Goal: Task Accomplishment & Management: Use online tool/utility

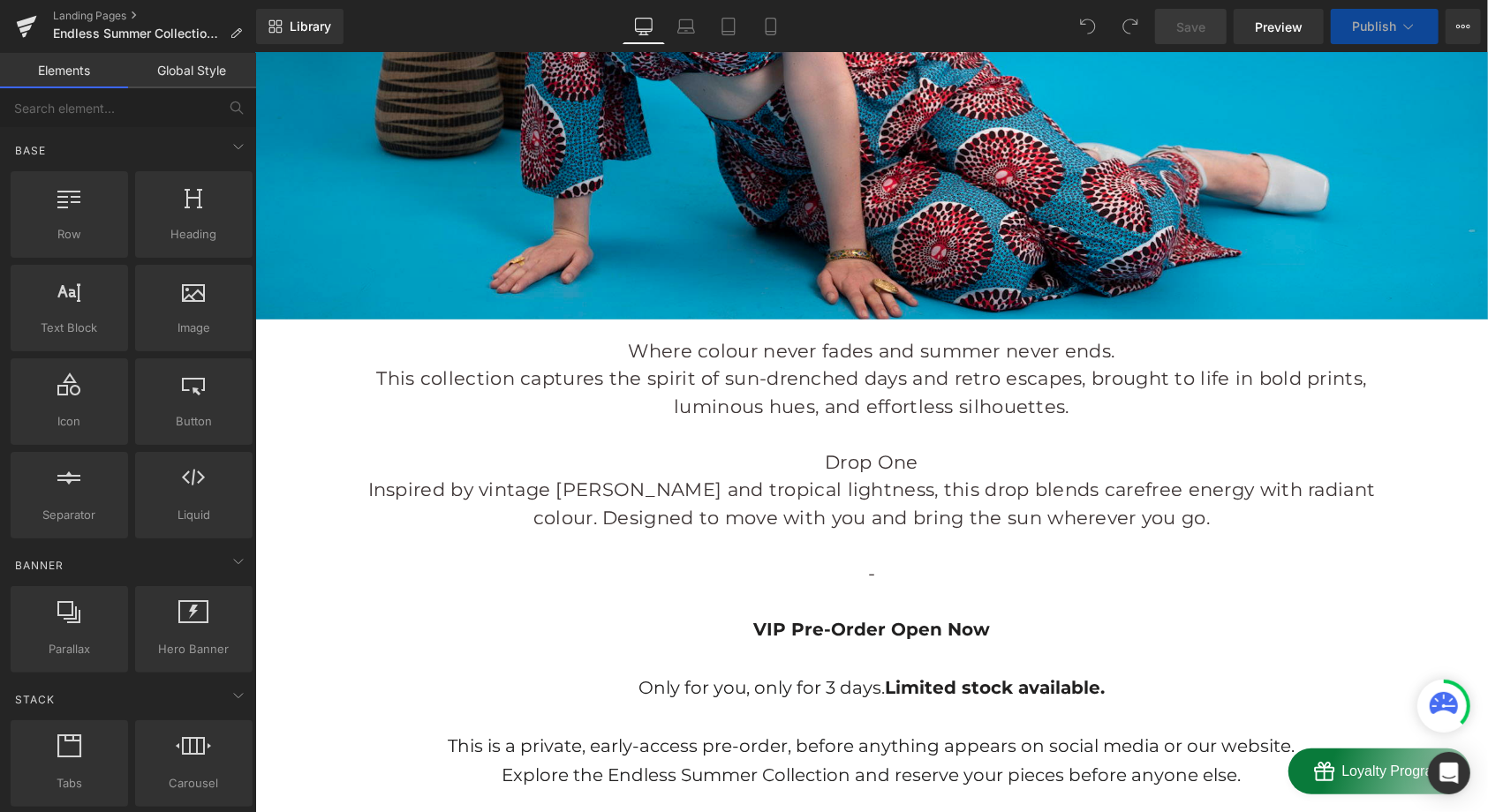
scroll to position [664, 0]
click at [1088, 411] on p "This collection captures the spirit of sun-drenched days and retro escapes, bro…" at bounding box center [870, 391] width 1033 height 56
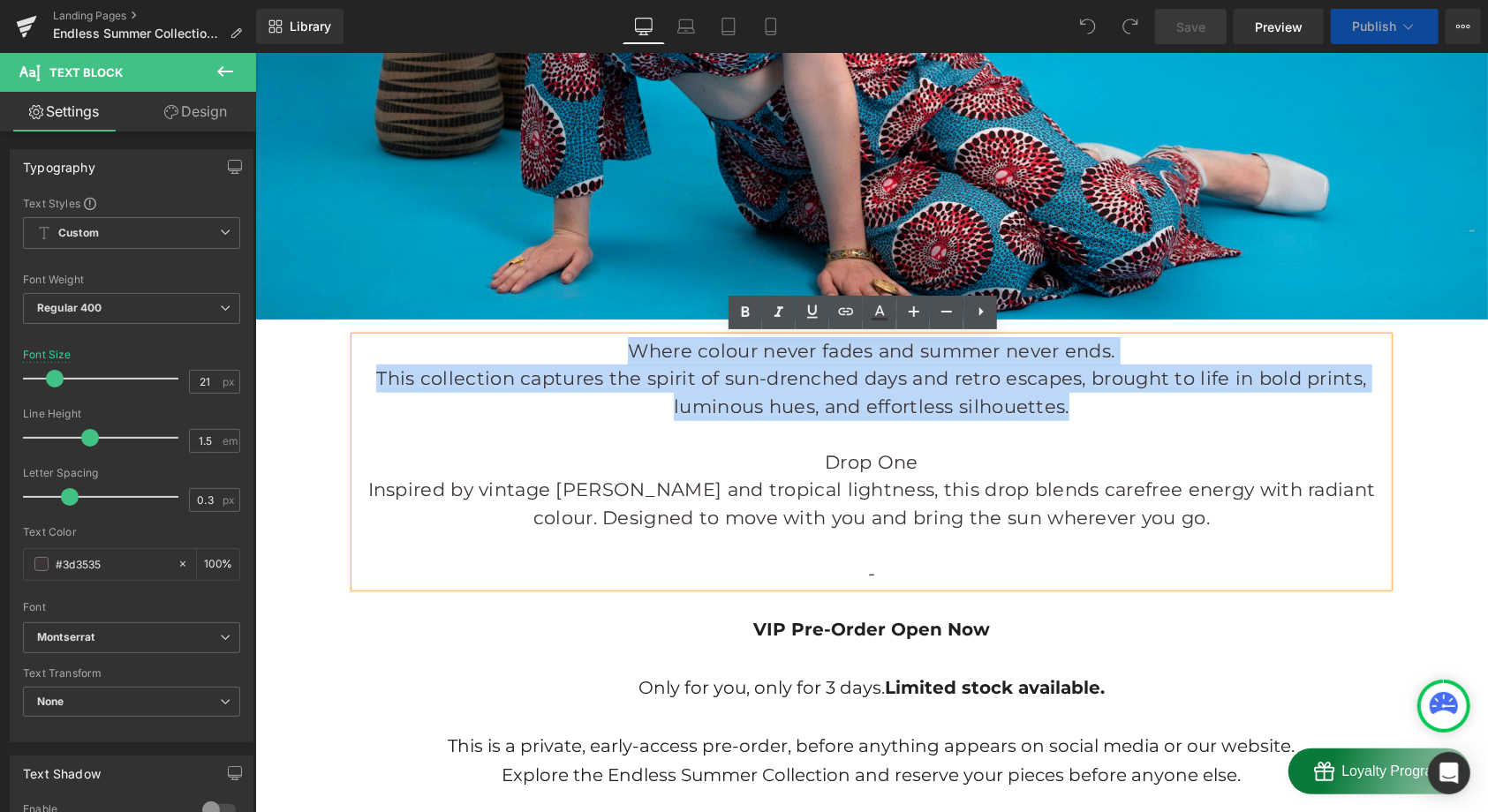
drag, startPoint x: 1080, startPoint y: 405, endPoint x: 604, endPoint y: 351, distance: 479.1
click at [604, 351] on div "Where colour never fades and summer never ends. This collection captures the sp…" at bounding box center [870, 461] width 1033 height 250
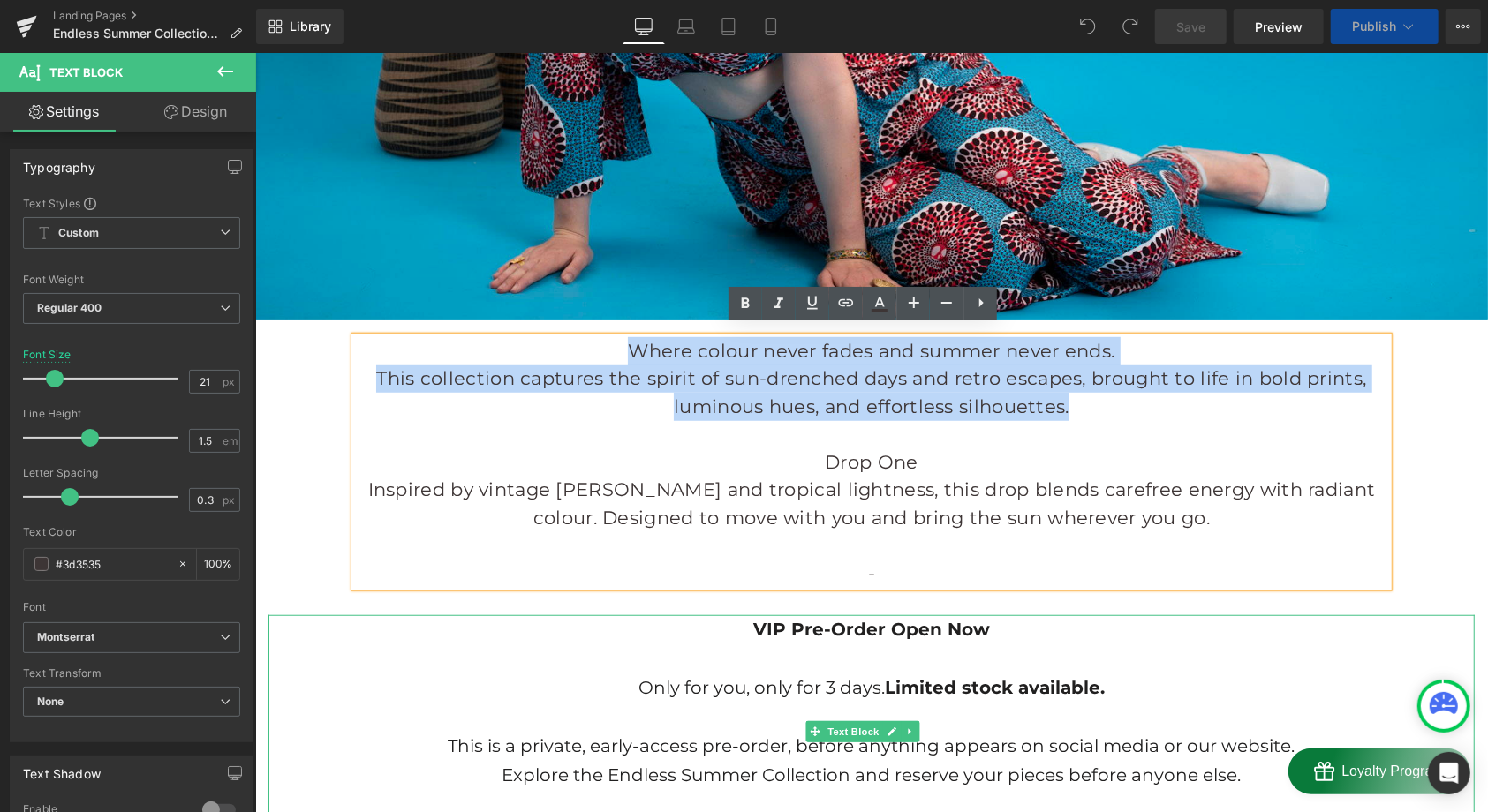
scroll to position [747, 0]
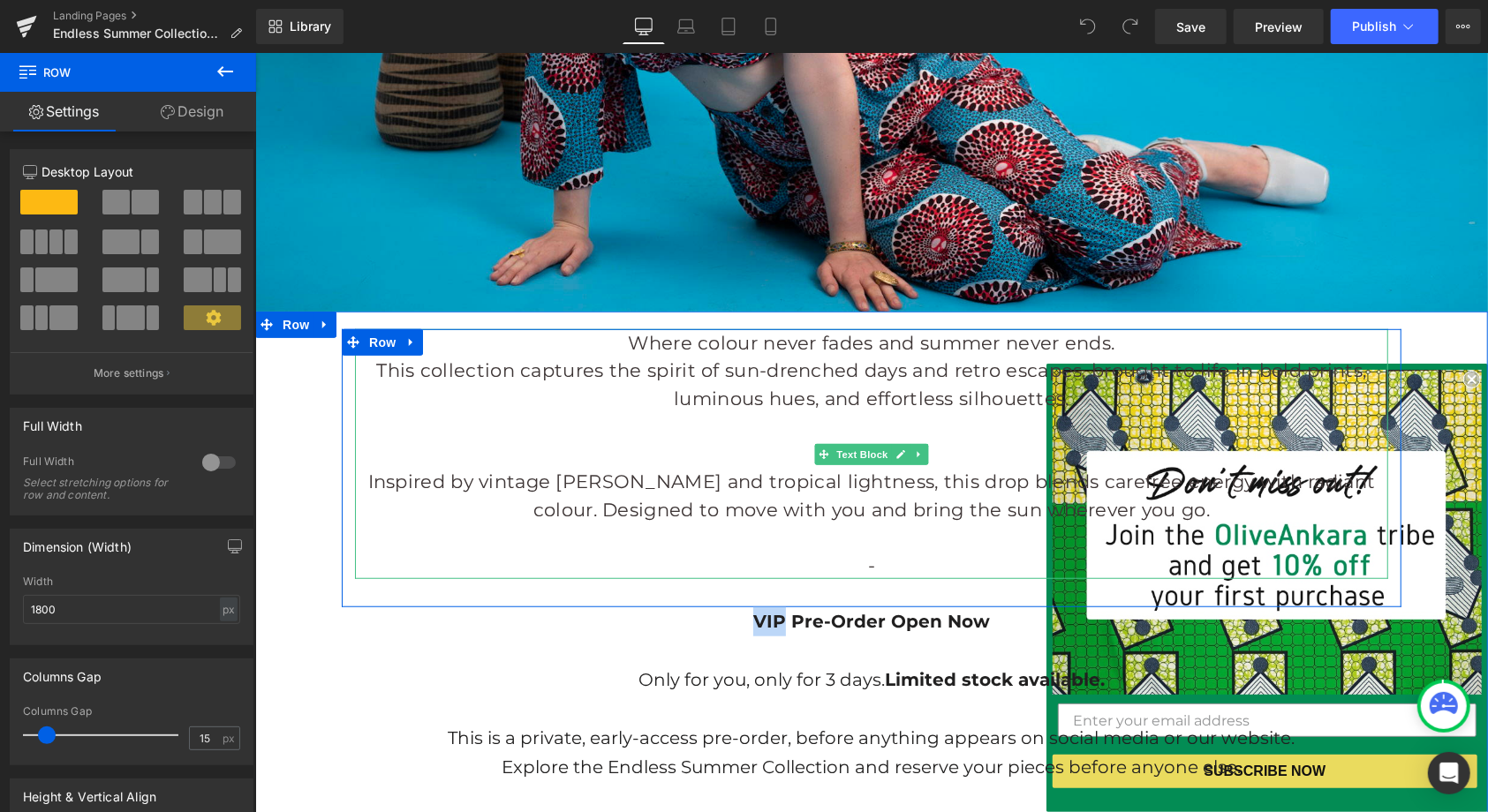
scroll to position [630, 0]
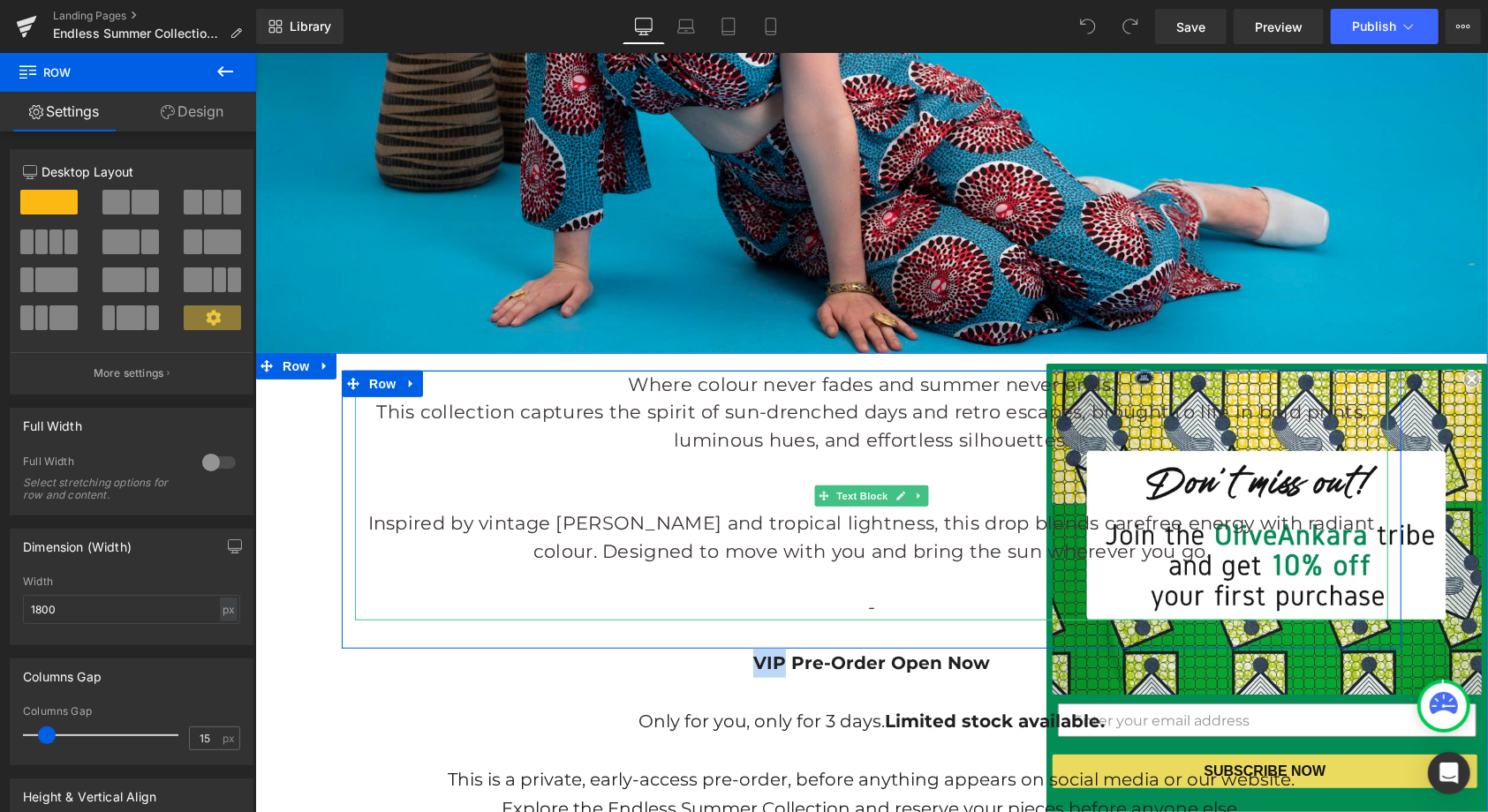
click at [971, 491] on p "Drop One" at bounding box center [870, 495] width 1033 height 28
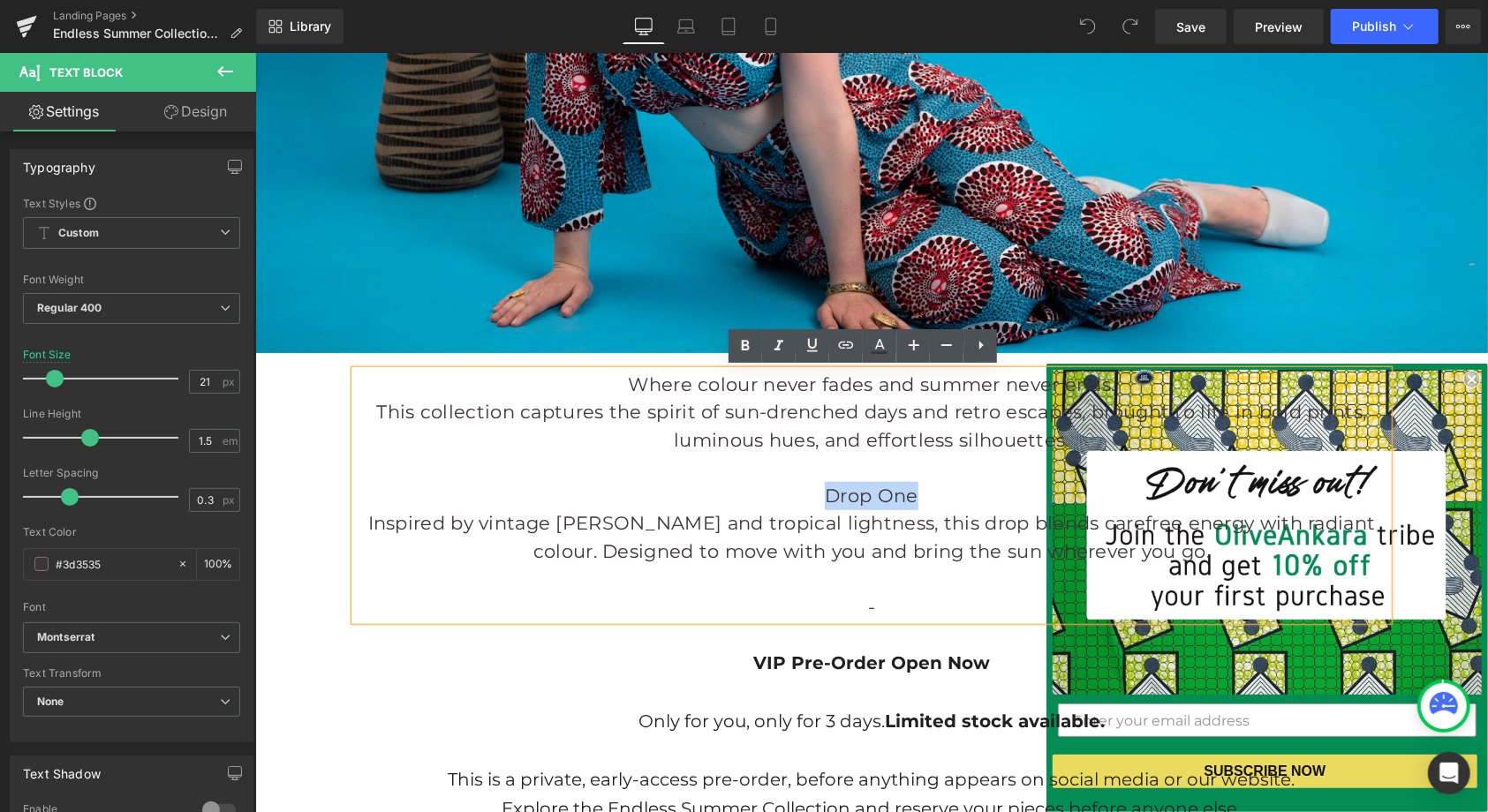
drag, startPoint x: 971, startPoint y: 491, endPoint x: 795, endPoint y: 491, distance: 176.0
click at [795, 491] on p "Drop One" at bounding box center [870, 495] width 1033 height 28
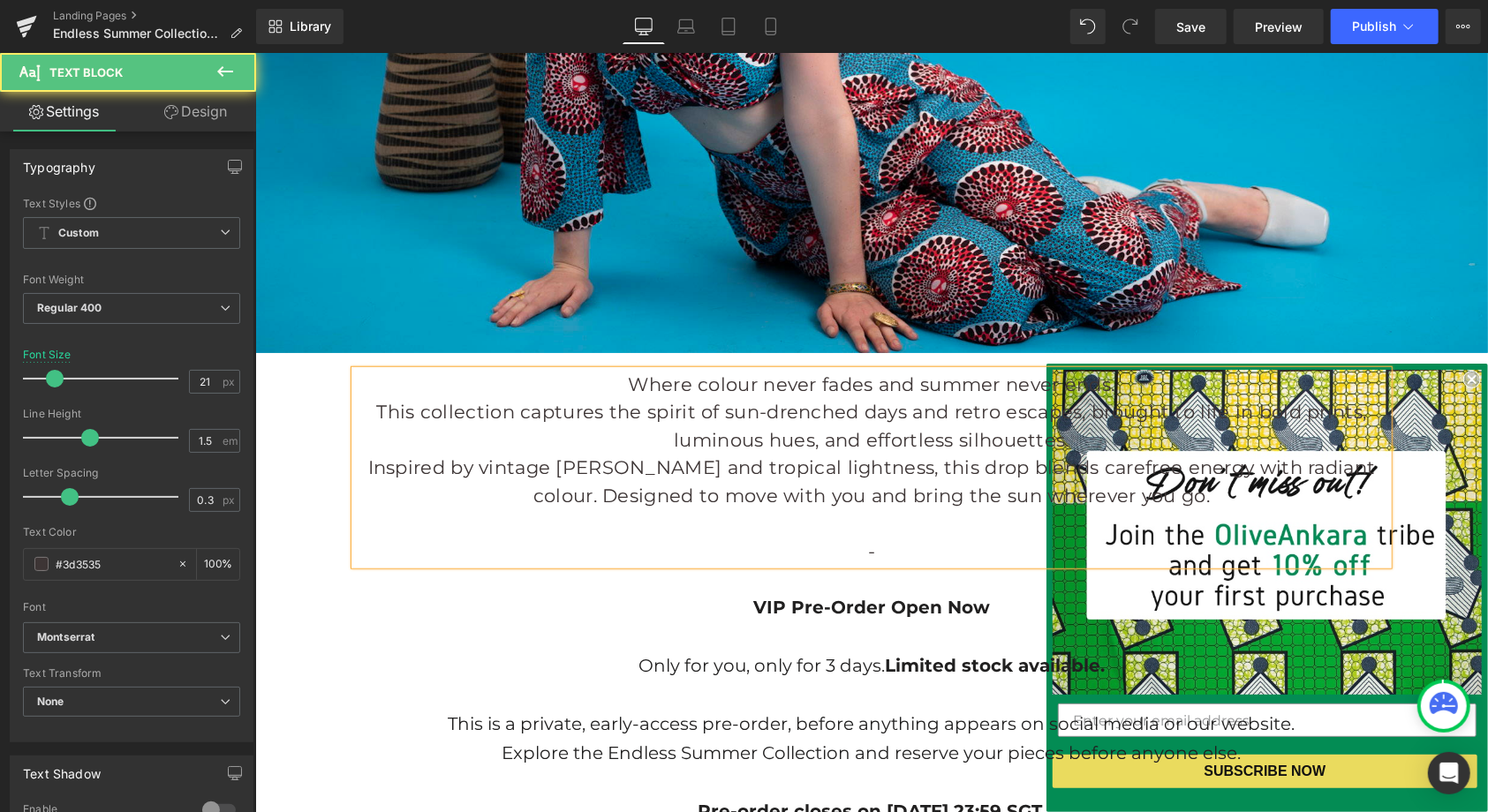
click at [617, 383] on p "Where colour never fades and summer never ends." at bounding box center [870, 384] width 1033 height 28
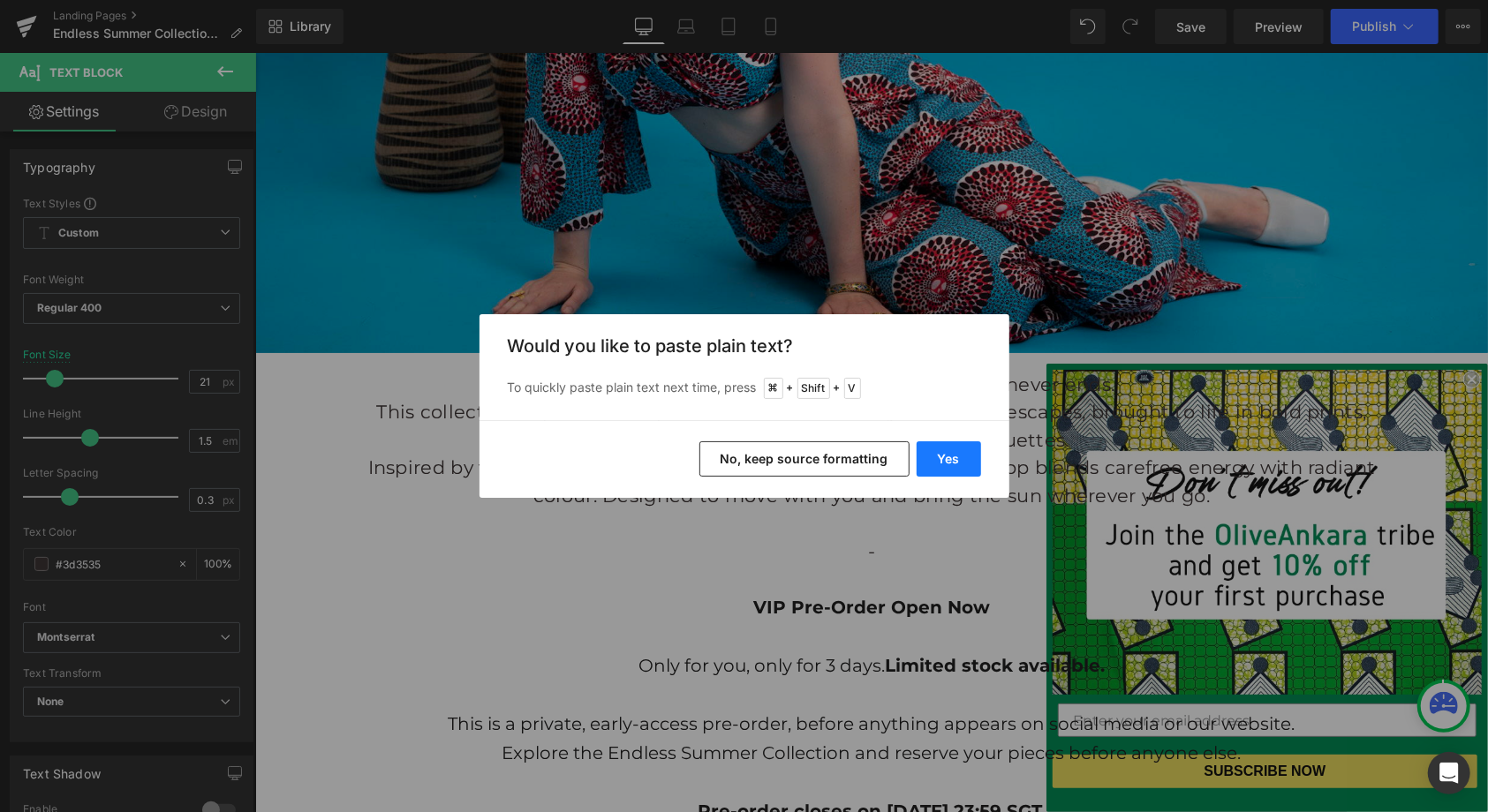
click at [952, 461] on button "Yes" at bounding box center [949, 458] width 65 height 35
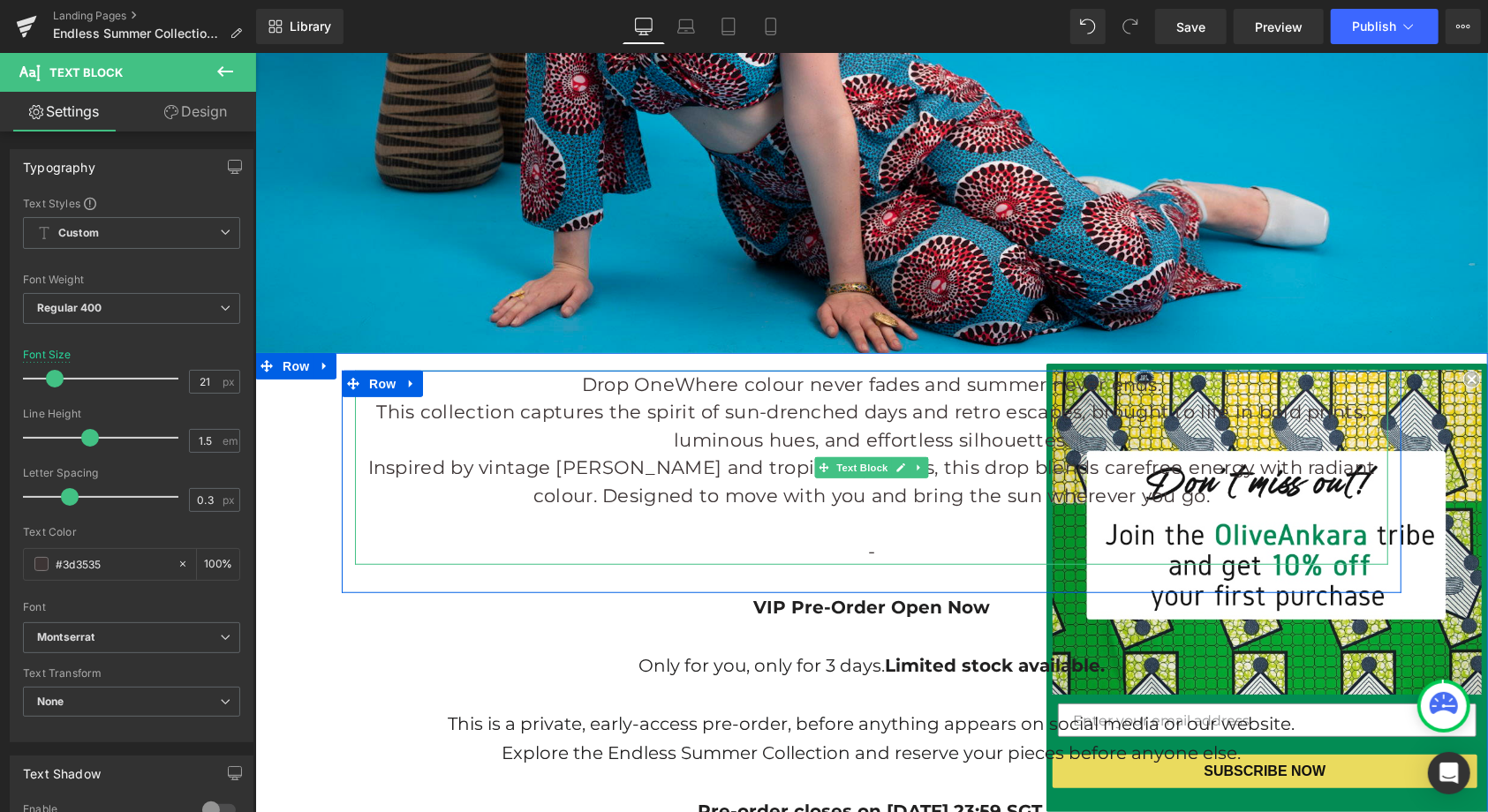
click at [668, 385] on p "Drop OneWhere colour never fades and summer never ends." at bounding box center [870, 384] width 1033 height 28
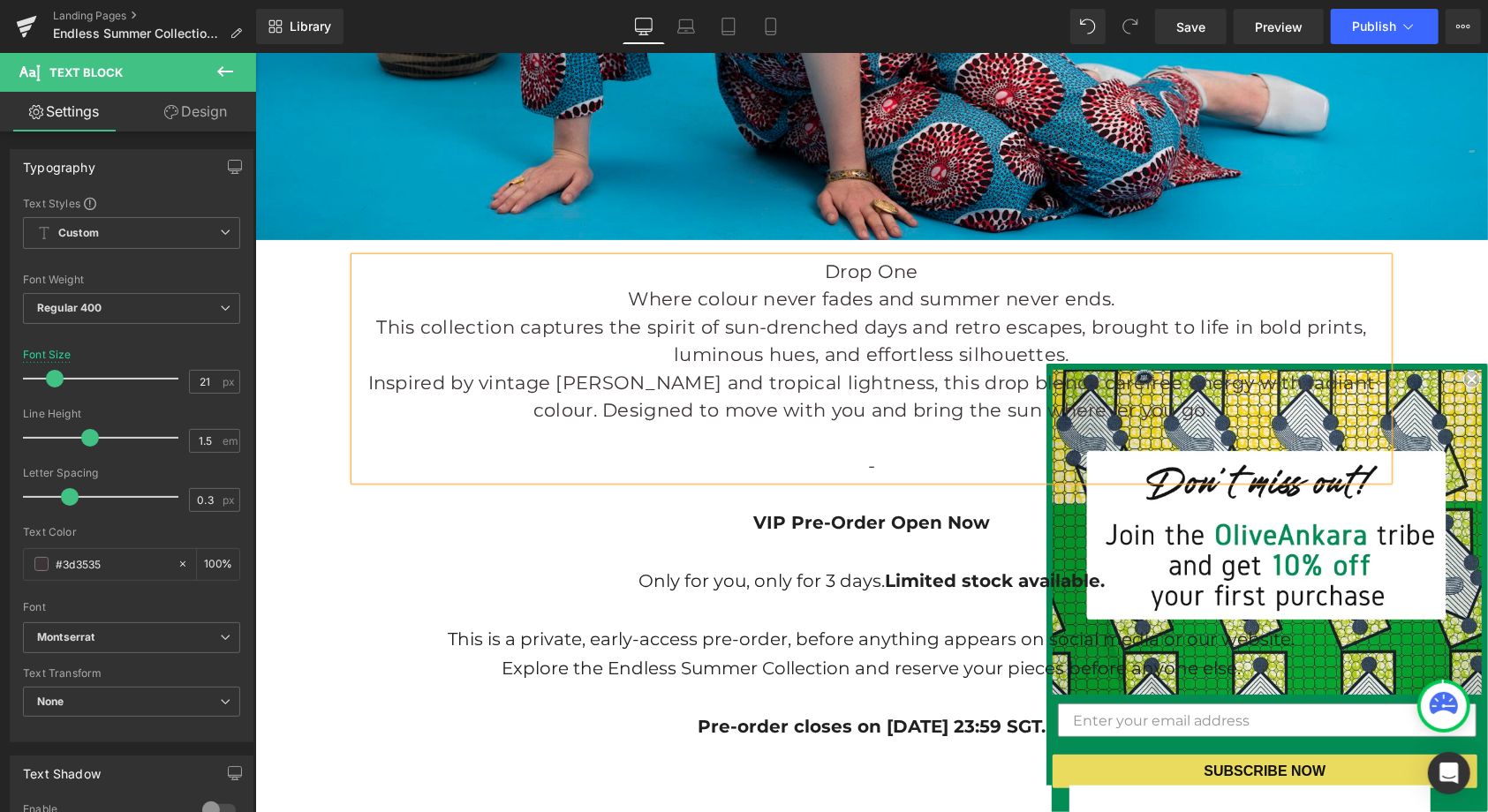
scroll to position [982, 0]
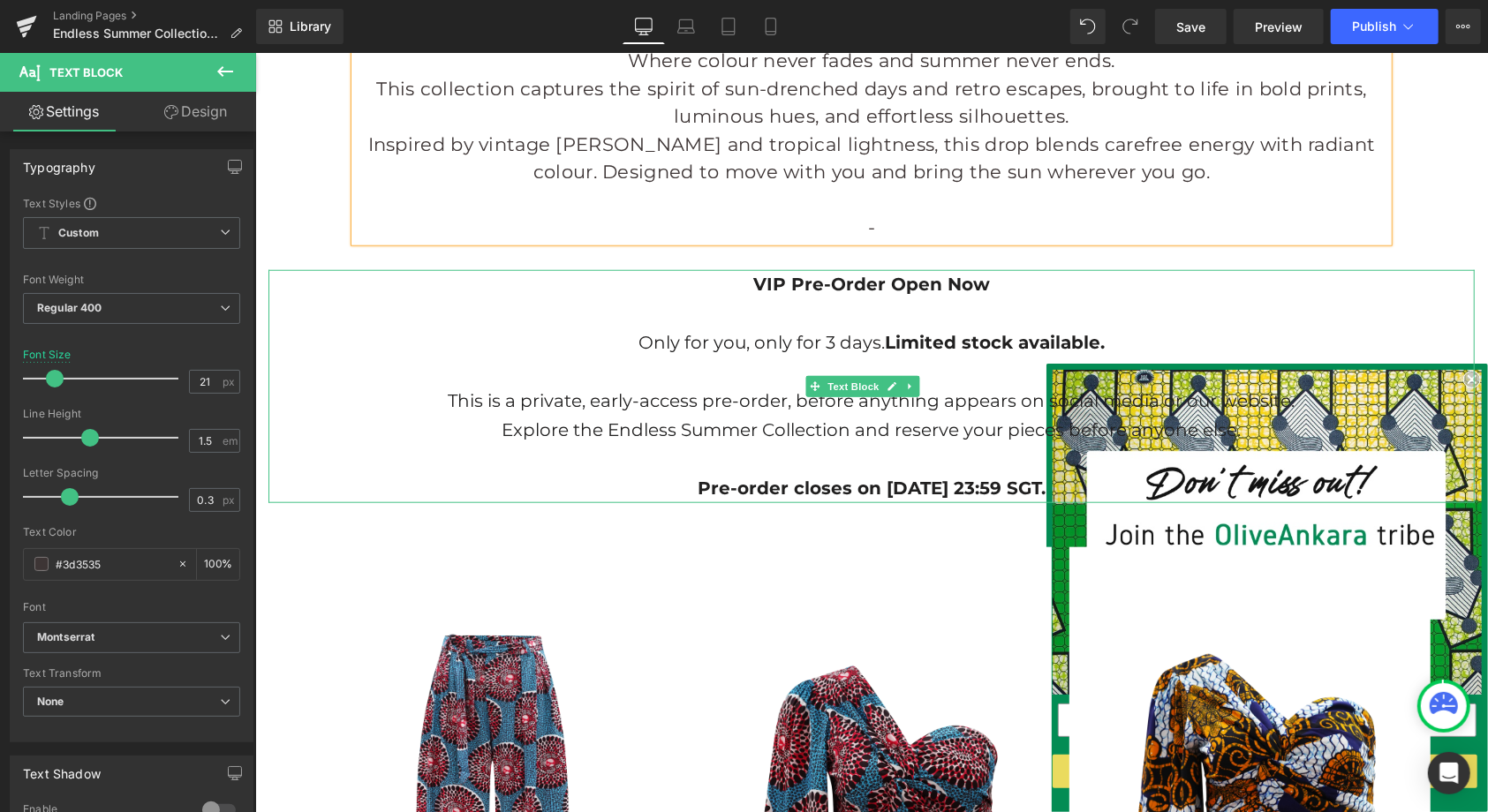
click at [827, 308] on p at bounding box center [870, 312] width 1206 height 29
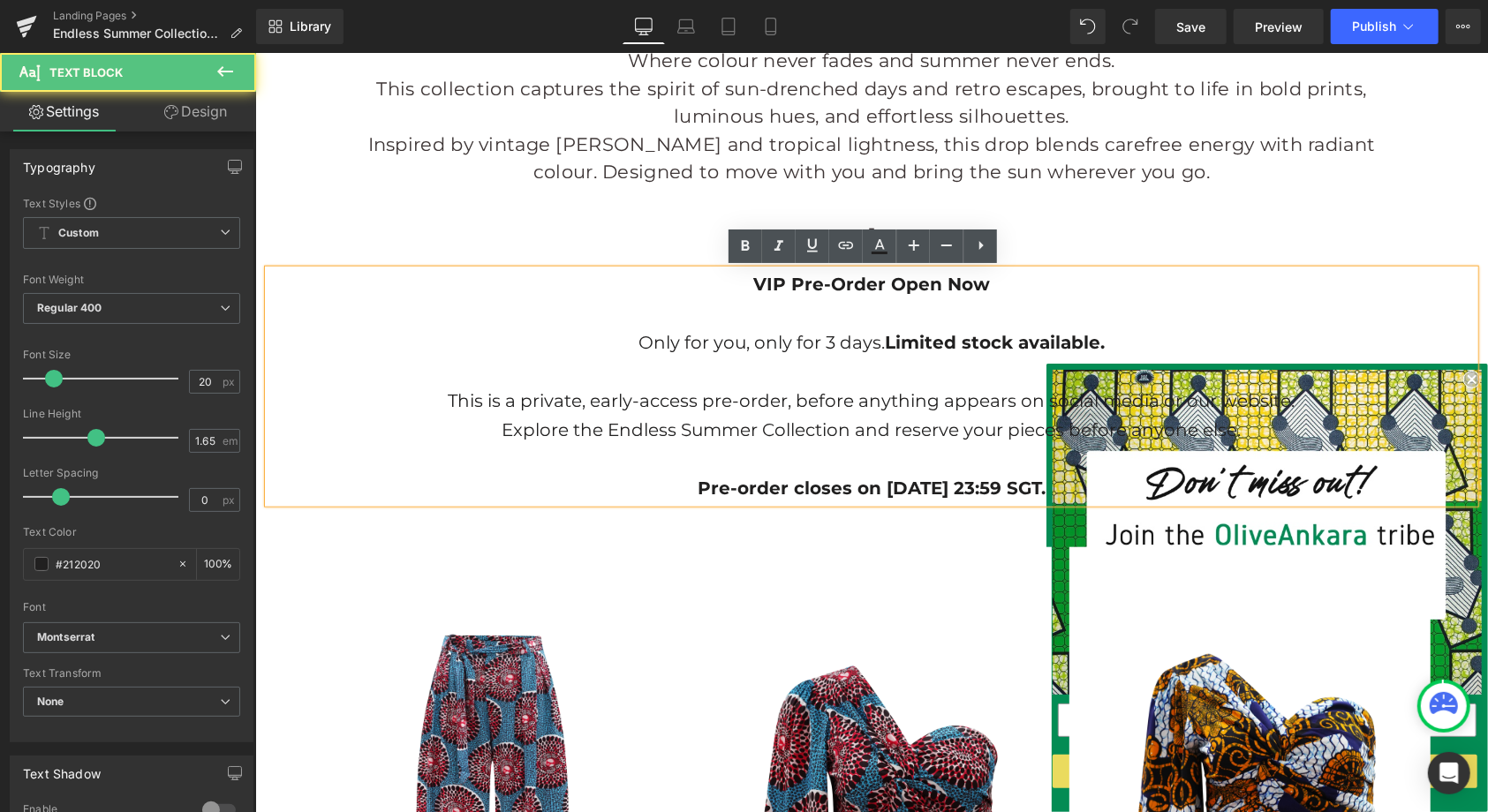
click at [750, 374] on p at bounding box center [870, 371] width 1206 height 29
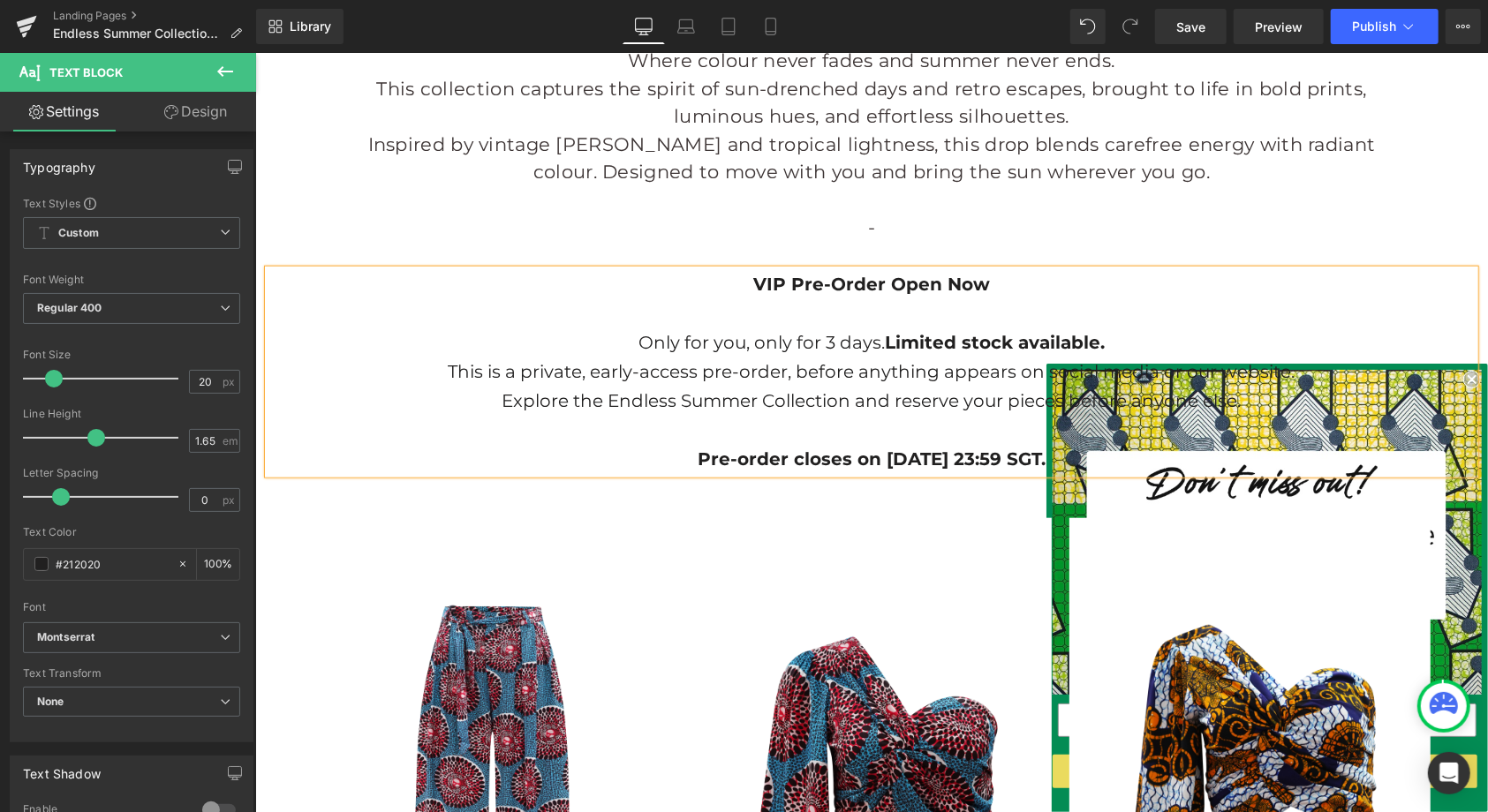
click at [866, 427] on p at bounding box center [870, 429] width 1206 height 29
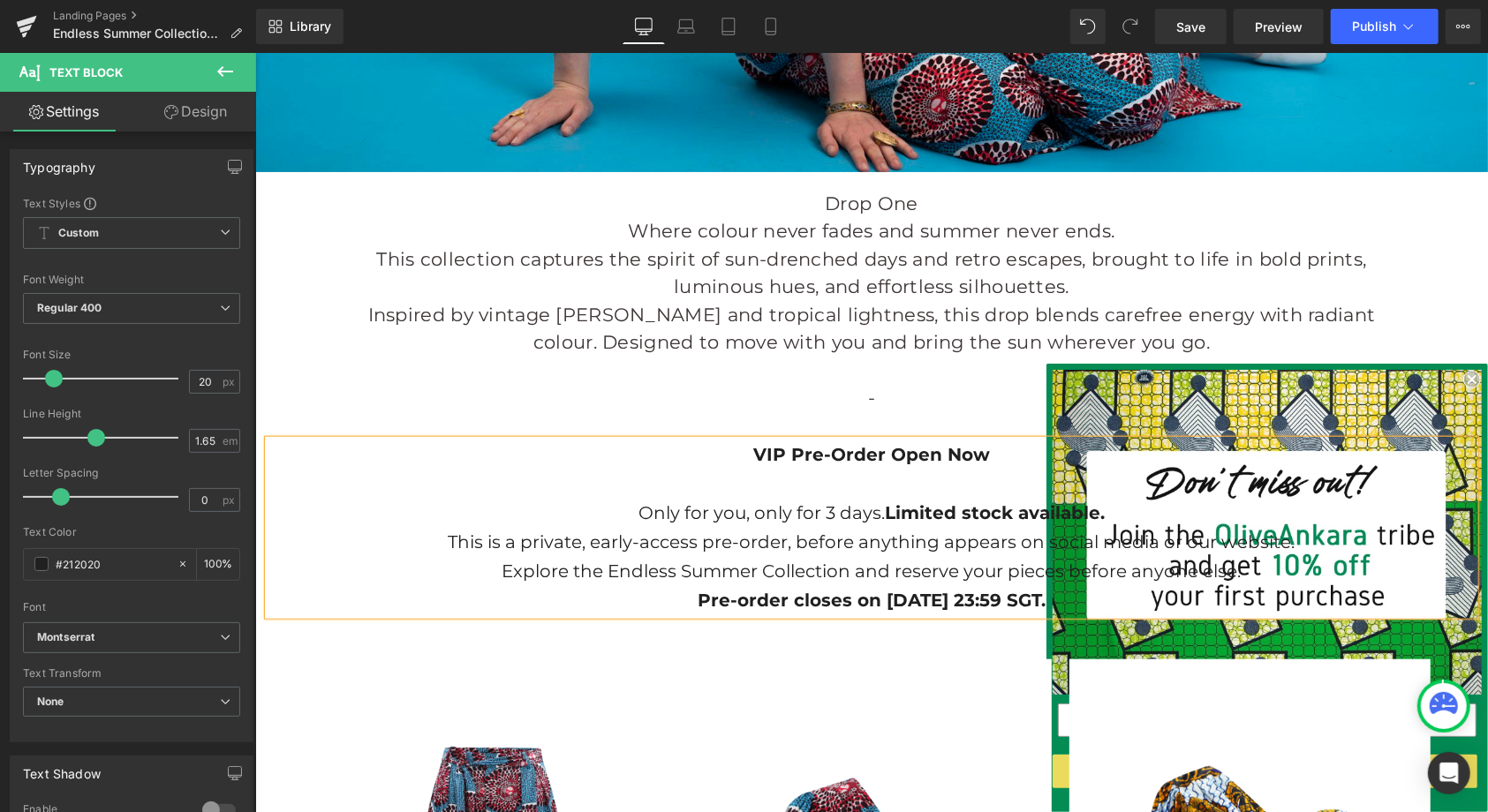
scroll to position [851, 0]
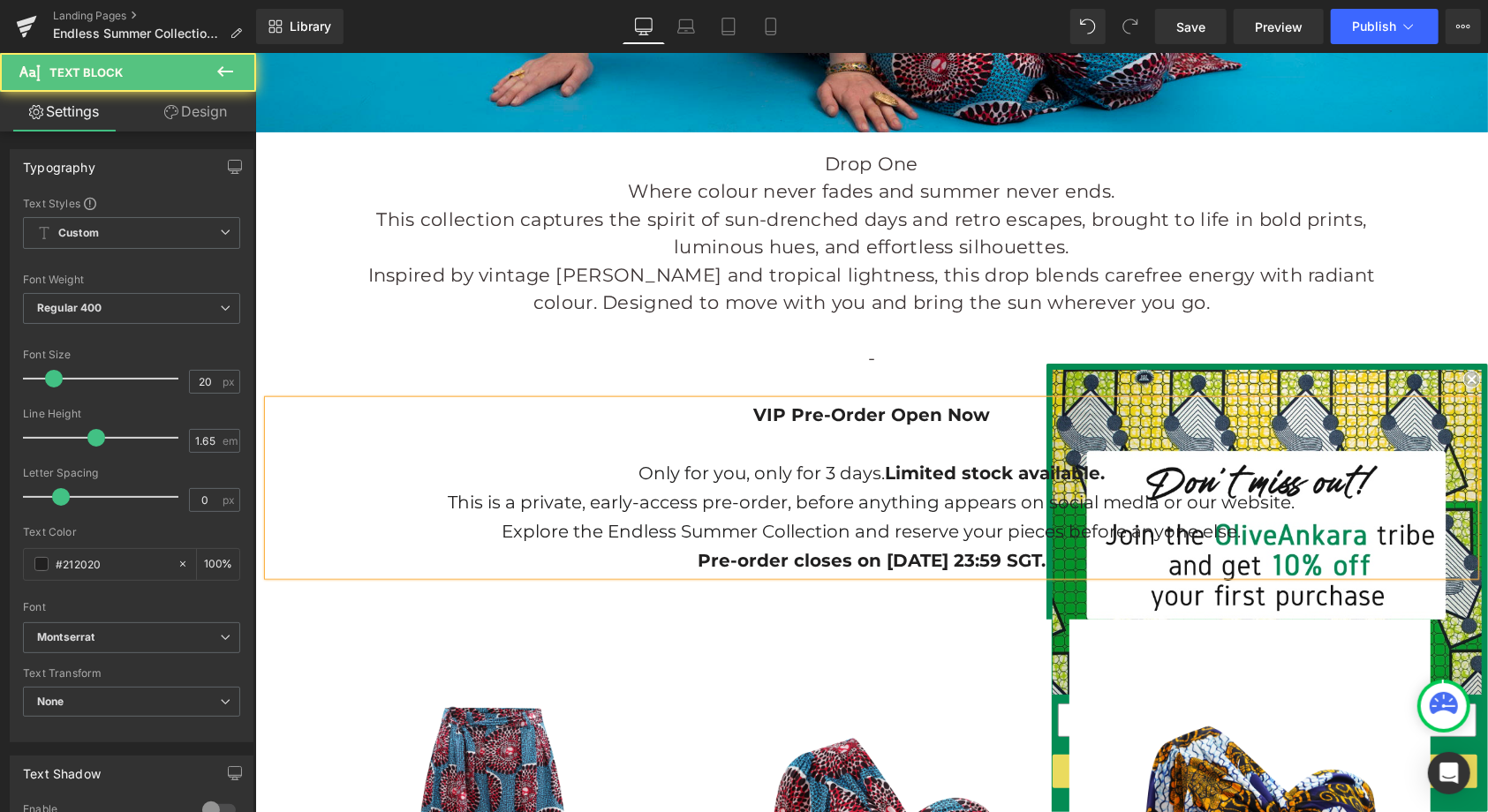
click at [775, 414] on strong "VIP Pre-Order Open Now" at bounding box center [870, 414] width 236 height 21
click at [779, 414] on strong "VIP Pre-Order Open Now" at bounding box center [870, 414] width 236 height 21
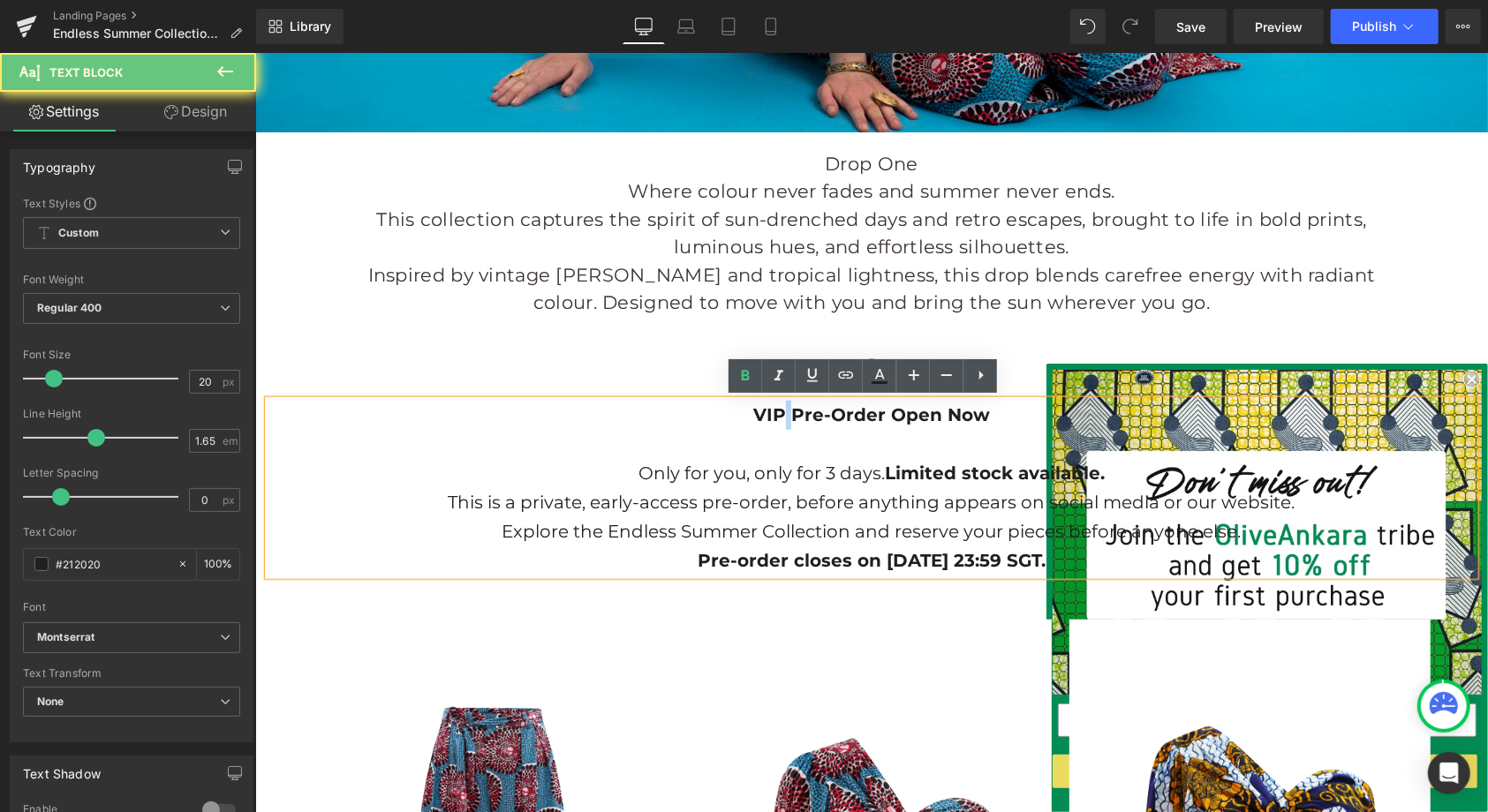
click at [780, 414] on strong "VIP Pre-Order Open Now" at bounding box center [870, 414] width 236 height 21
click at [782, 415] on strong "VIP Pre-Order Open Now" at bounding box center [870, 414] width 236 height 21
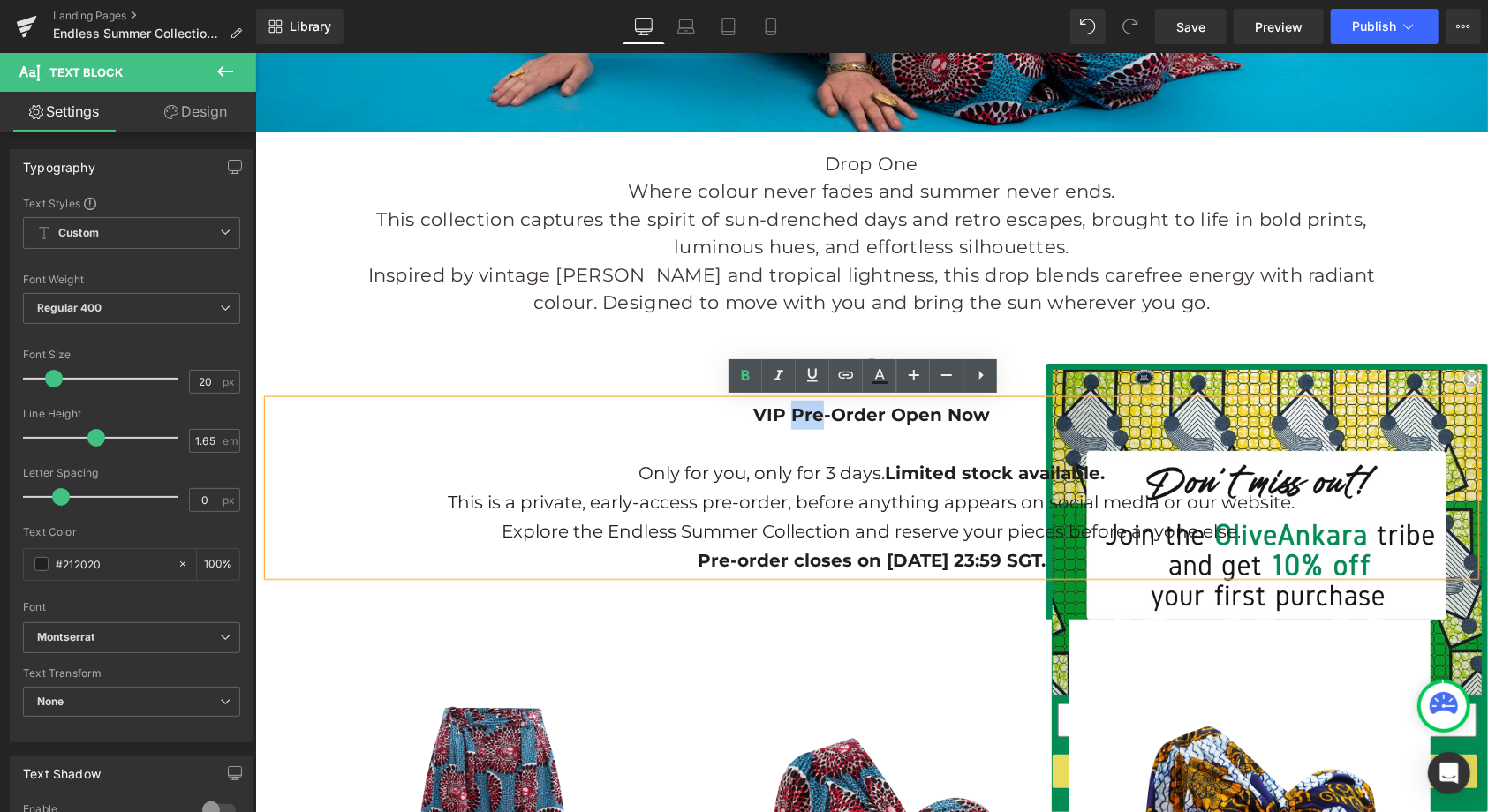
click at [782, 415] on strong "VIP Pre-Order Open Now" at bounding box center [870, 414] width 236 height 21
copy strong "VIP Pre-Order Open Now"
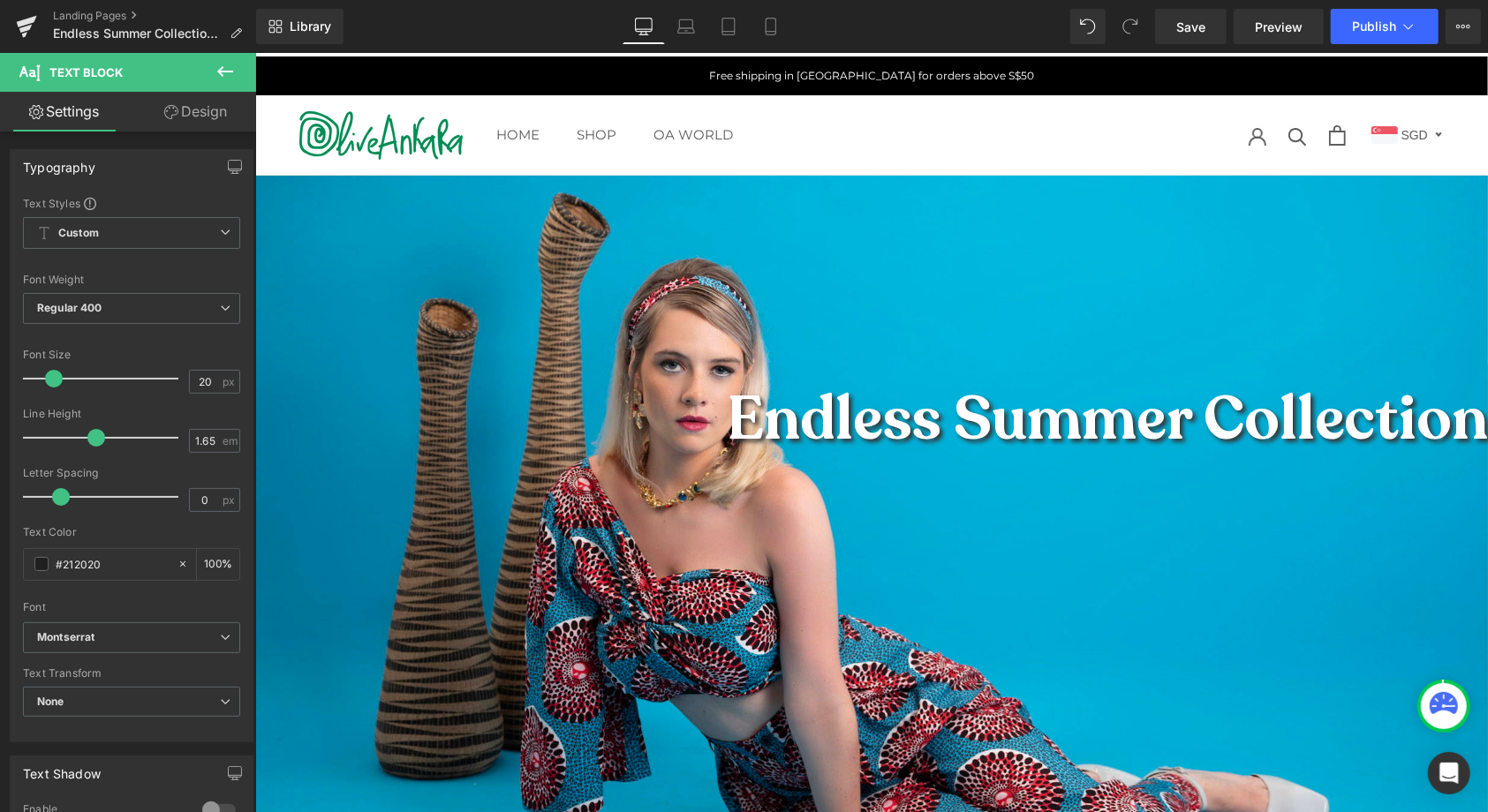
scroll to position [0, 0]
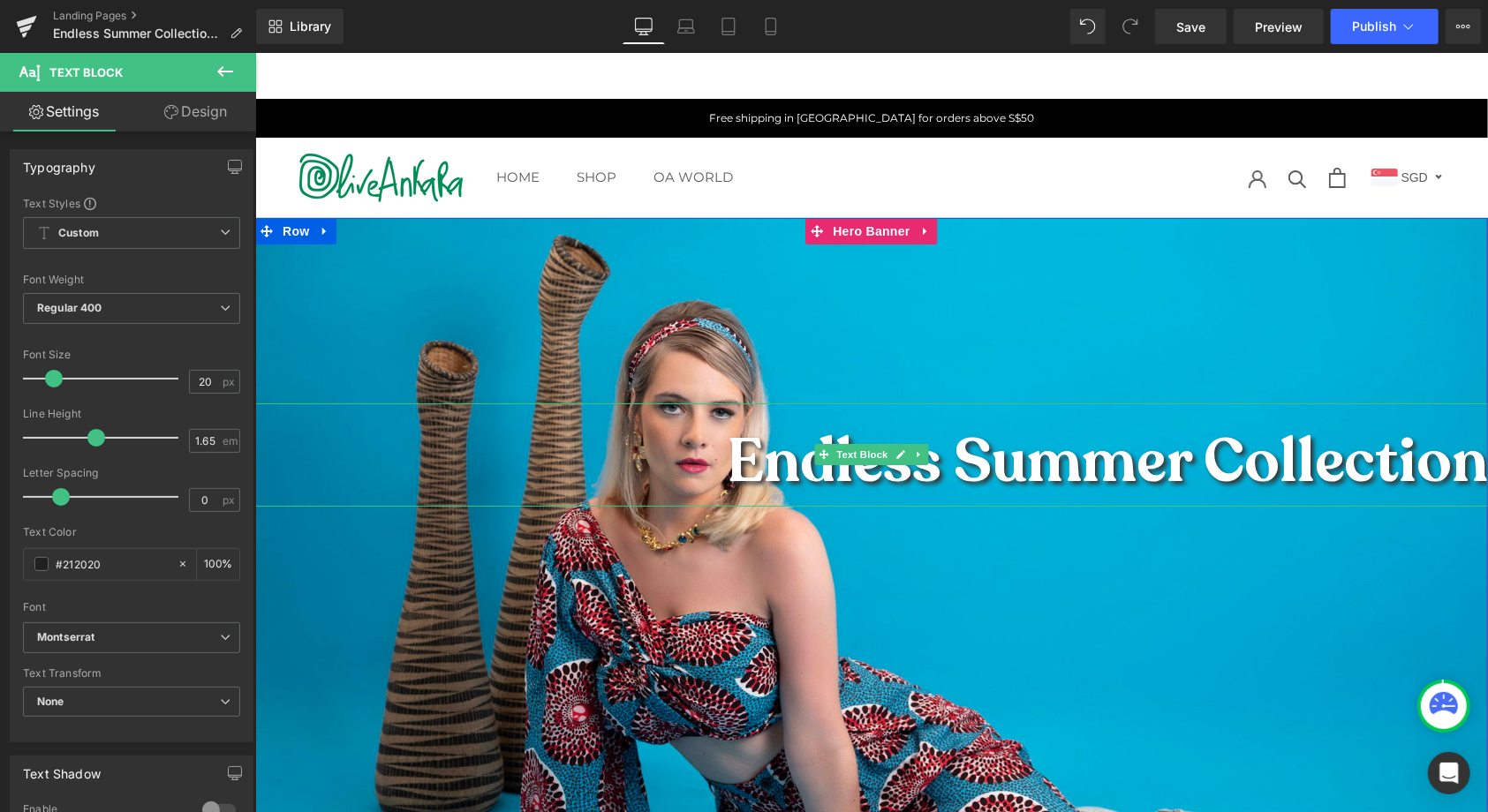
click at [1442, 471] on span "Endless Summer Collection" at bounding box center [1107, 461] width 761 height 82
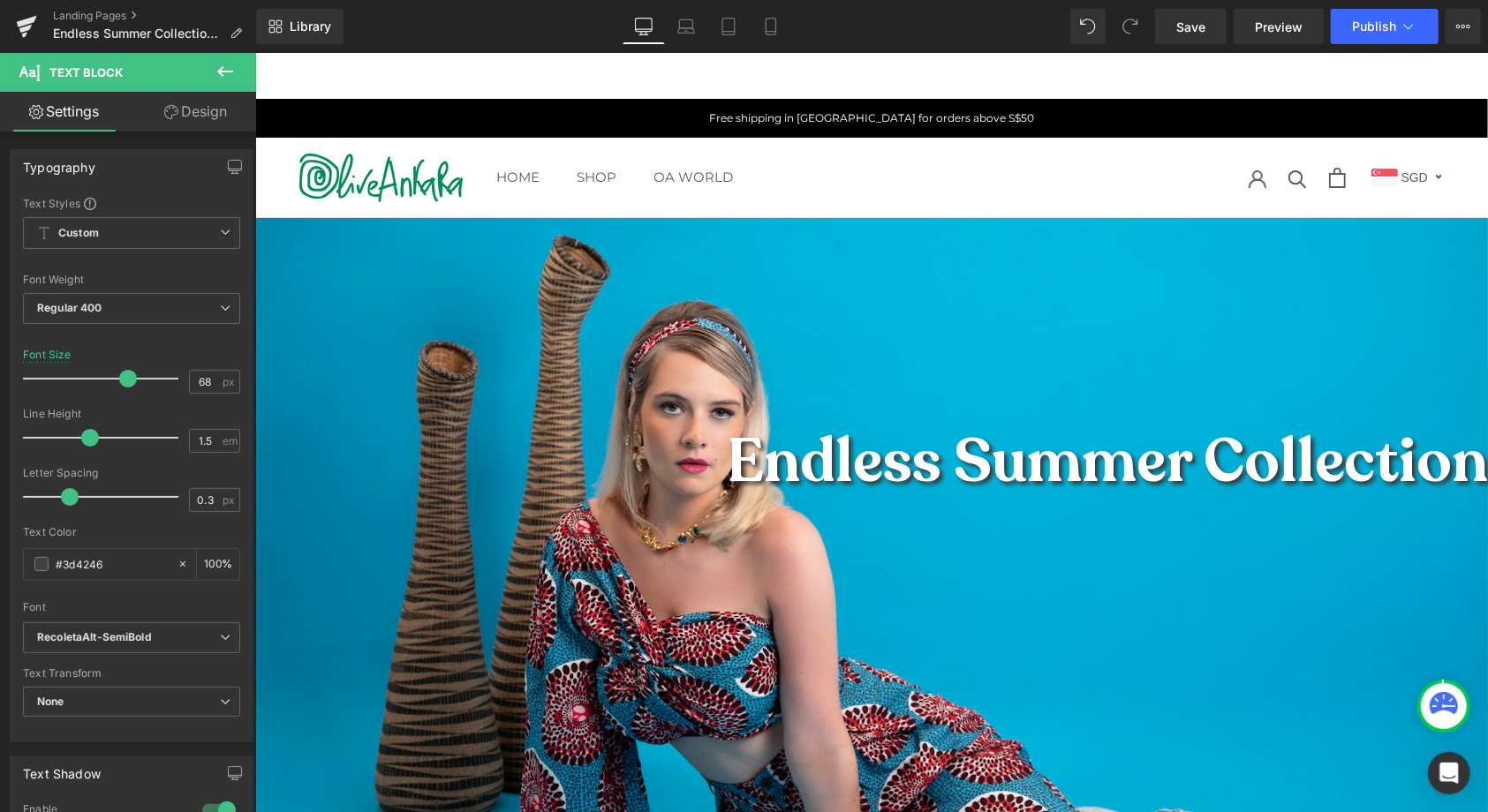
click at [222, 78] on icon at bounding box center [225, 71] width 21 height 21
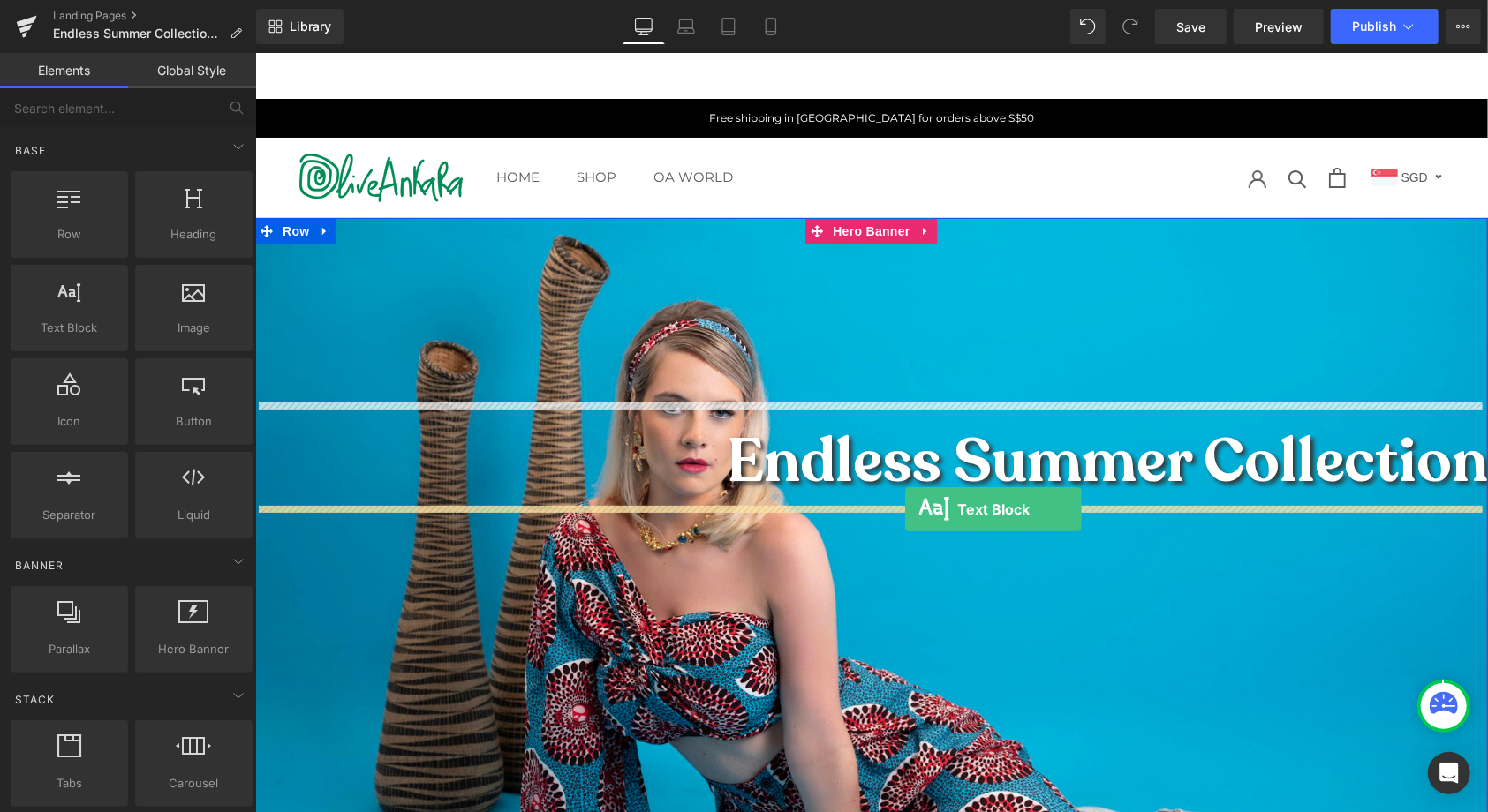
drag, startPoint x: 341, startPoint y: 373, endPoint x: 904, endPoint y: 508, distance: 579.0
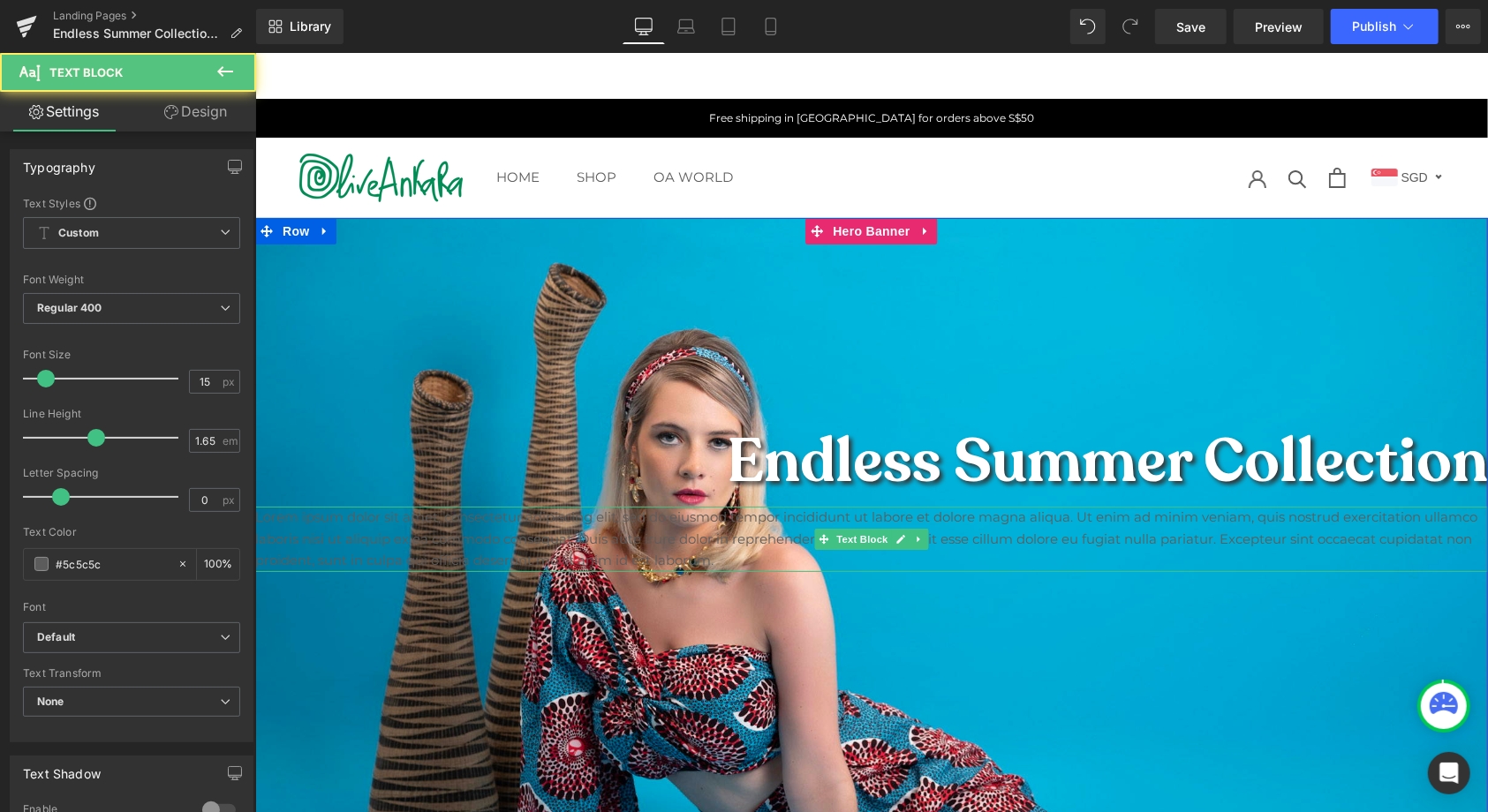
click at [921, 535] on p "Lorem ipsum dolor sit amet, consectetur adipiscing elit, sed do eiusmod tempor …" at bounding box center [870, 538] width 1233 height 65
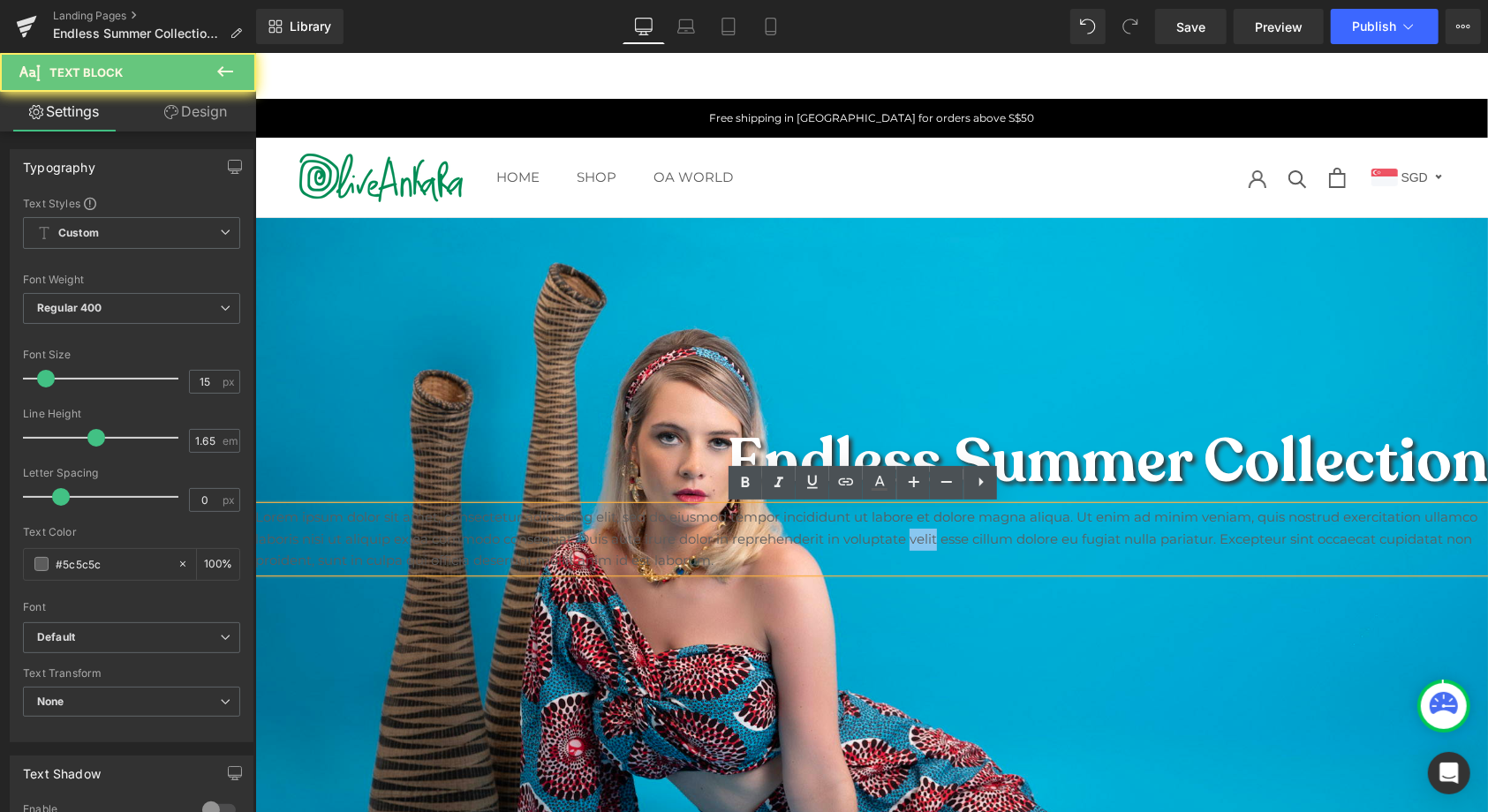
click at [921, 535] on p "Lorem ipsum dolor sit amet, consectetur adipiscing elit, sed do eiusmod tempor …" at bounding box center [870, 538] width 1233 height 65
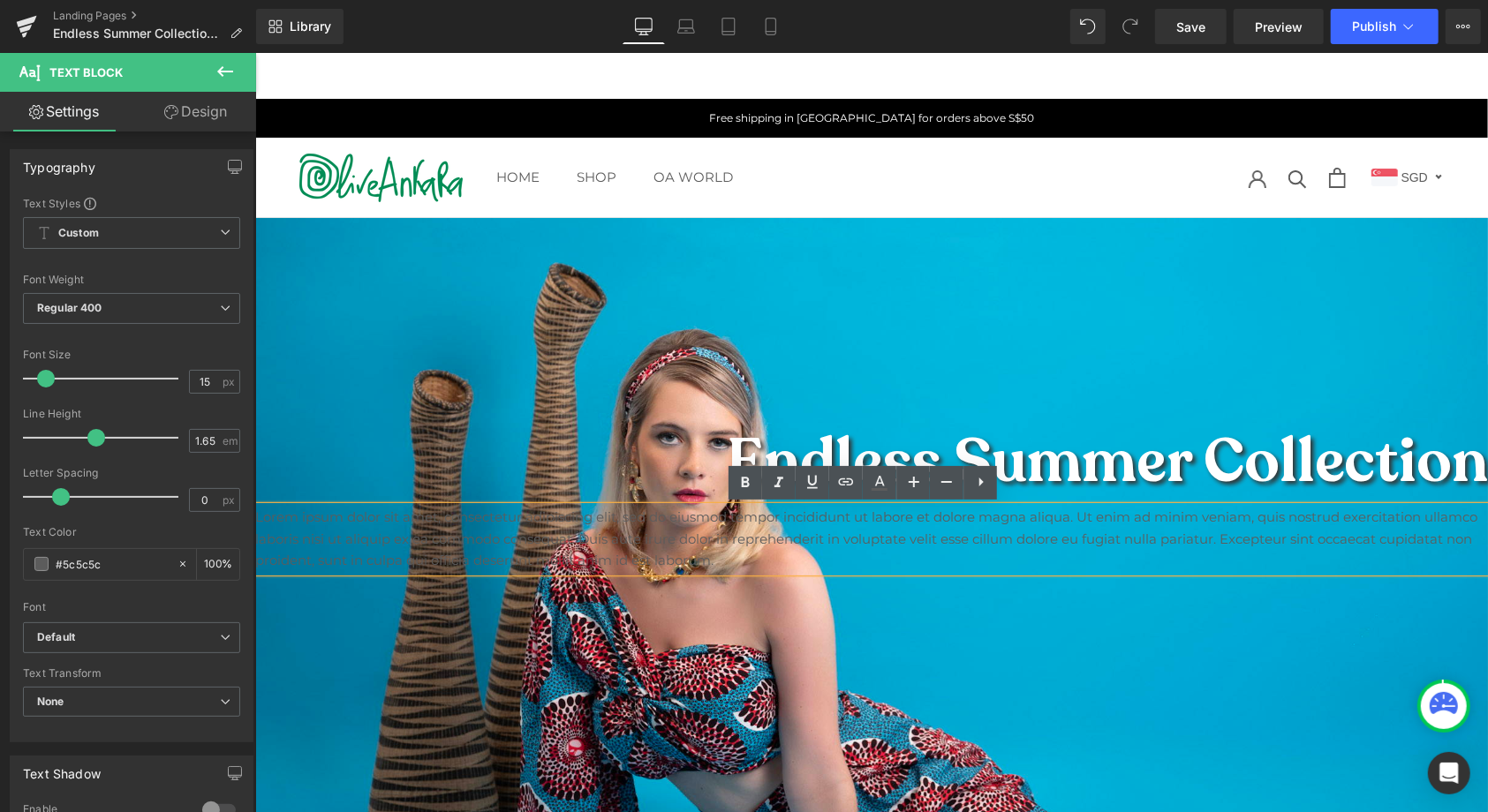
click at [934, 533] on p "Lorem ipsum dolor sit amet, consectetur adipiscing elit, sed do eiusmod tempor …" at bounding box center [870, 538] width 1233 height 65
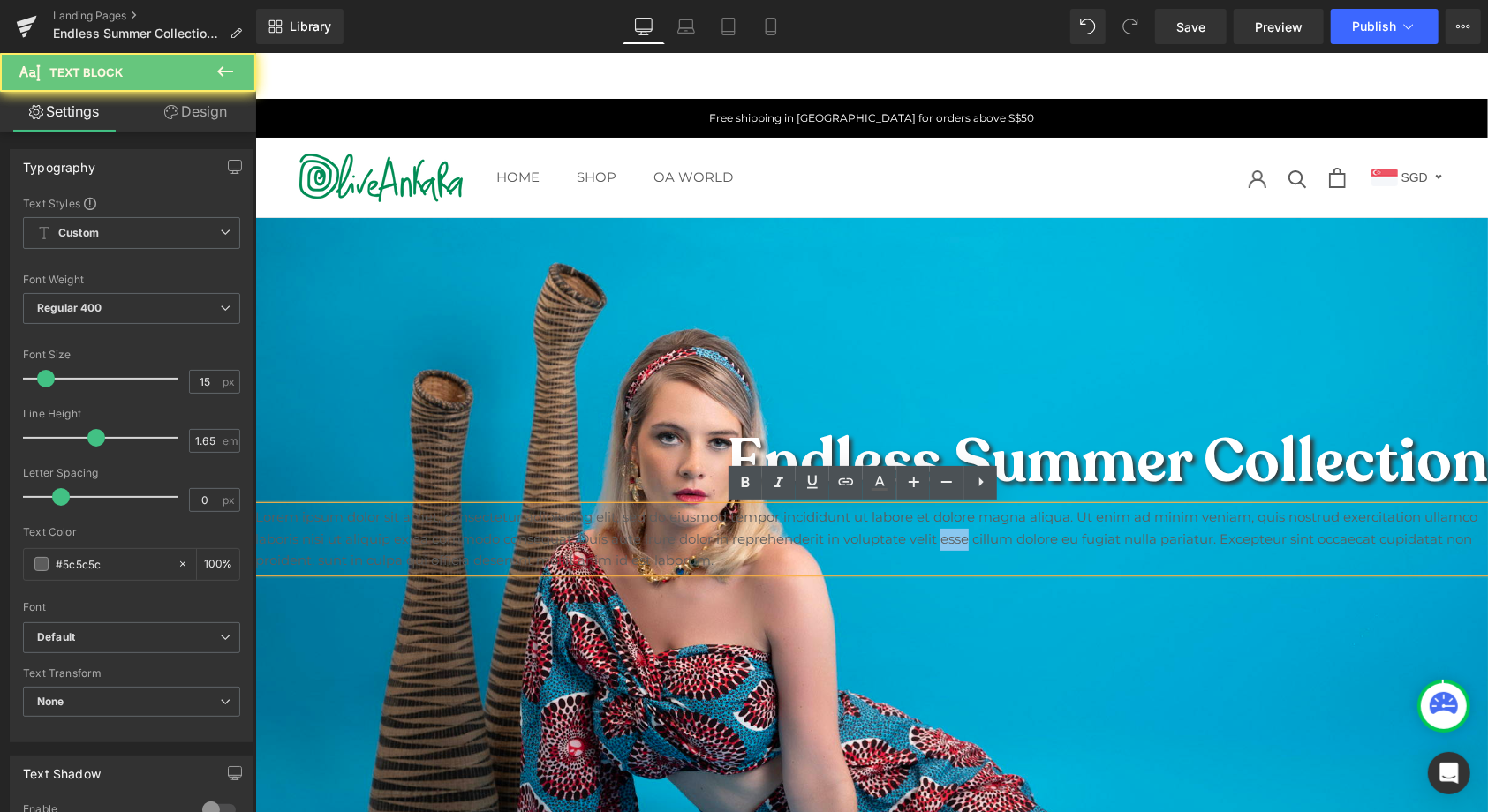
click at [934, 533] on p "Lorem ipsum dolor sit amet, consectetur adipiscing elit, sed do eiusmod tempor …" at bounding box center [870, 538] width 1233 height 65
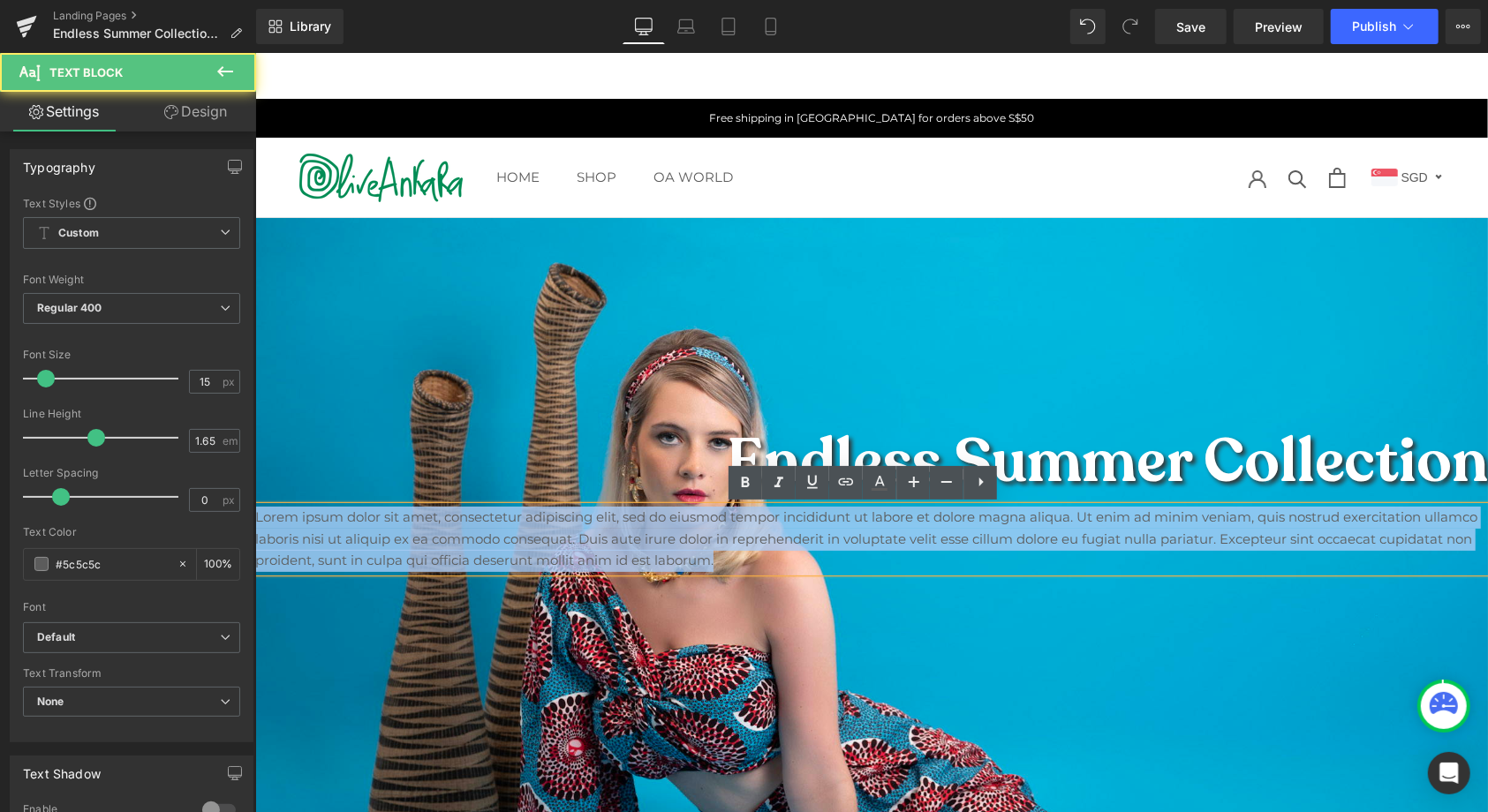
click at [934, 533] on p "Lorem ipsum dolor sit amet, consectetur adipiscing elit, sed do eiusmod tempor …" at bounding box center [870, 538] width 1233 height 65
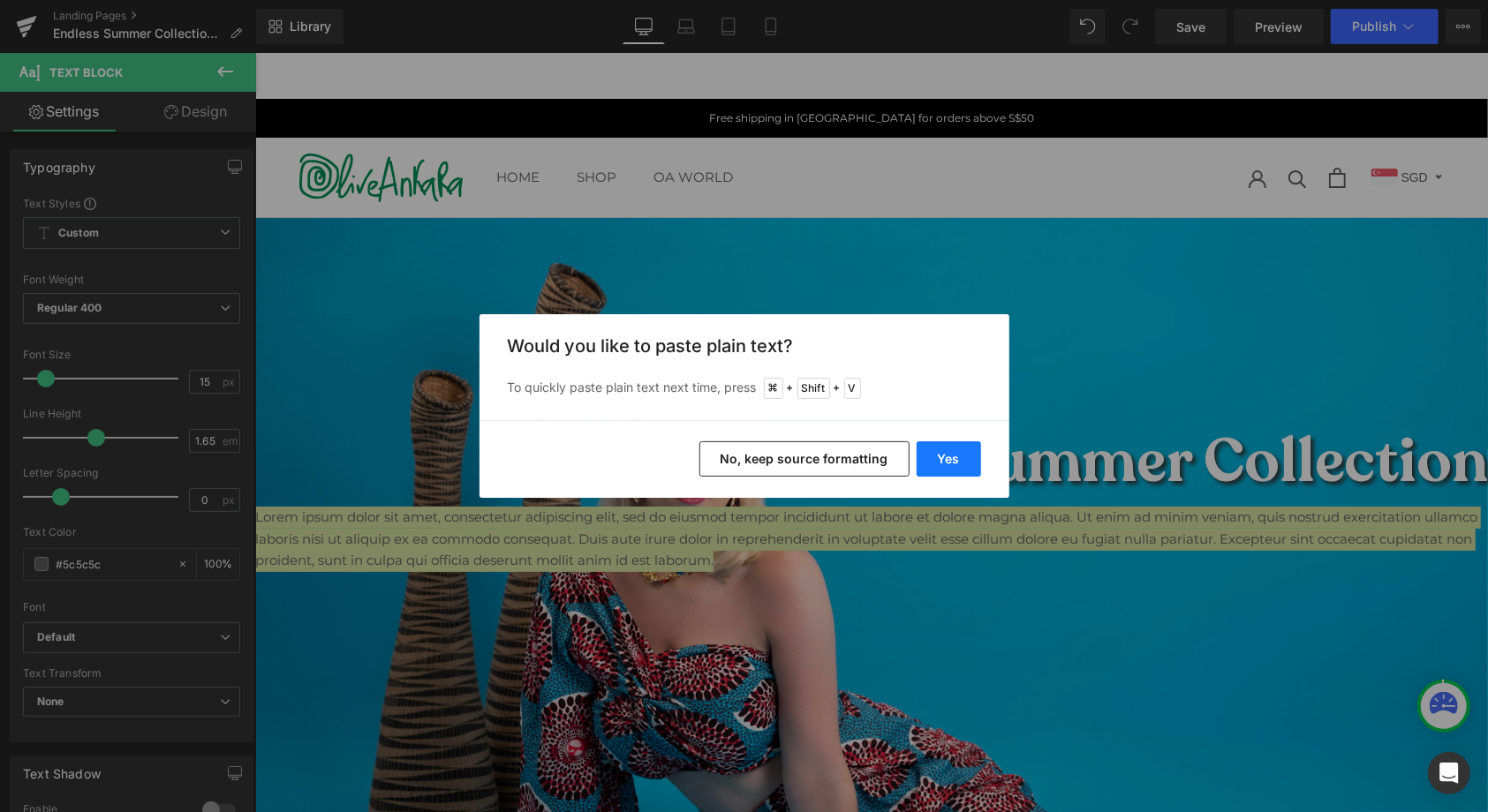
click at [941, 462] on button "Yes" at bounding box center [949, 458] width 65 height 35
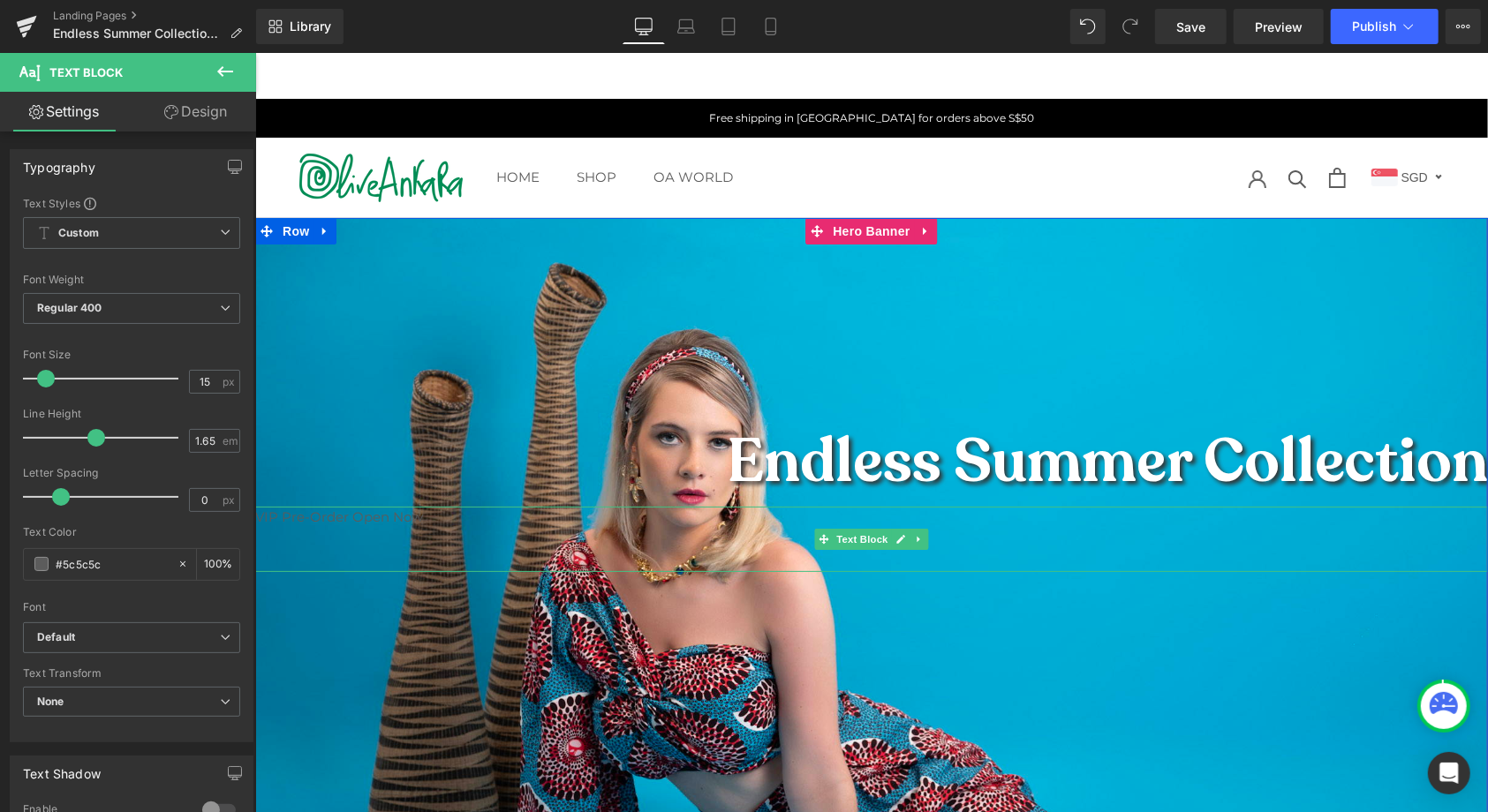
click at [378, 526] on p "VIP Pre-Order Open Now" at bounding box center [870, 516] width 1233 height 22
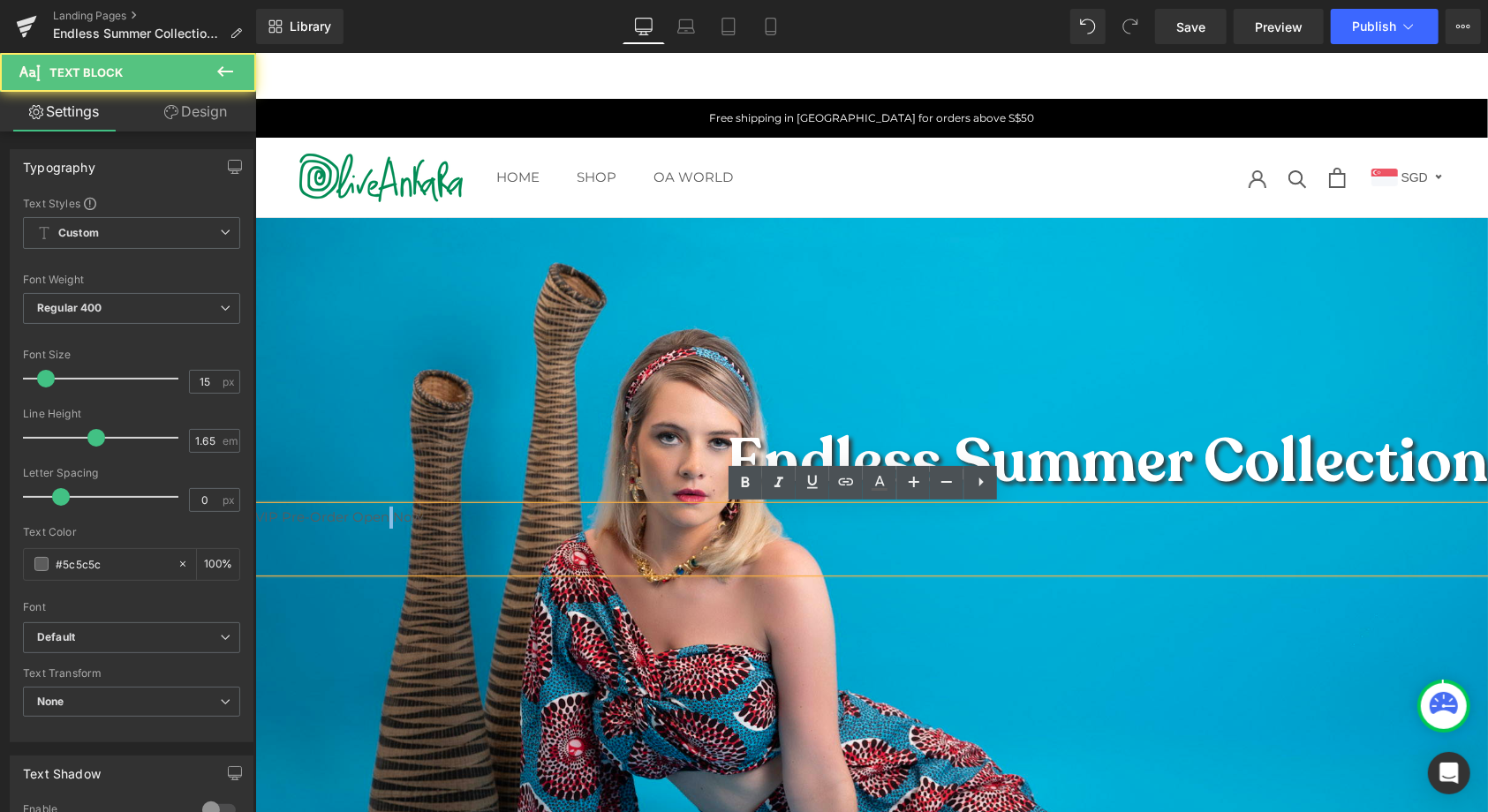
click at [378, 526] on p "VIP Pre-Order Open Now" at bounding box center [870, 516] width 1233 height 22
click at [413, 563] on p at bounding box center [870, 560] width 1233 height 22
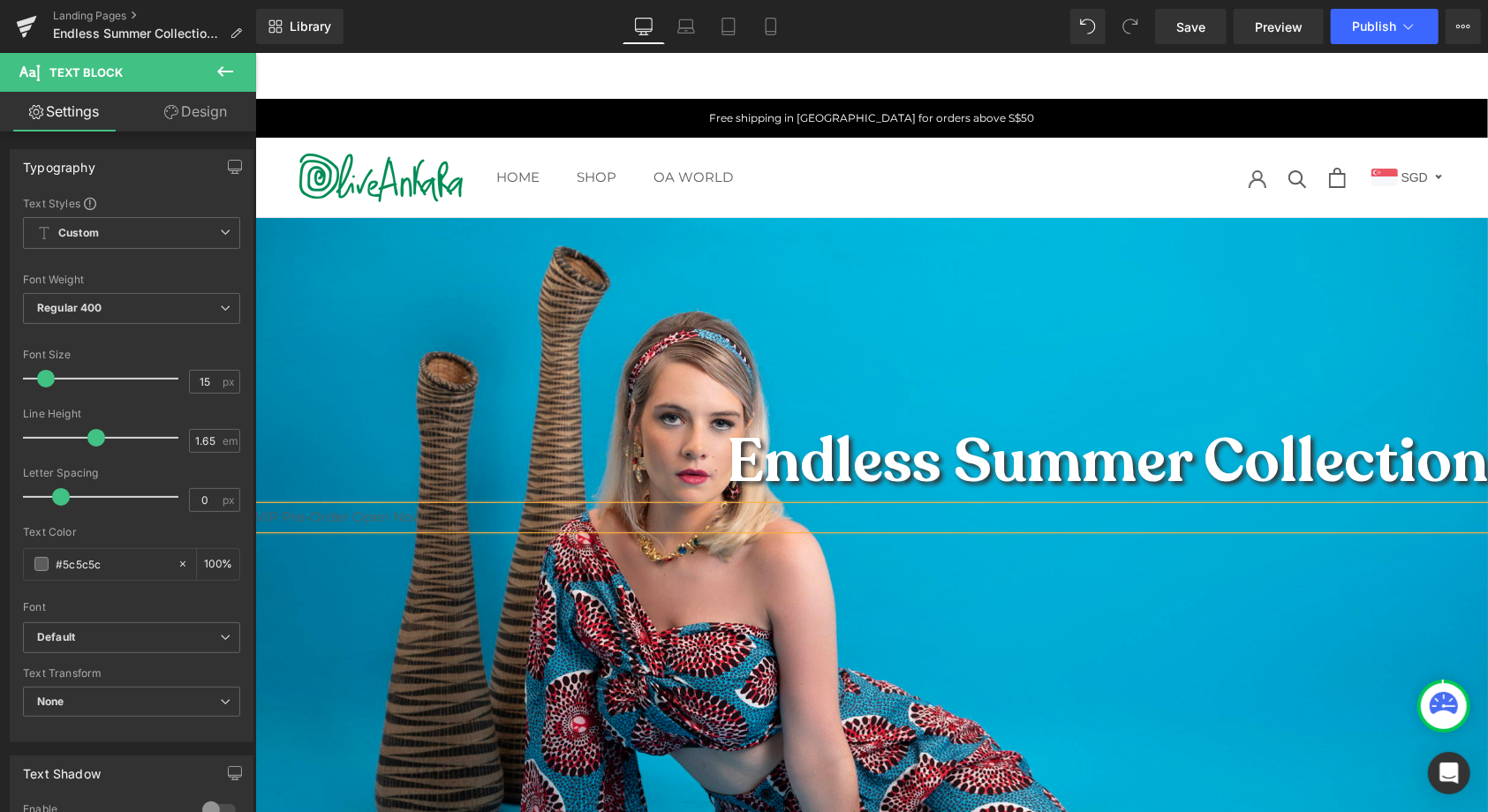
click at [400, 516] on p "VIP Pre-Order Open Now" at bounding box center [870, 516] width 1233 height 22
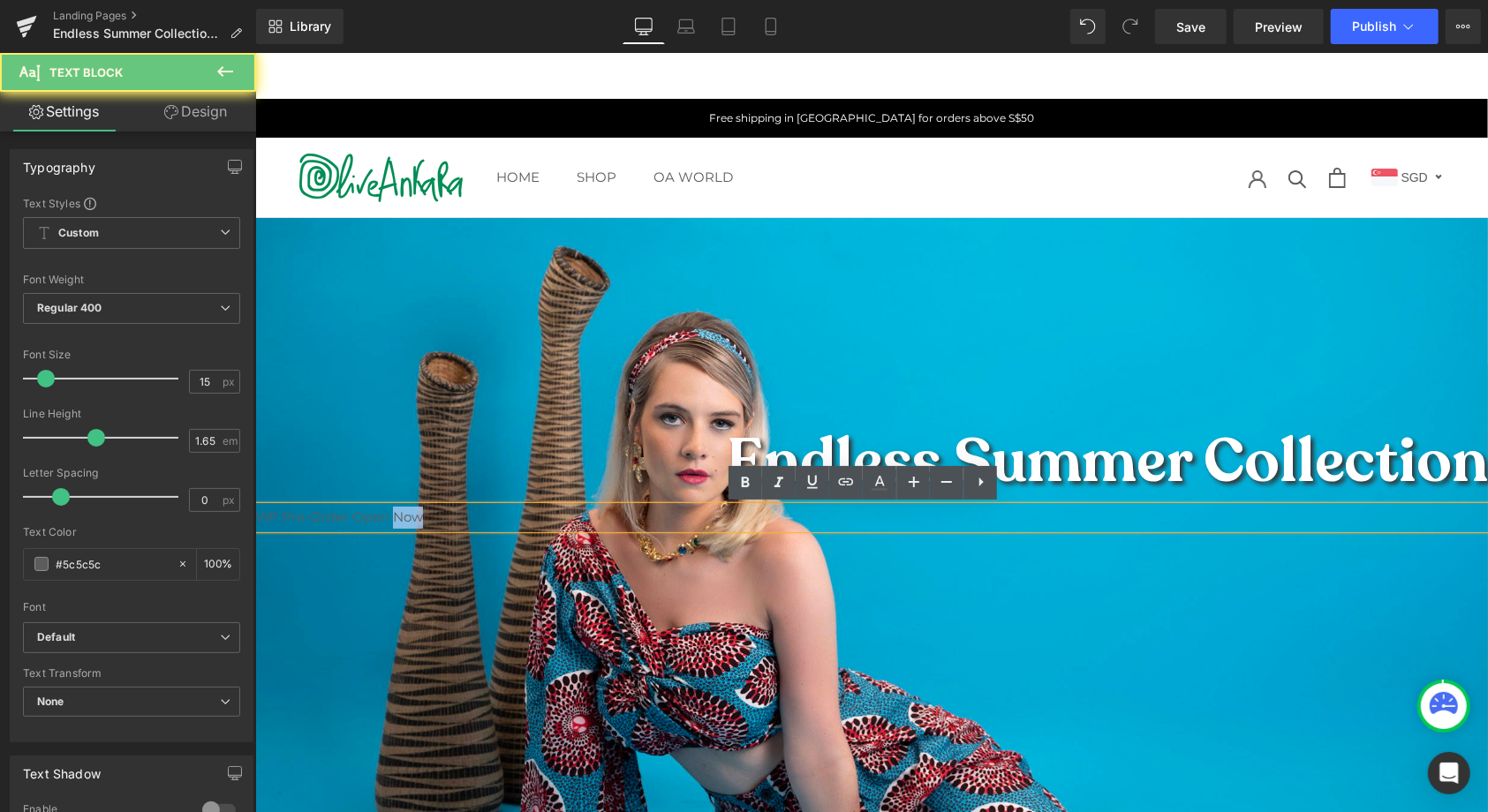
click at [400, 516] on p "VIP Pre-Order Open Now" at bounding box center [870, 516] width 1233 height 22
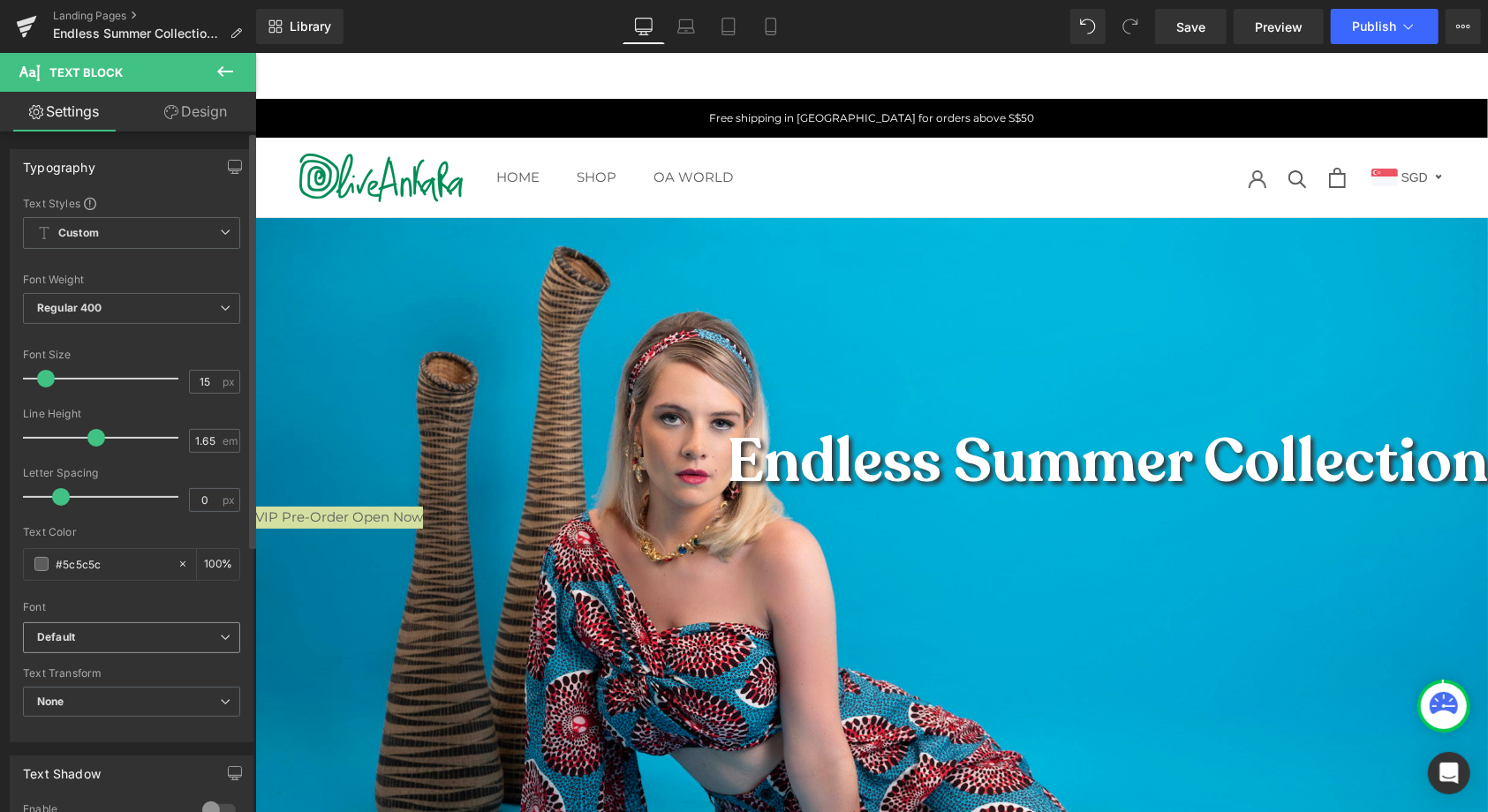
click at [208, 635] on b "Default" at bounding box center [128, 637] width 183 height 15
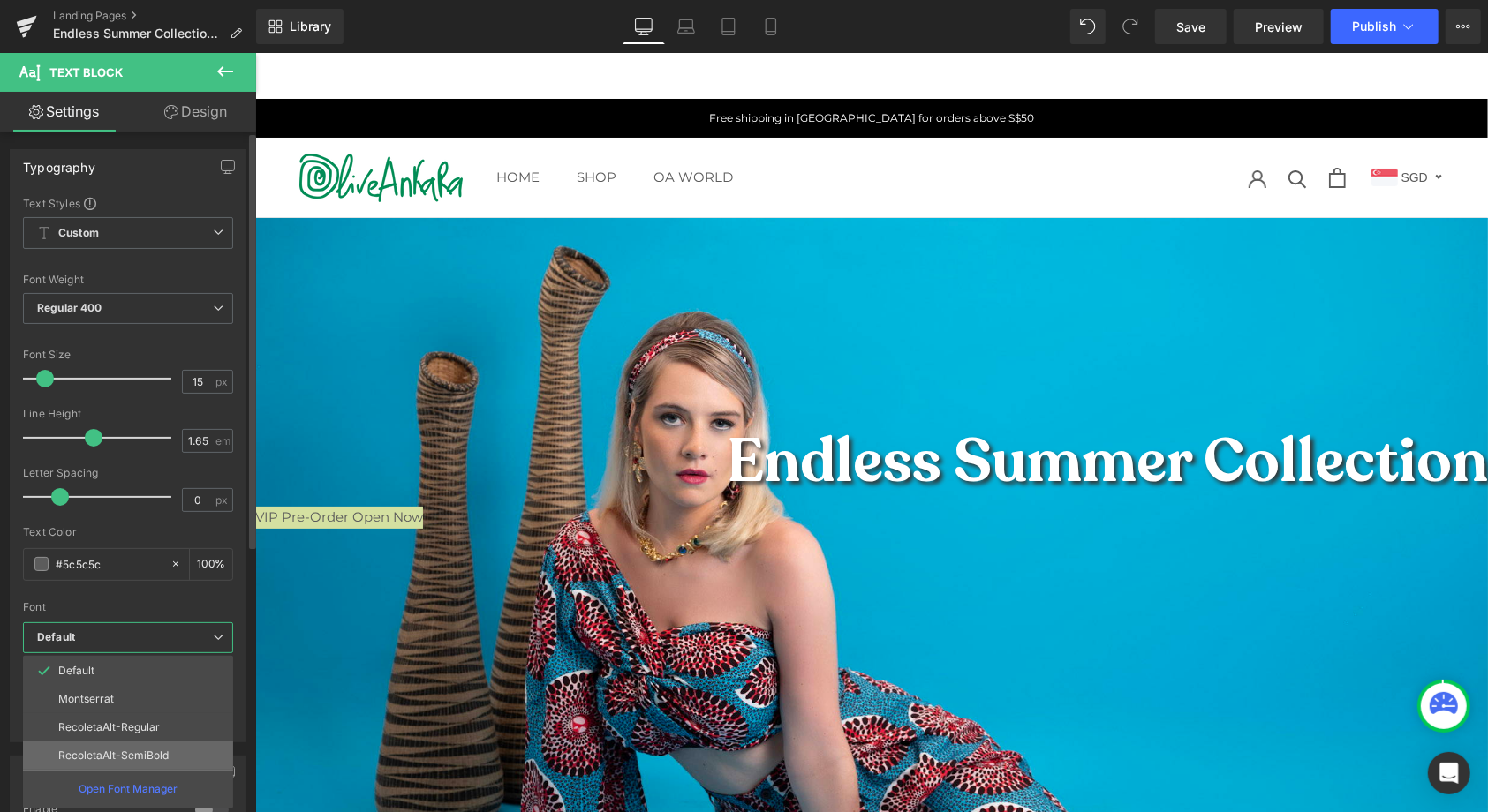
click at [154, 742] on li "RecoletaAlt-SemiBold" at bounding box center [127, 756] width 210 height 28
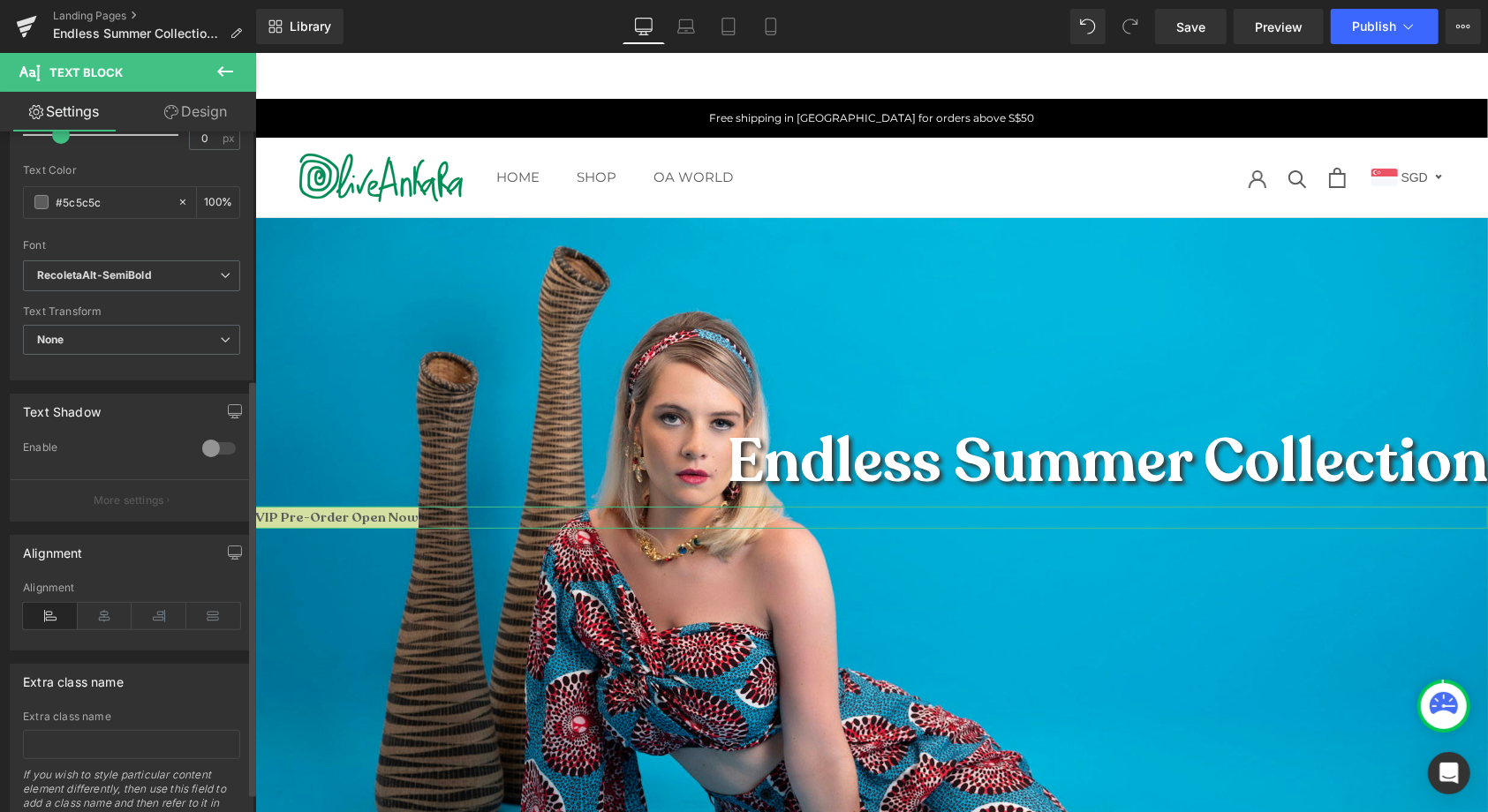
scroll to position [401, 0]
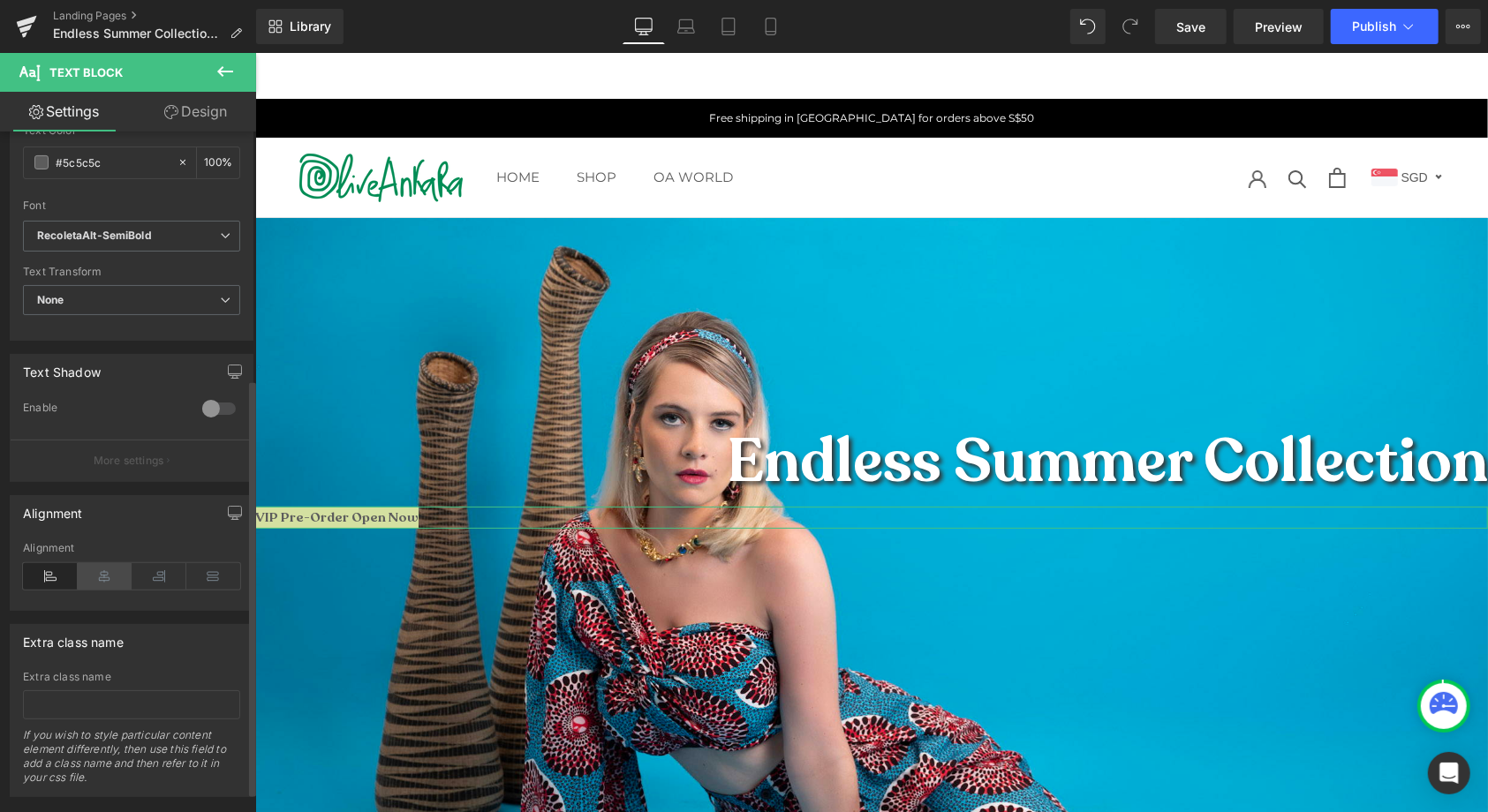
click at [92, 577] on icon at bounding box center [105, 577] width 55 height 27
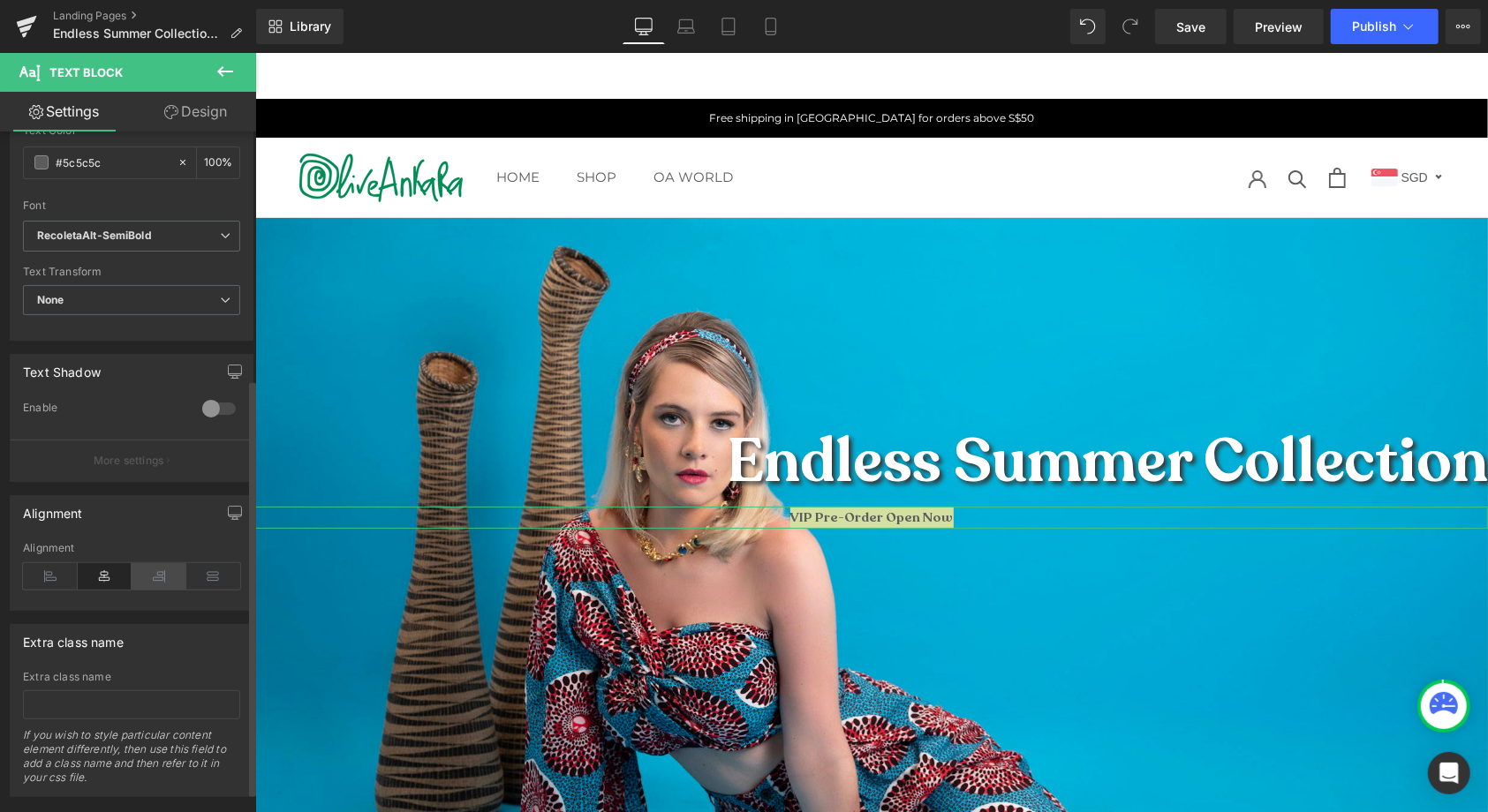
click at [158, 566] on icon at bounding box center [159, 577] width 55 height 27
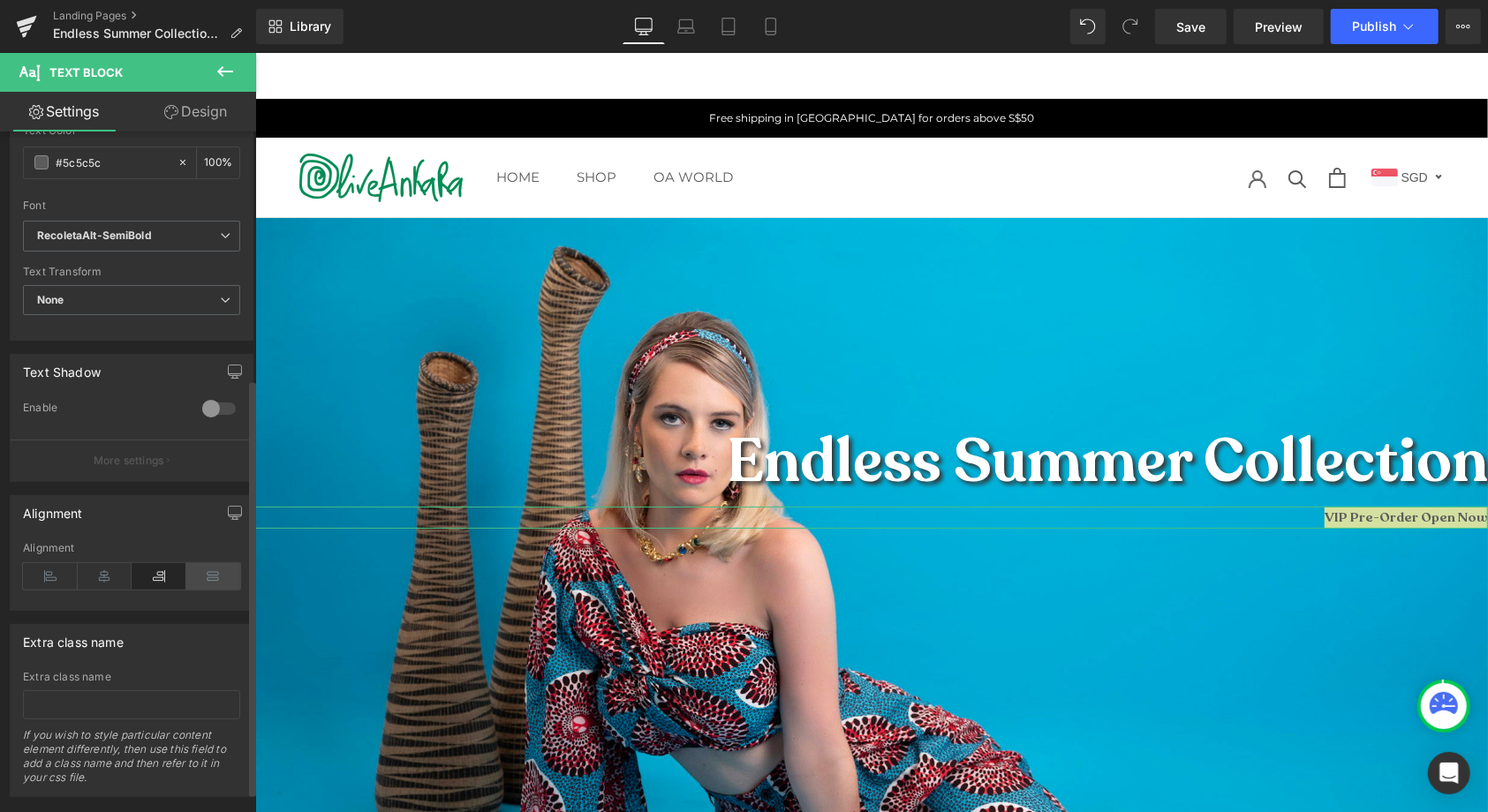
click at [206, 570] on icon at bounding box center [214, 577] width 55 height 27
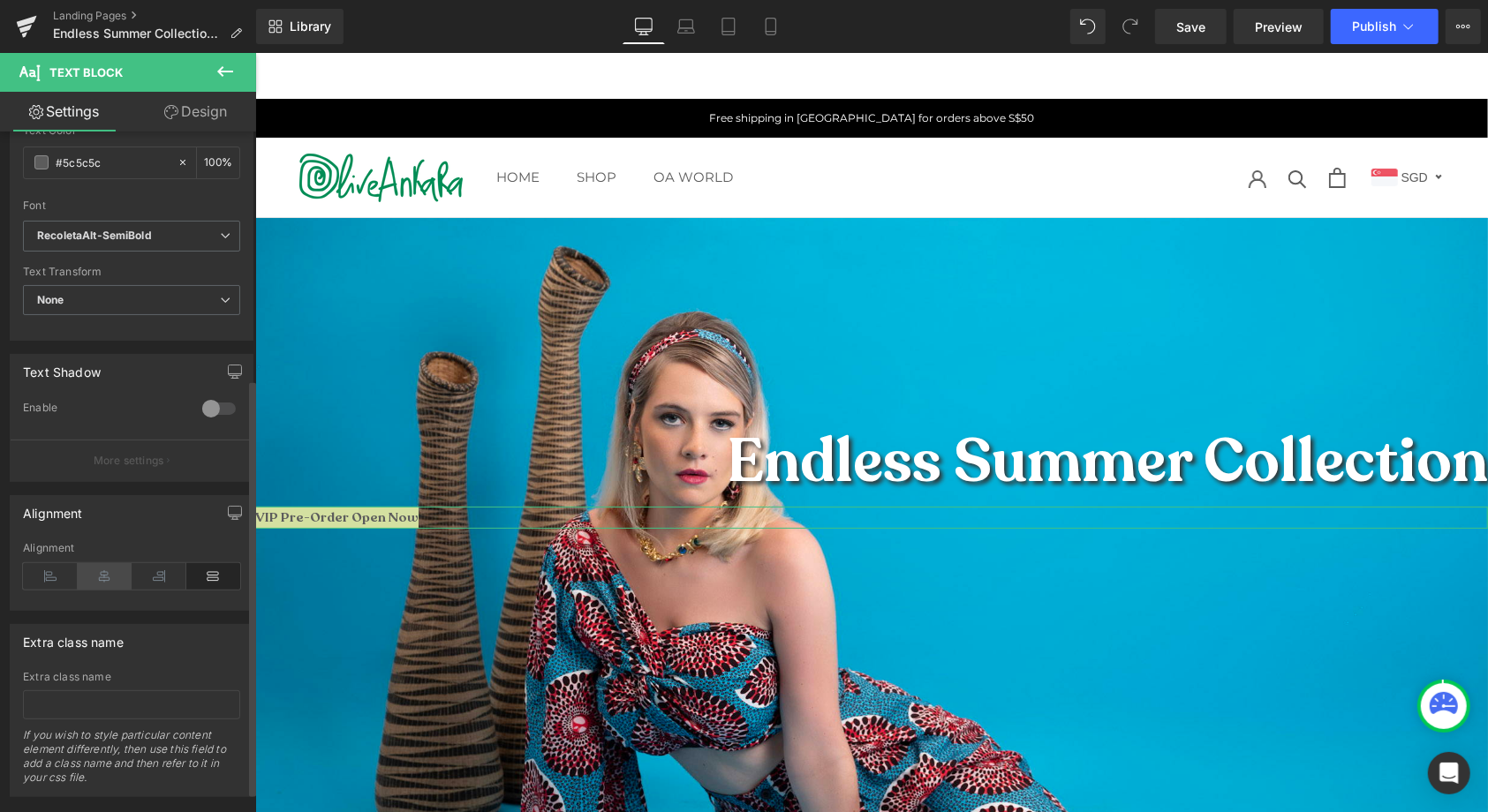
click at [99, 575] on icon at bounding box center [105, 577] width 55 height 27
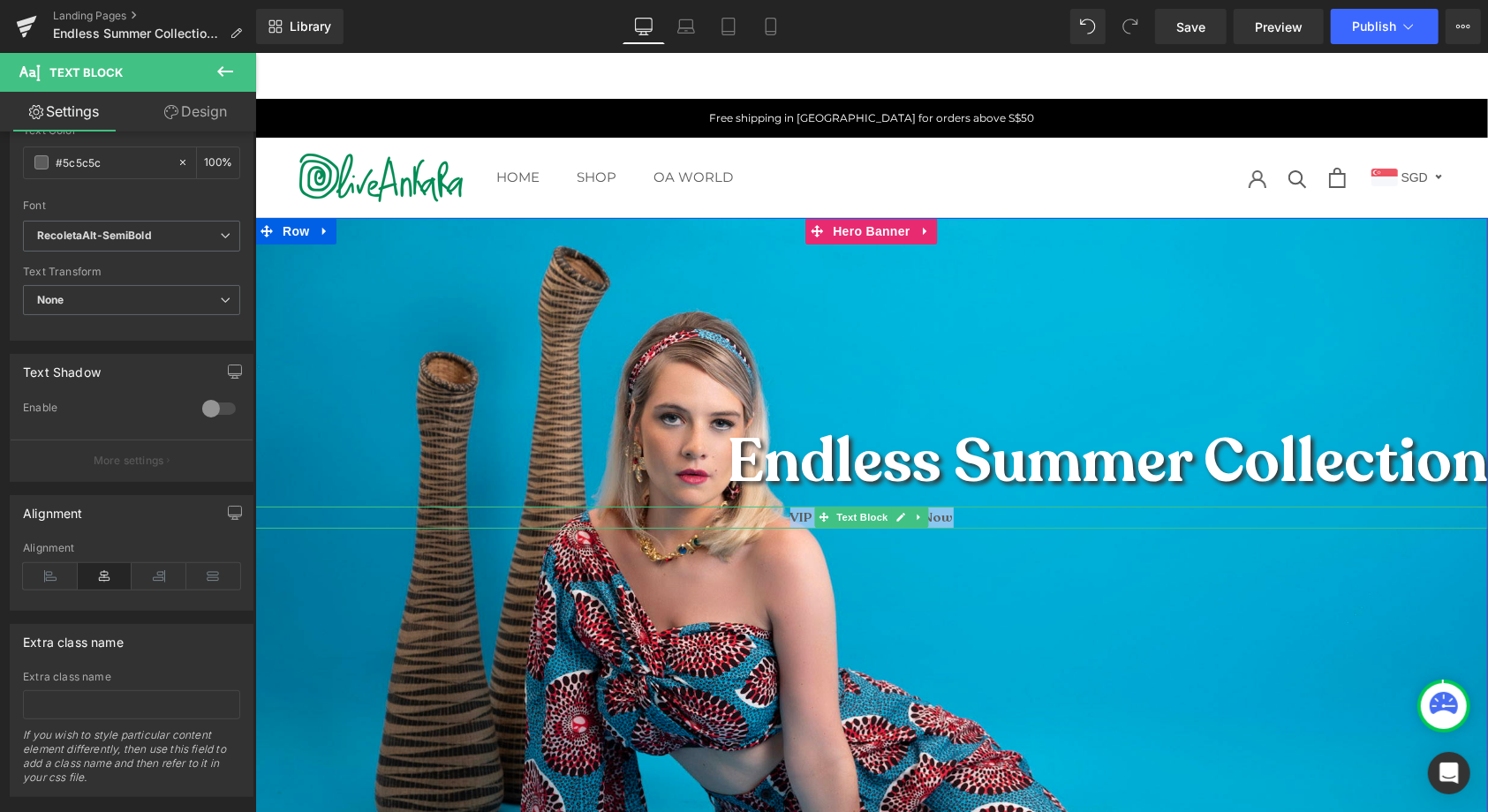
click at [782, 520] on p "VIP Pre-Order Open Now" at bounding box center [870, 516] width 1233 height 22
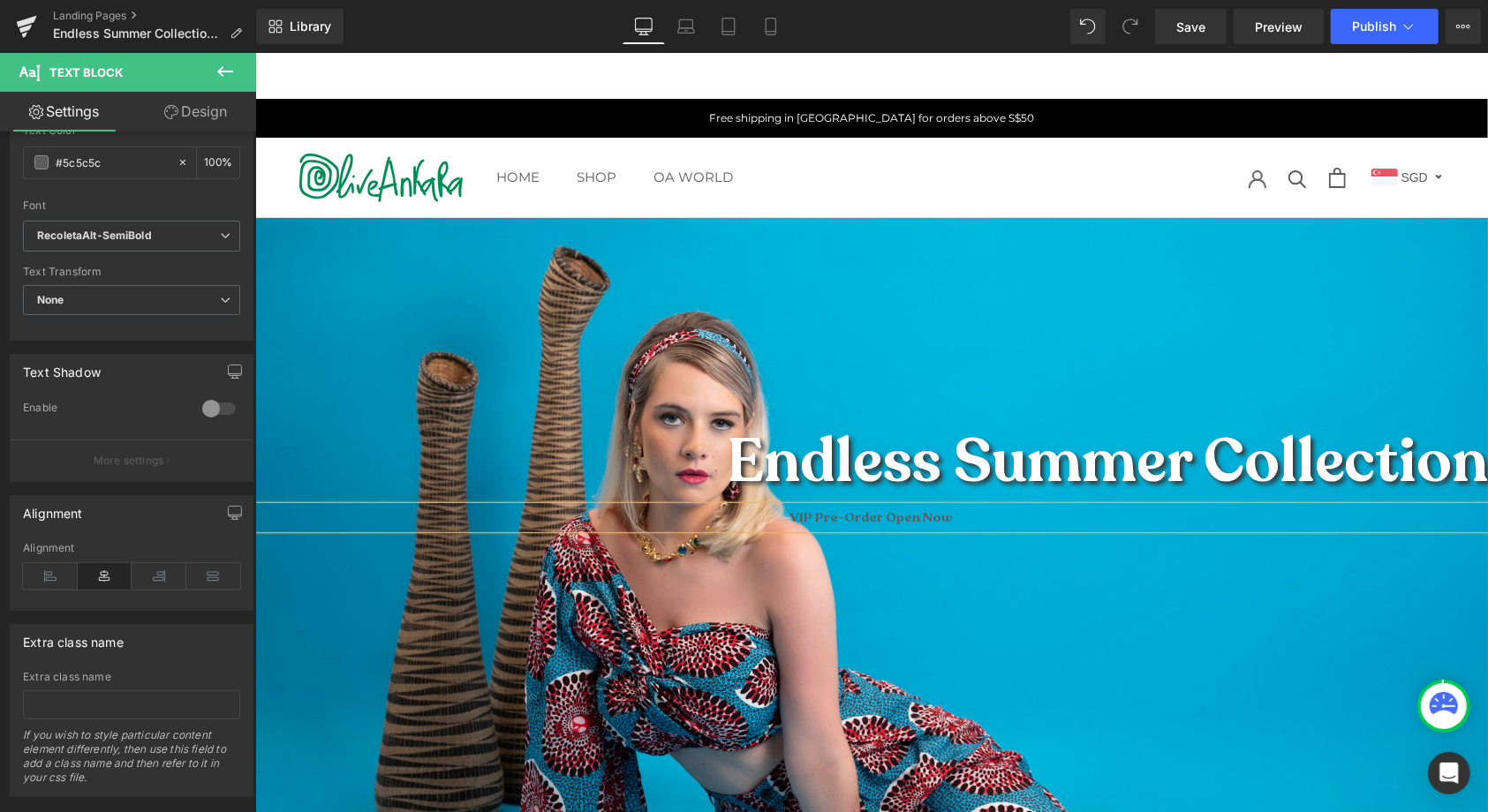
click at [981, 522] on p "VIP Pre-Order Open Now" at bounding box center [870, 516] width 1233 height 22
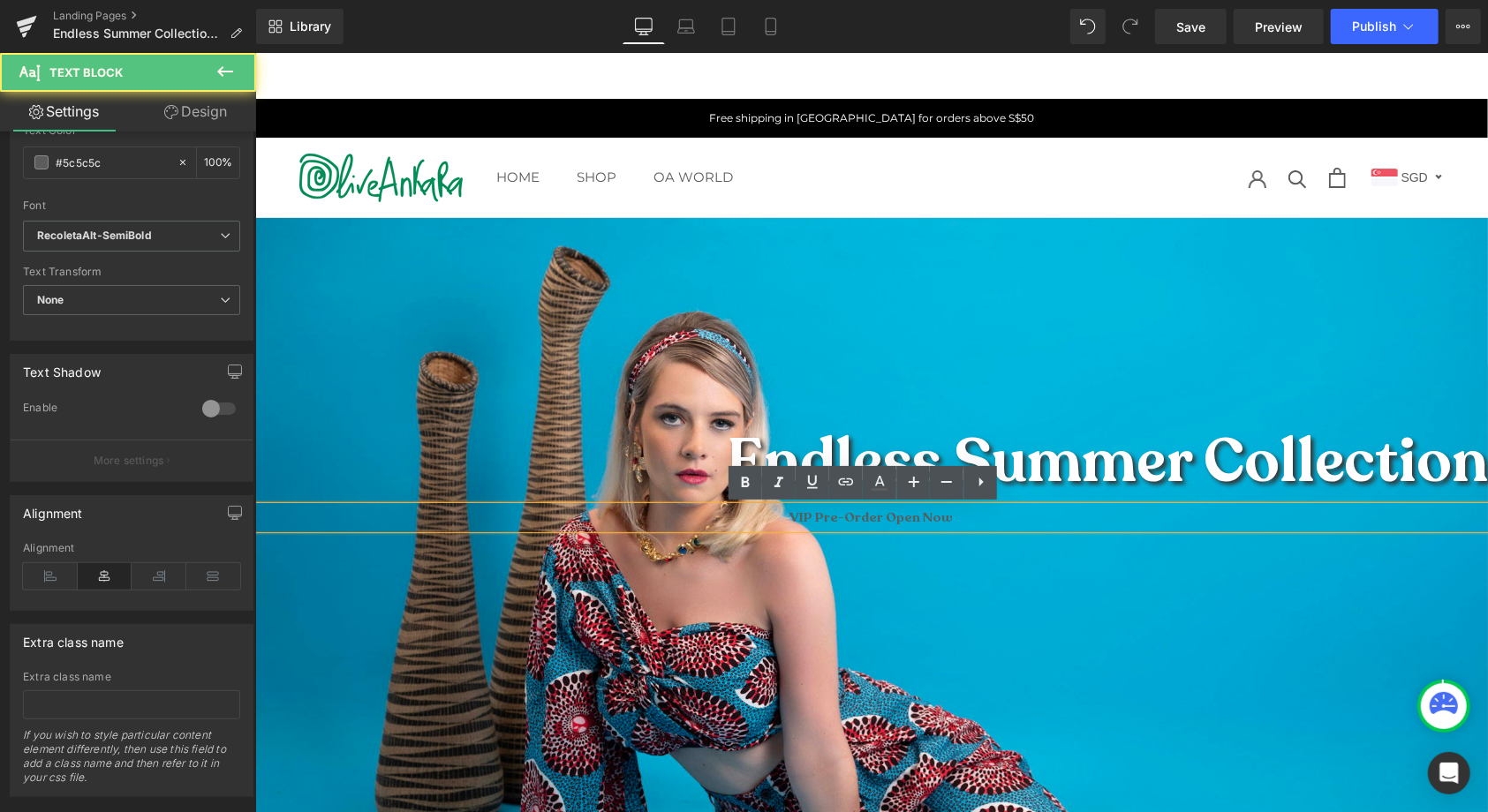
click at [981, 522] on p "VIP Pre-Order Open Now" at bounding box center [870, 516] width 1233 height 22
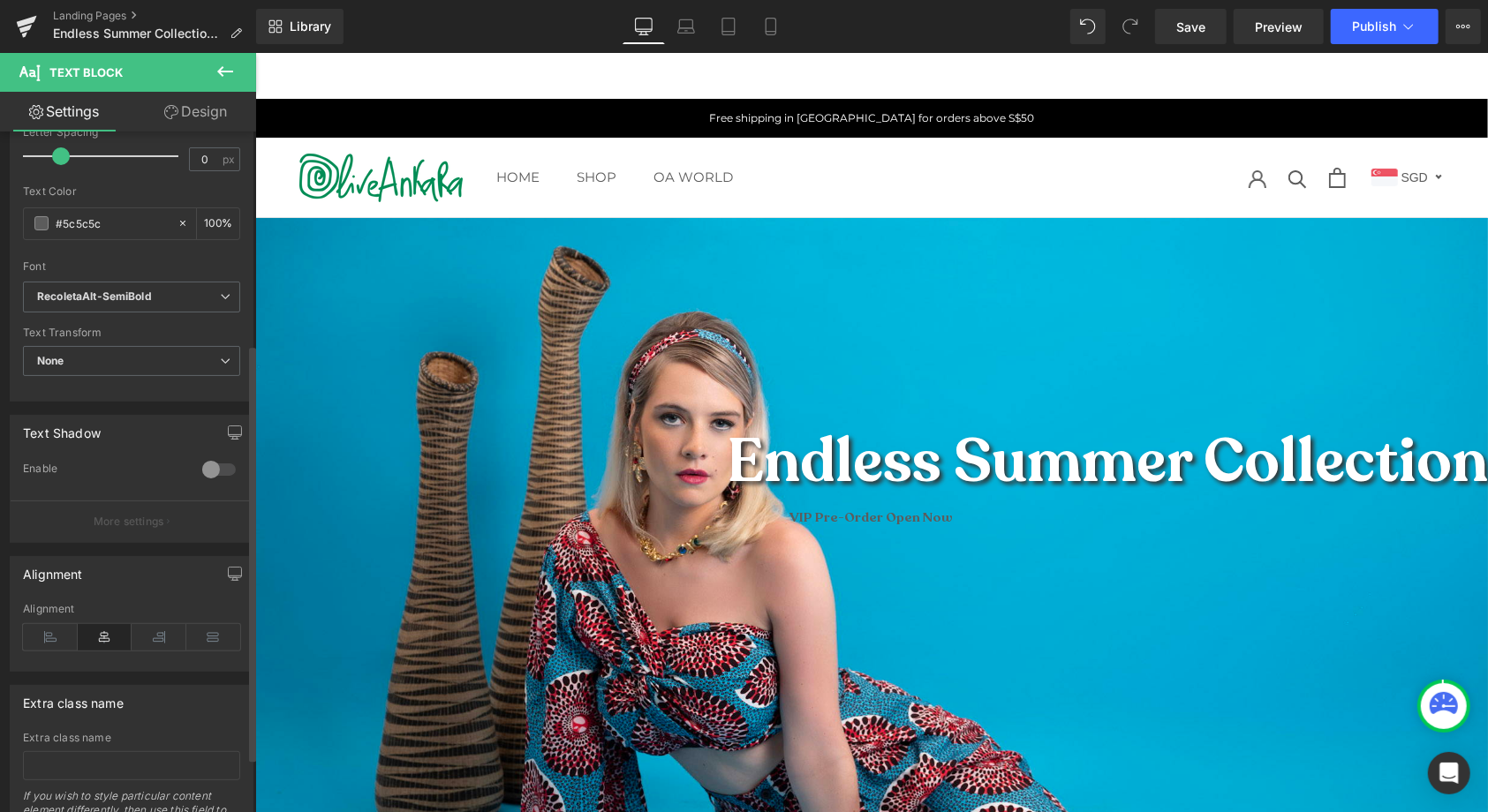
scroll to position [332, 0]
click at [226, 475] on div at bounding box center [218, 478] width 43 height 28
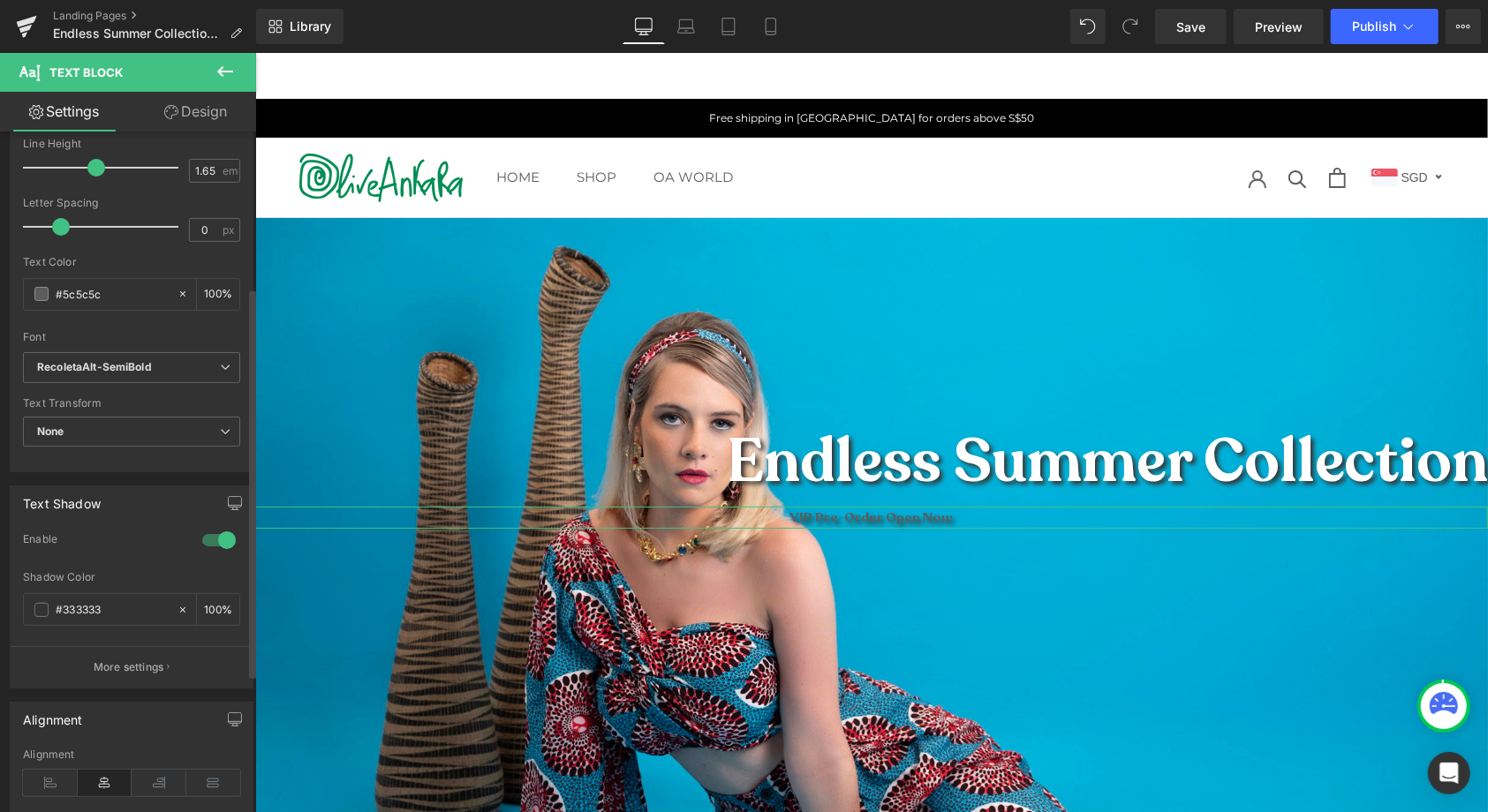
scroll to position [266, 0]
click at [41, 291] on span at bounding box center [41, 298] width 14 height 14
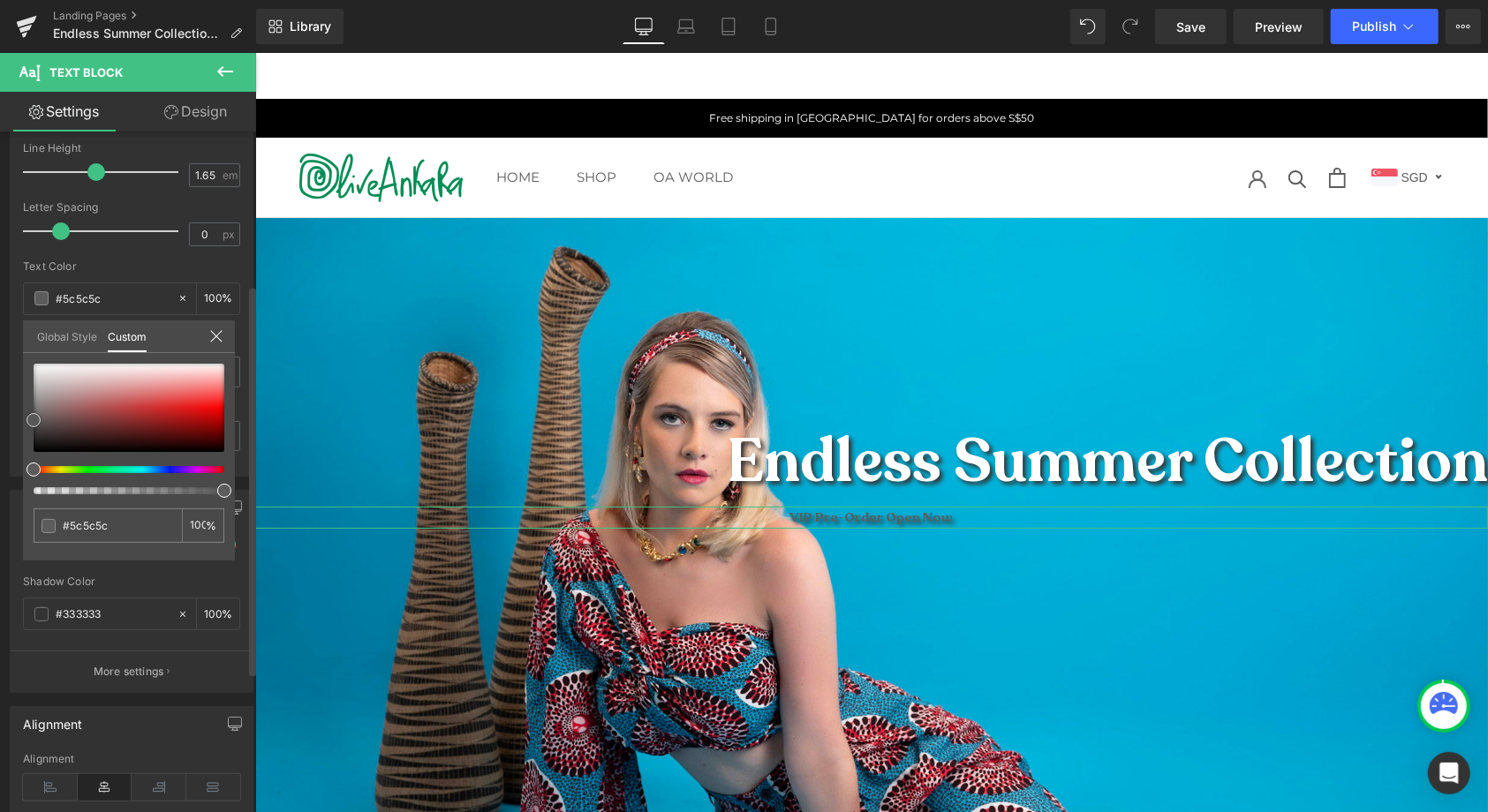
type input "#f7f7f7"
click at [33, 366] on div at bounding box center [128, 407] width 191 height 88
click at [214, 340] on icon at bounding box center [216, 336] width 14 height 14
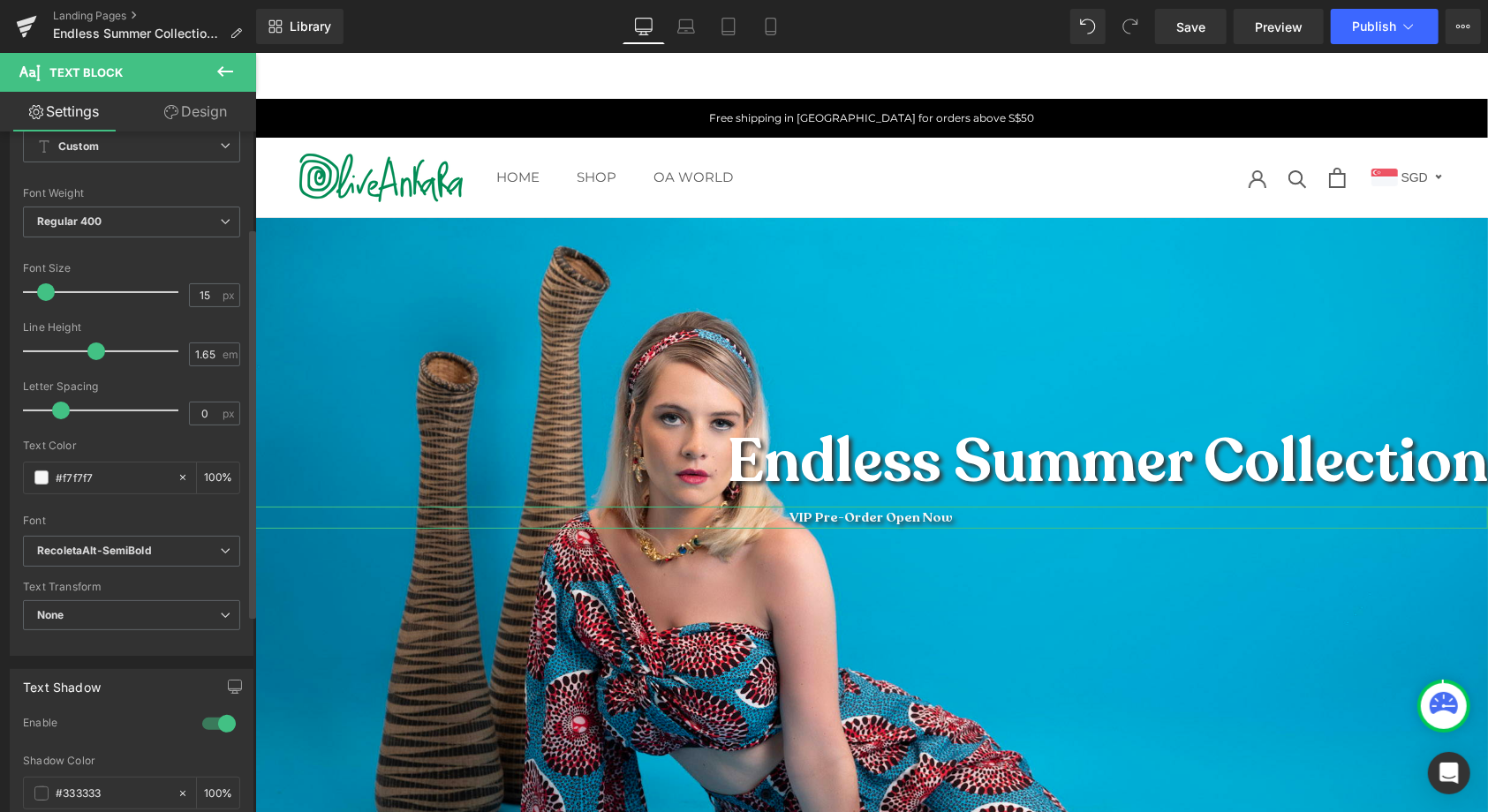
scroll to position [0, 0]
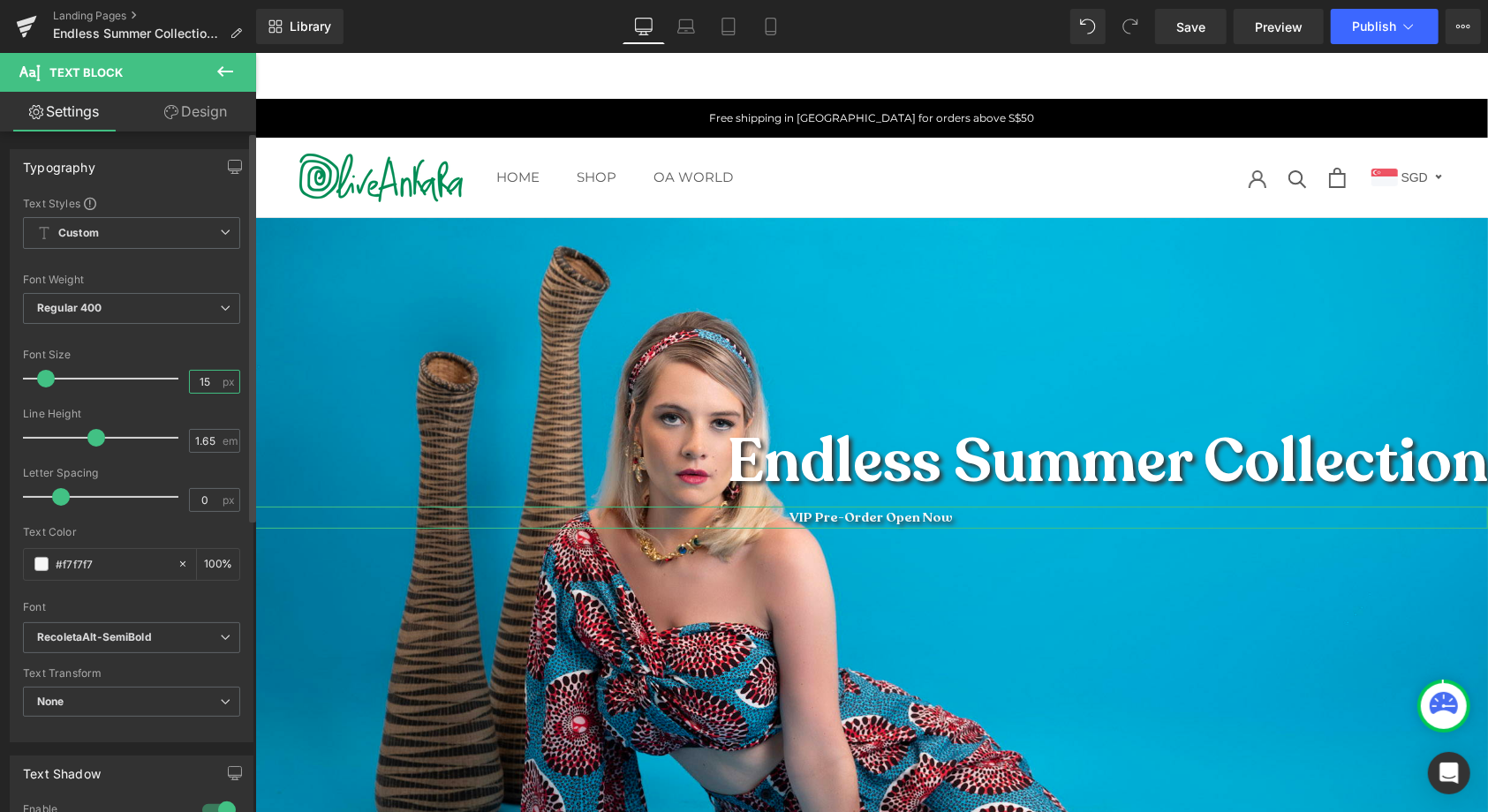
click at [211, 375] on input "15" at bounding box center [205, 381] width 31 height 22
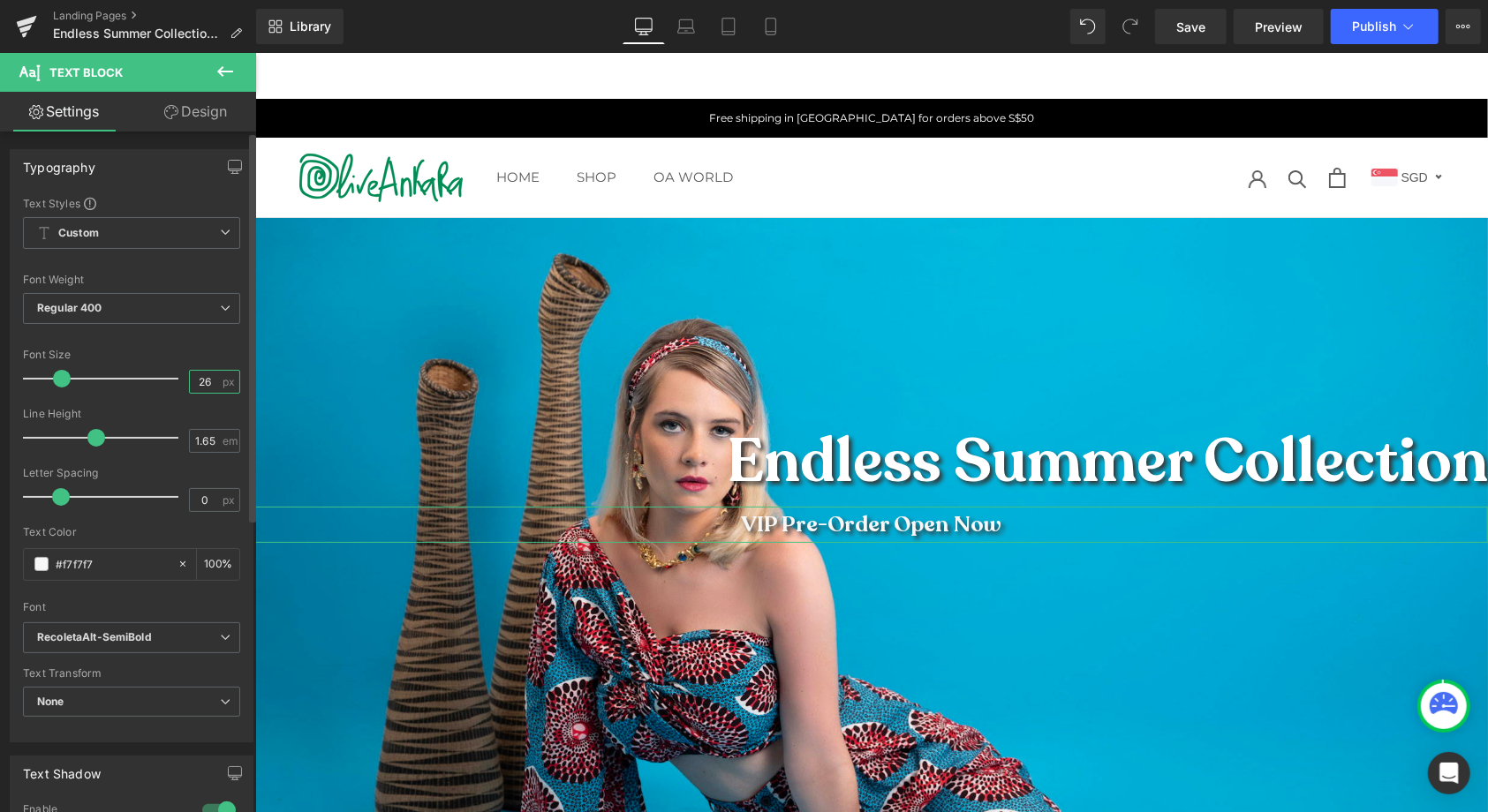
type input "27"
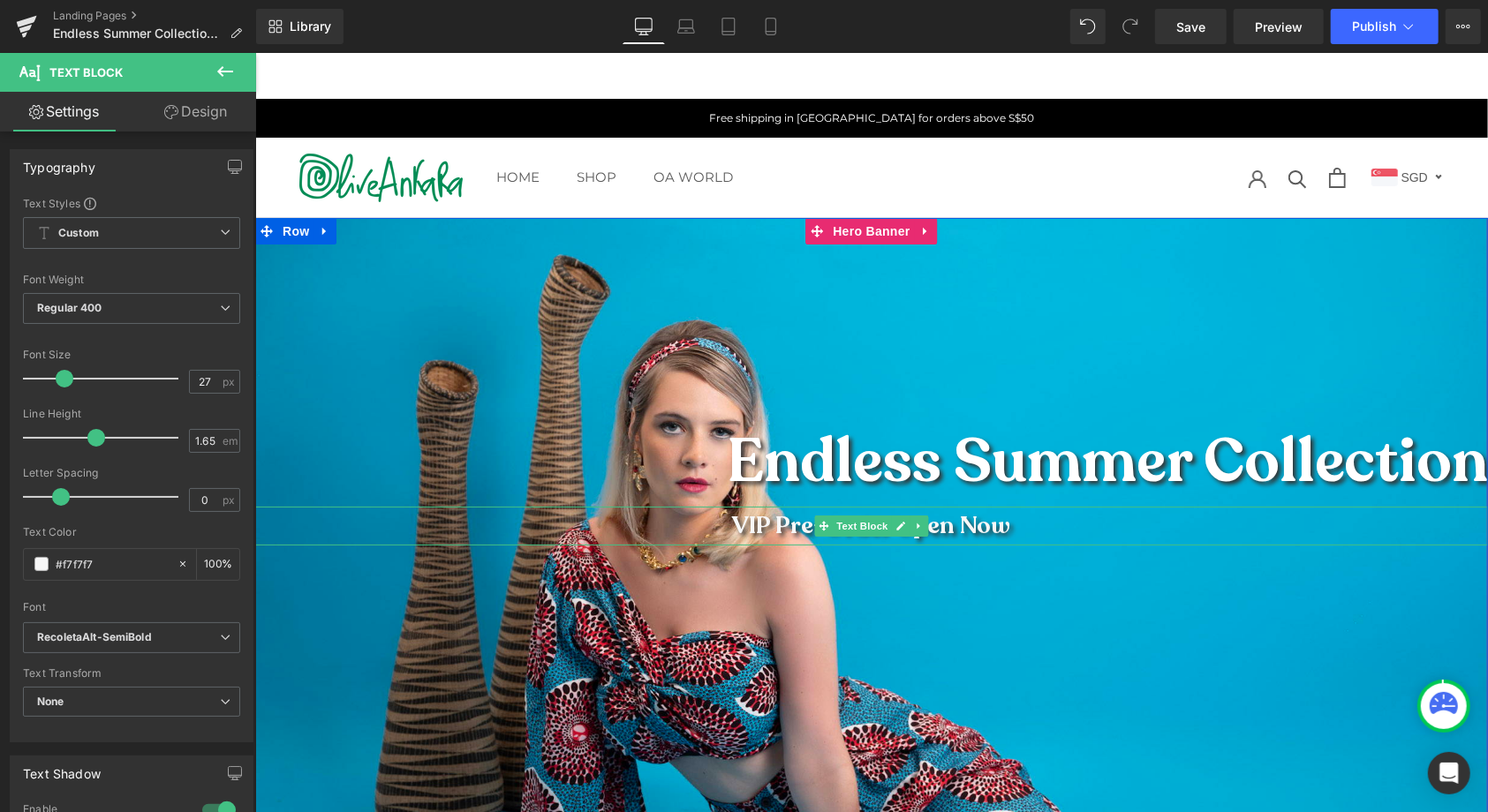
click at [962, 524] on p "VIP Pre-Order Open Now" at bounding box center [870, 526] width 1233 height 40
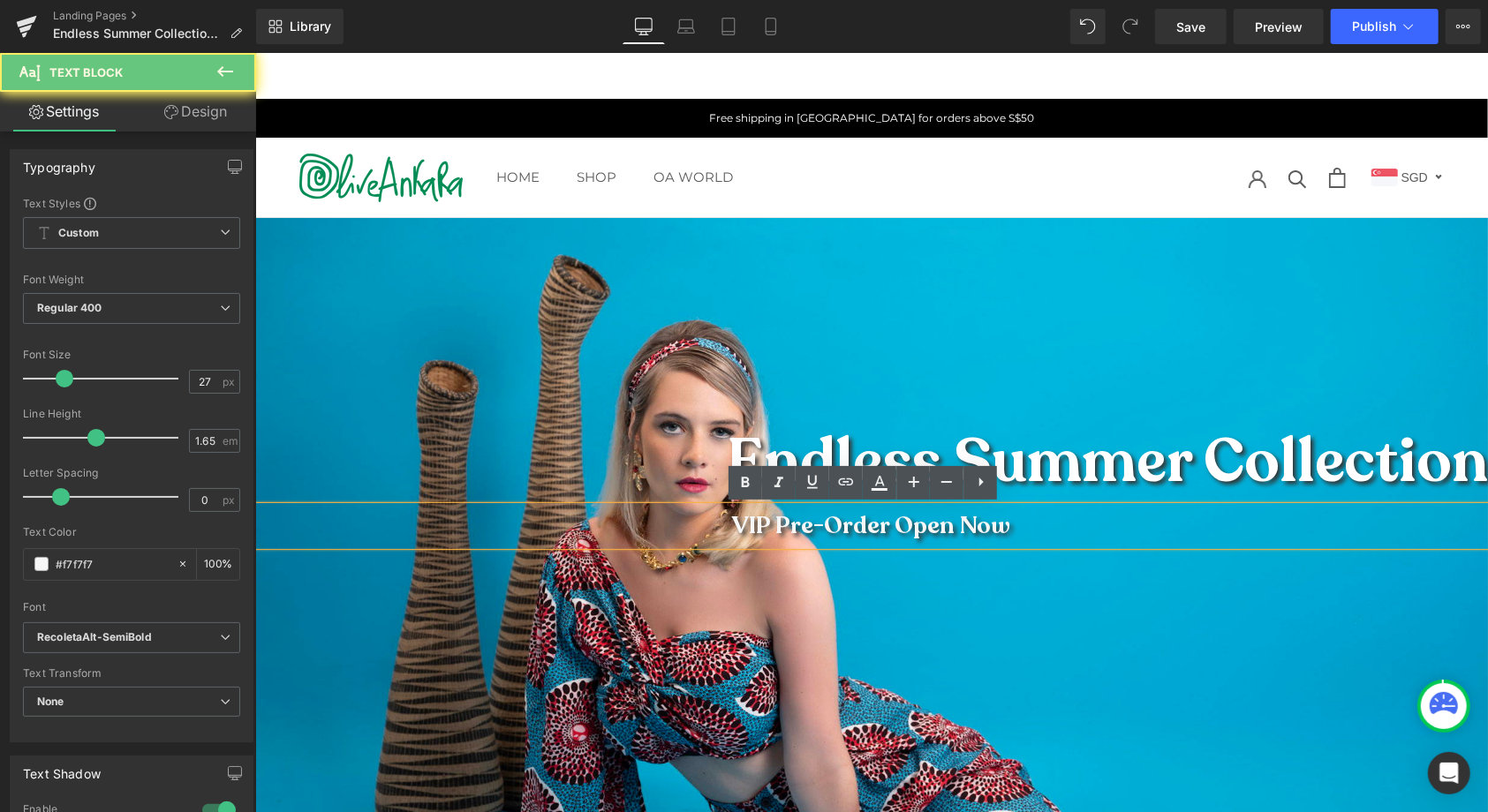
click at [905, 520] on p "VIP Pre-Order Open Now" at bounding box center [870, 526] width 1233 height 40
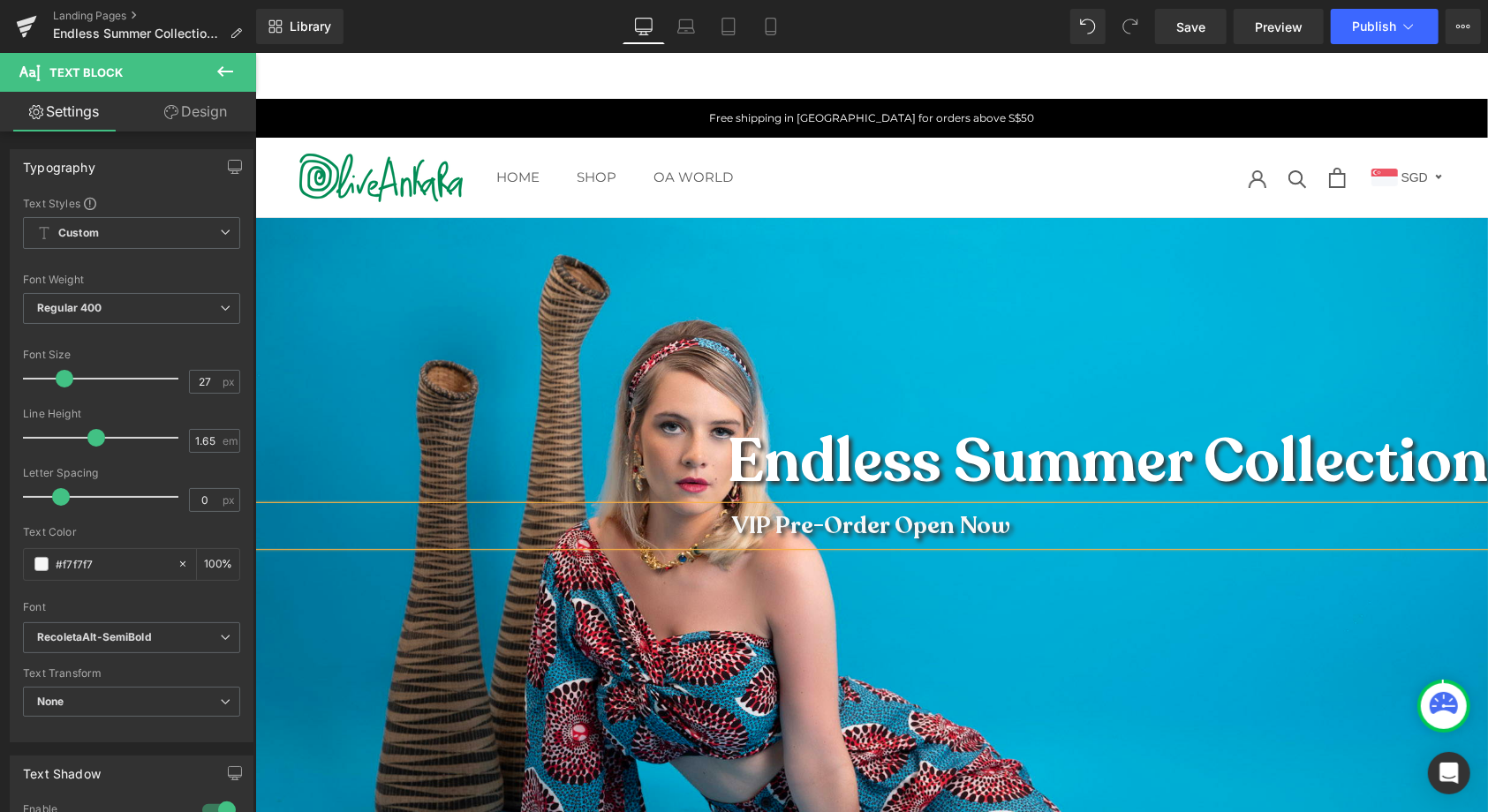
drag, startPoint x: 1312, startPoint y: 666, endPoint x: 1250, endPoint y: 606, distance: 86.3
click at [1312, 666] on div at bounding box center [870, 619] width 1233 height 805
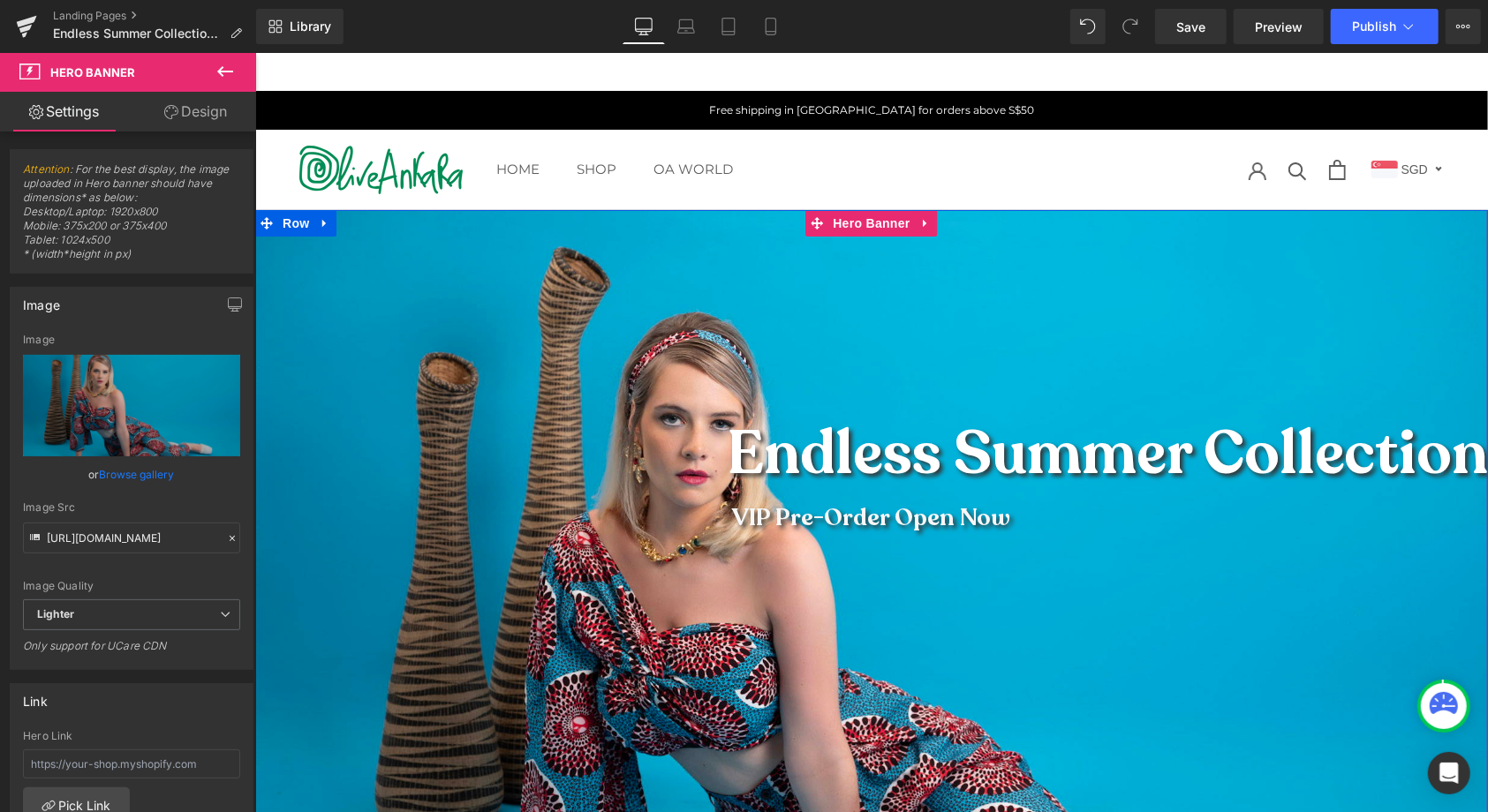
scroll to position [9, 0]
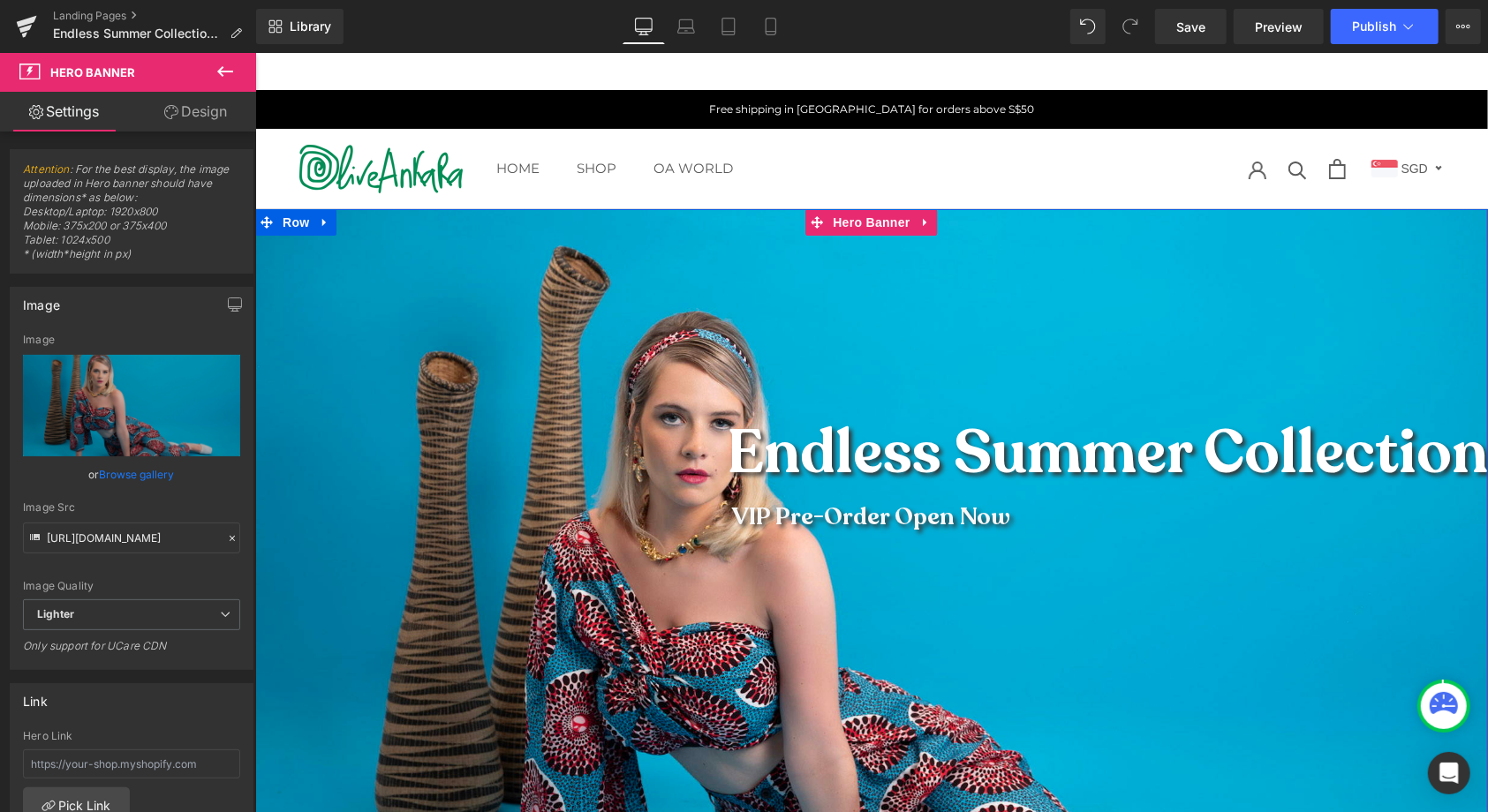
click at [726, 445] on span "Endless Summer Collection" at bounding box center [1107, 452] width 761 height 82
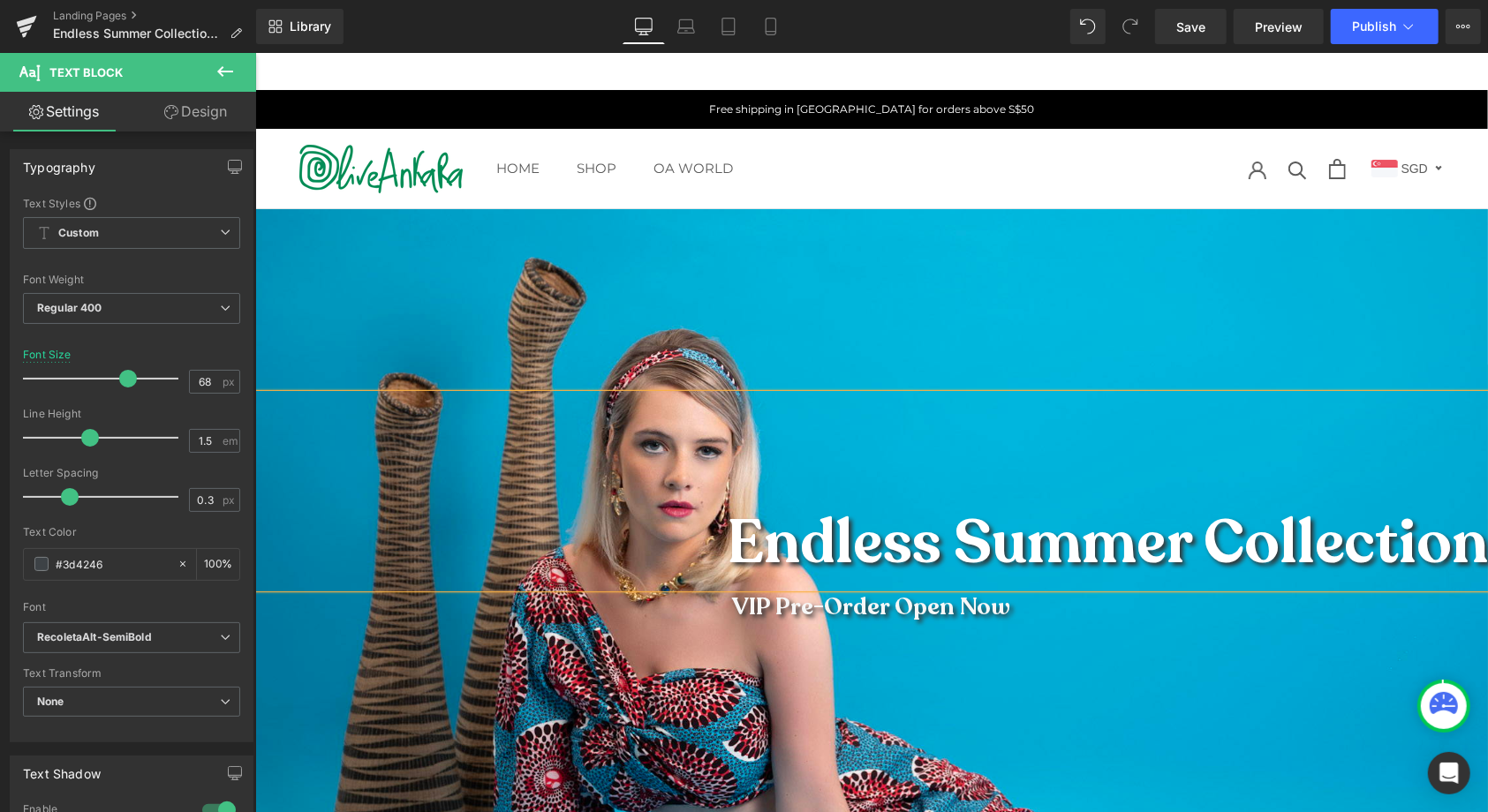
click at [1264, 310] on div at bounding box center [870, 655] width 1233 height 895
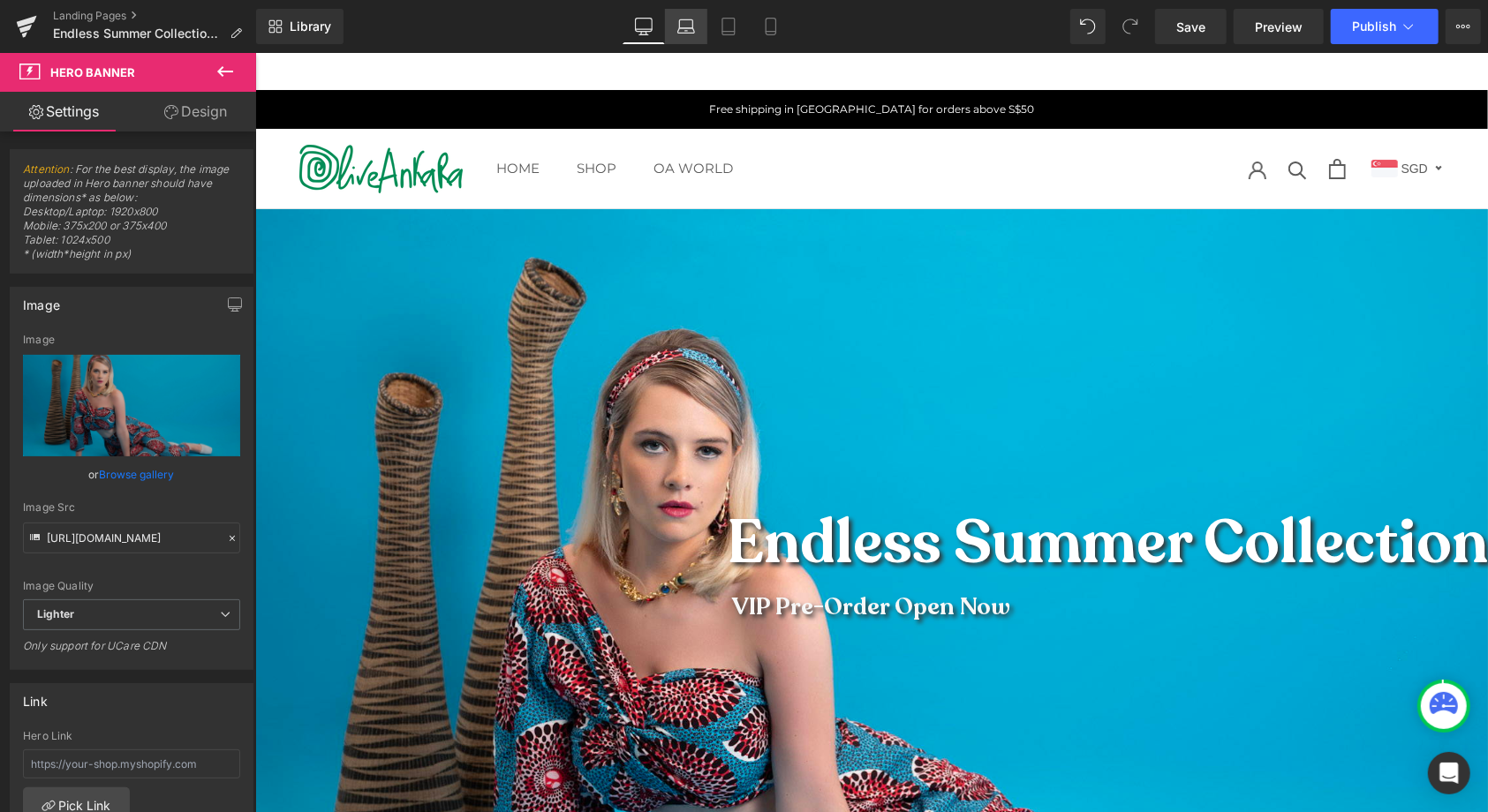
click at [693, 32] on icon at bounding box center [686, 31] width 17 height 6
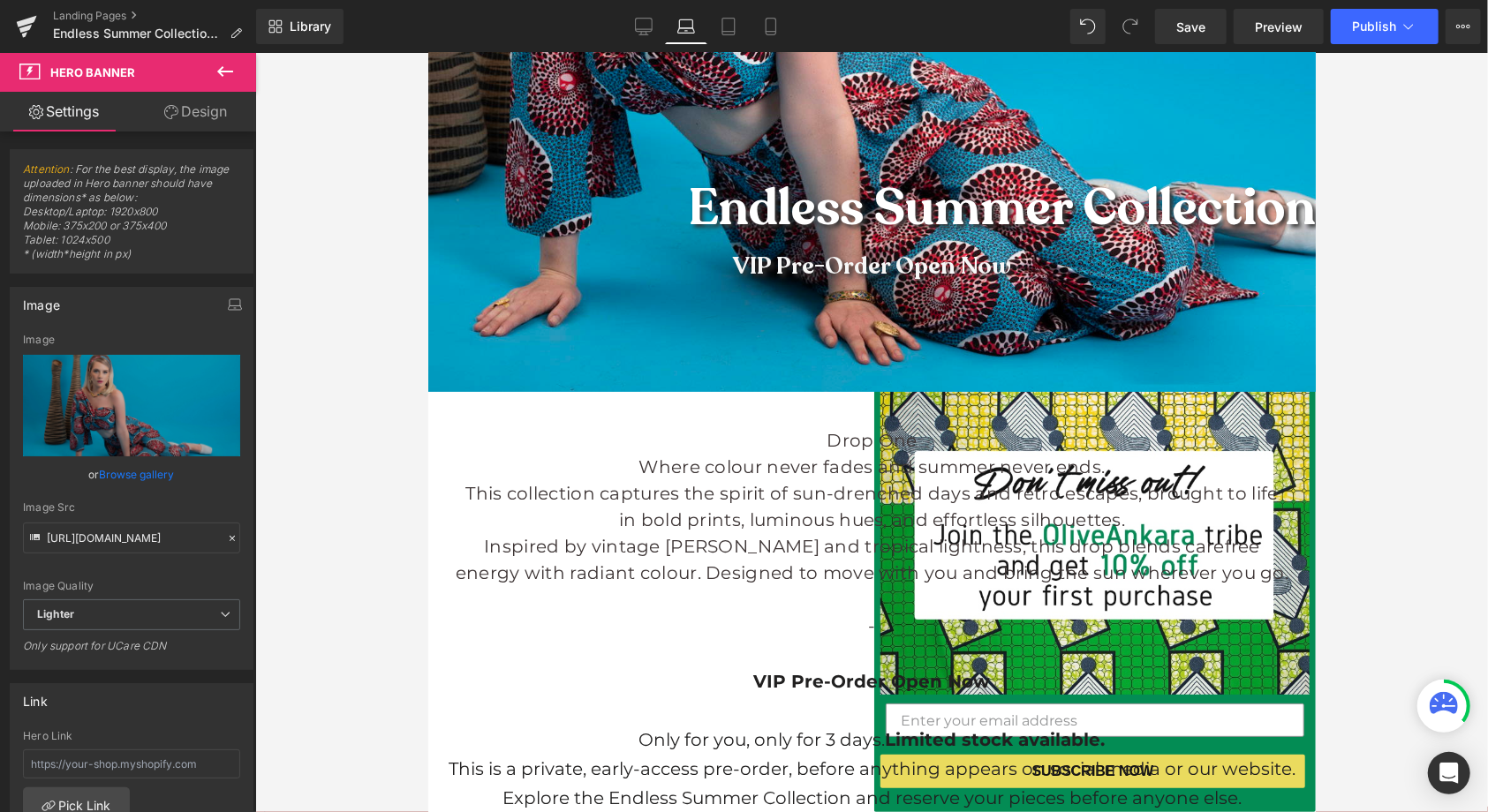
scroll to position [445, 0]
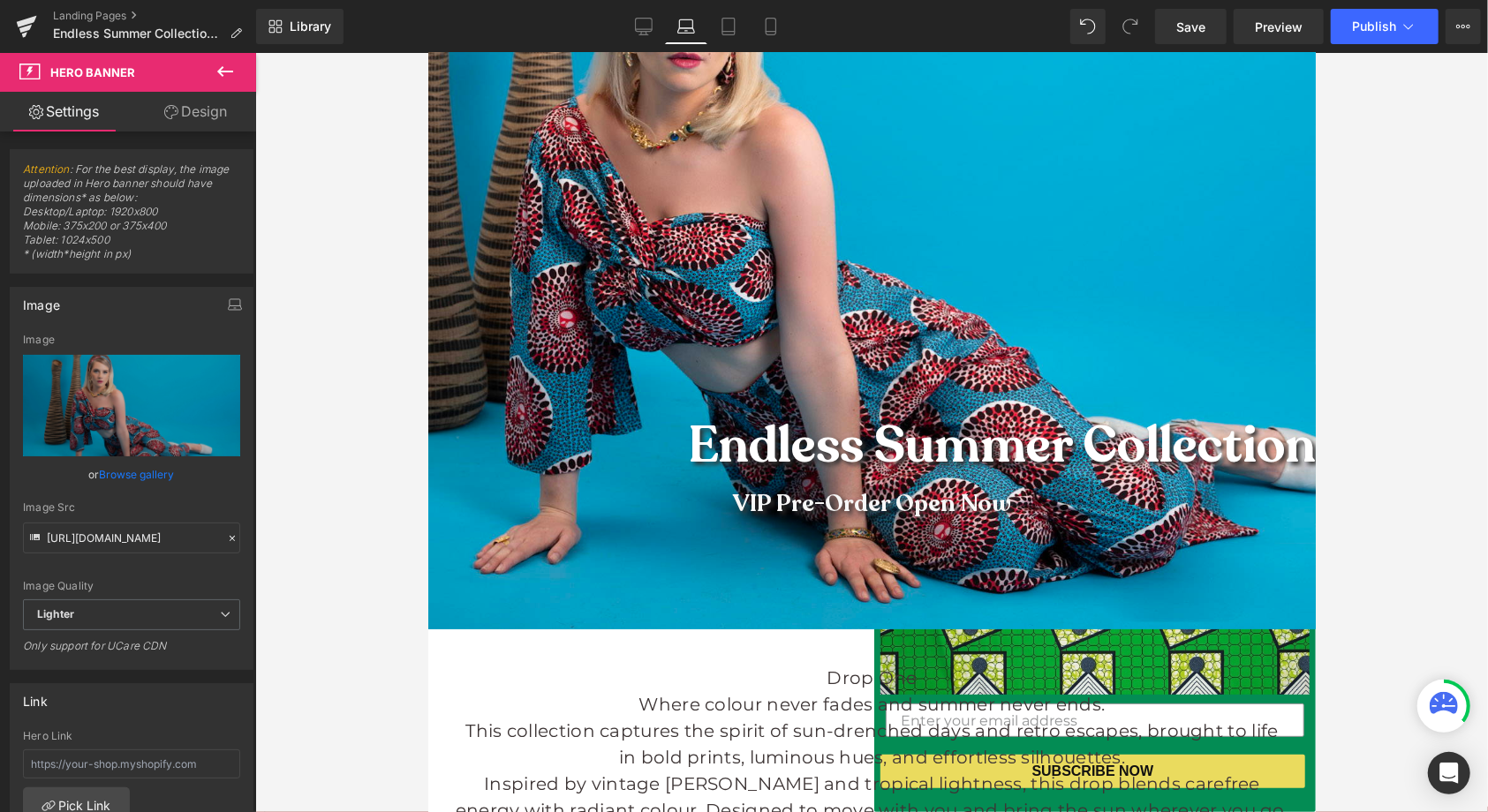
click at [641, 441] on p "Endless Summer Collection" at bounding box center [870, 446] width 887 height 76
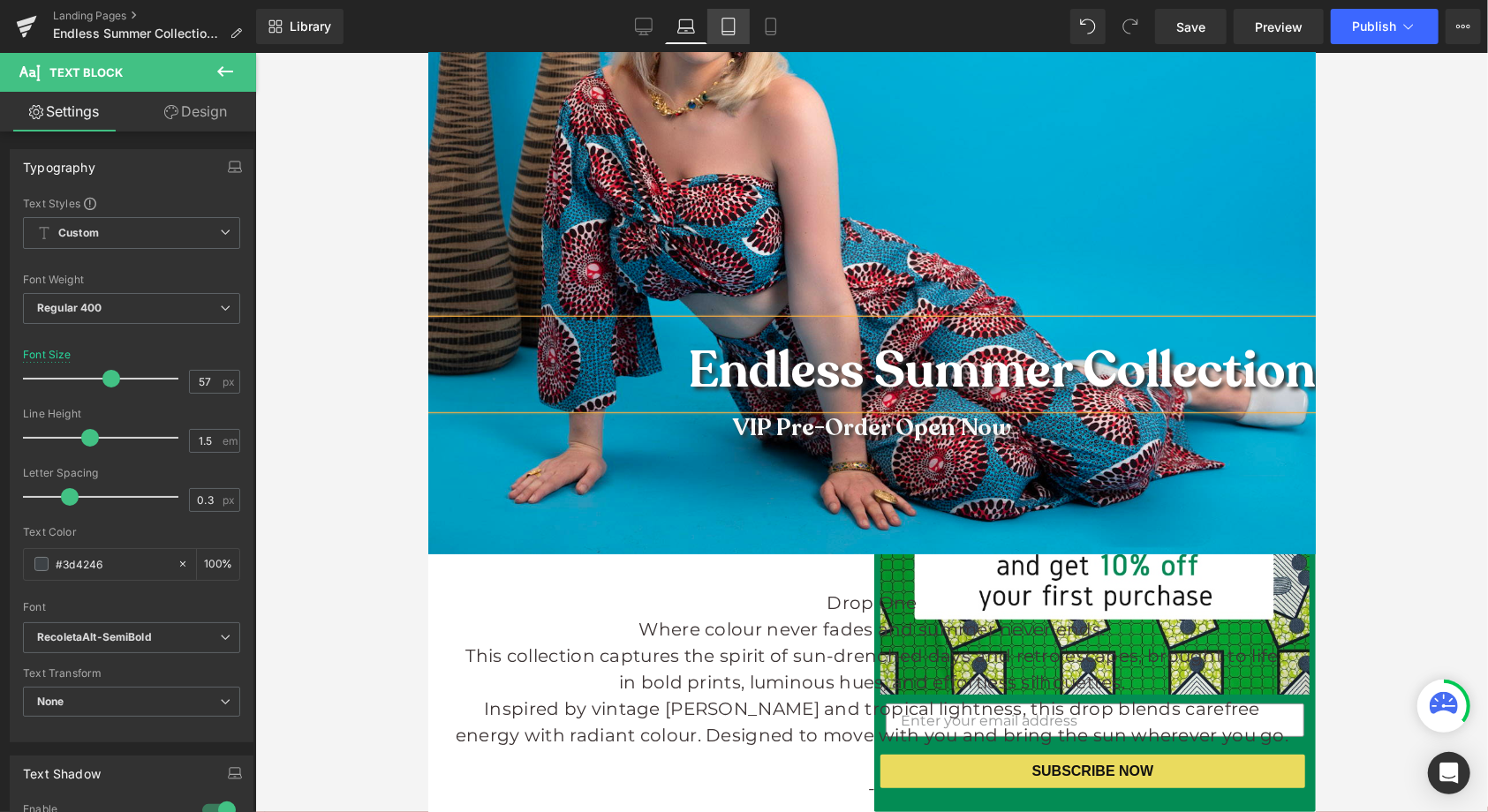
click at [730, 32] on icon at bounding box center [728, 27] width 18 height 18
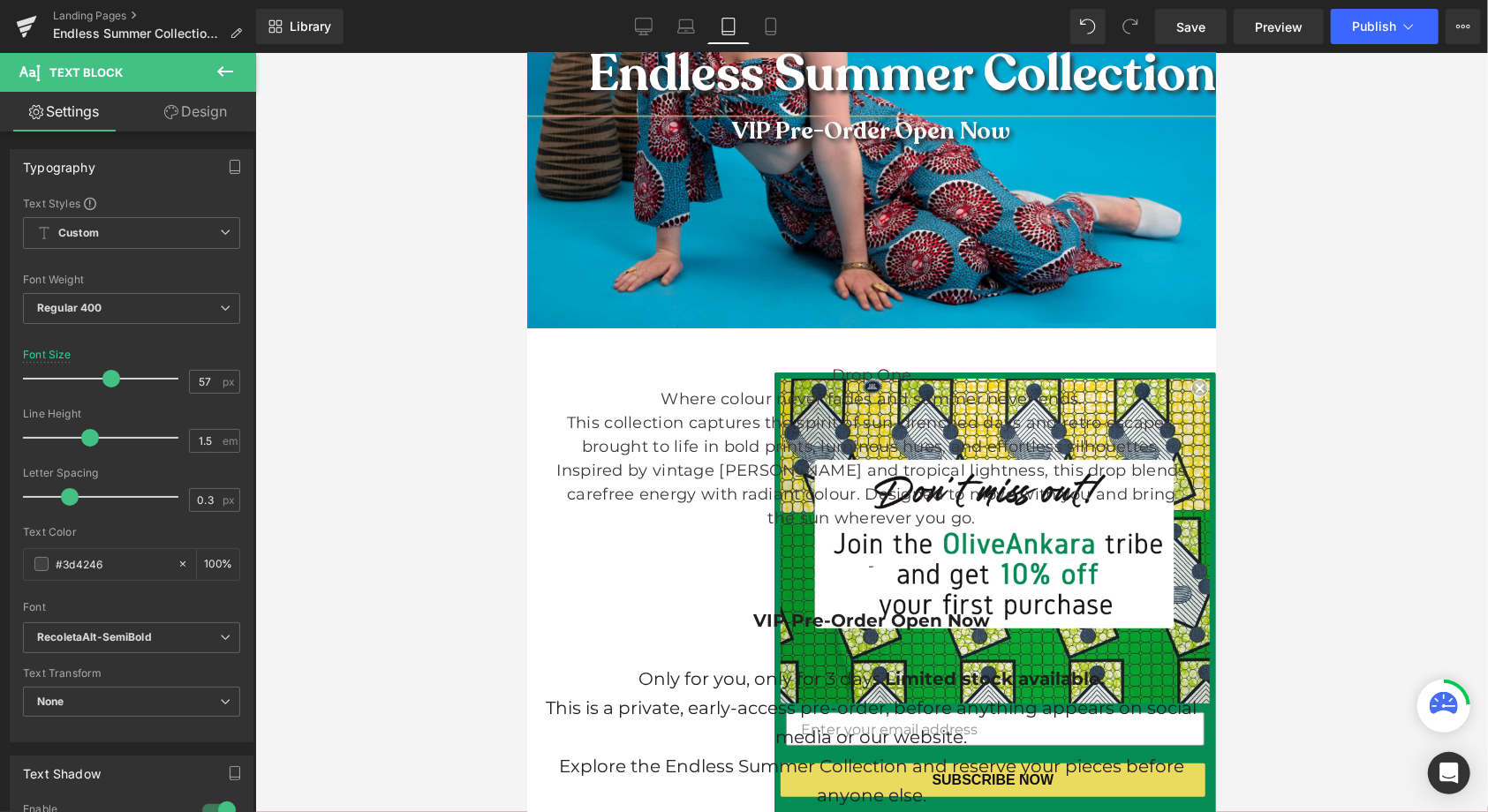
type input "100"
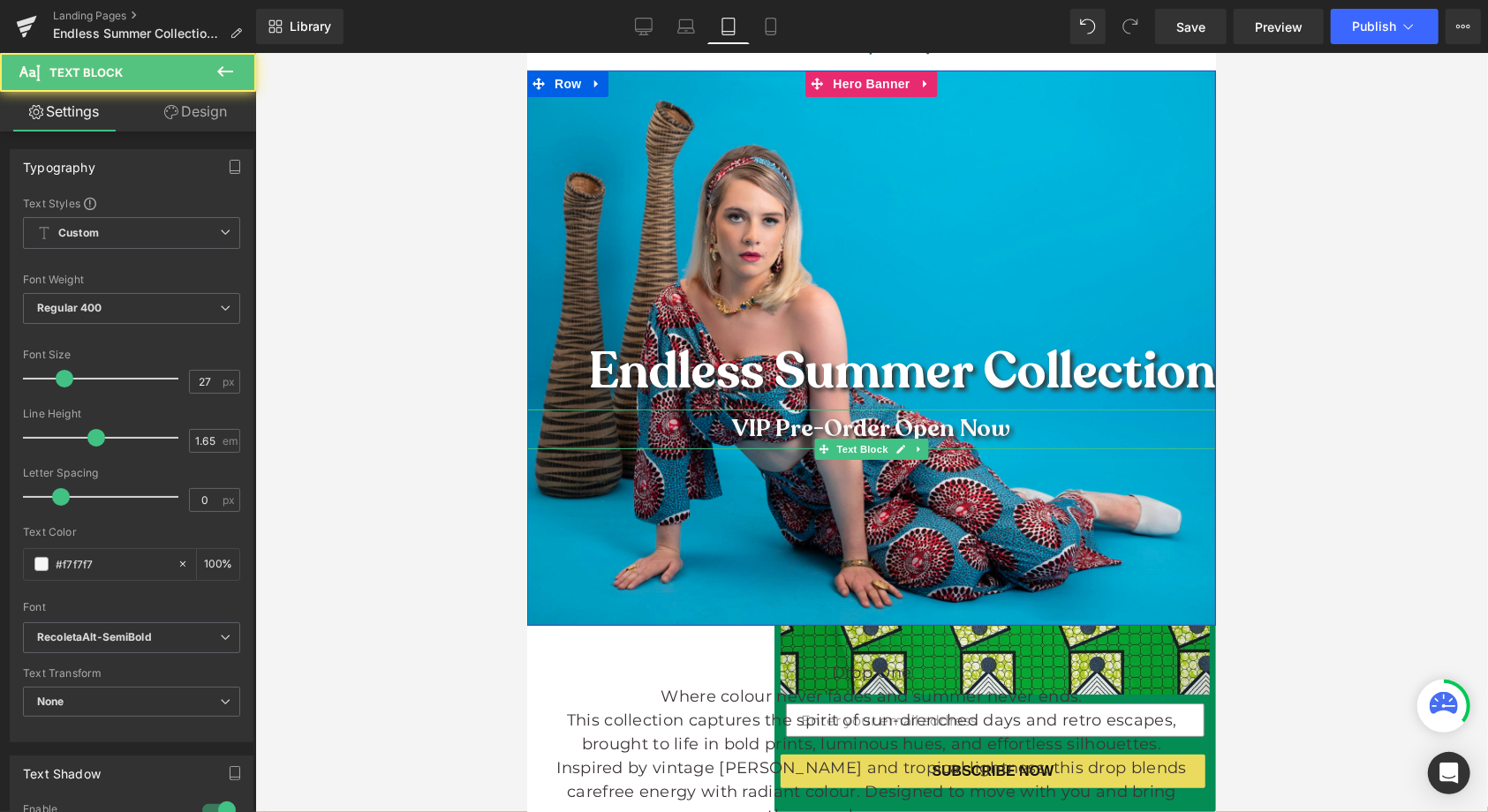
drag, startPoint x: 1024, startPoint y: 430, endPoint x: 1053, endPoint y: 460, distance: 41.7
click at [1053, 449] on p "VIP Pre-Order Open Now" at bounding box center [871, 429] width 689 height 40
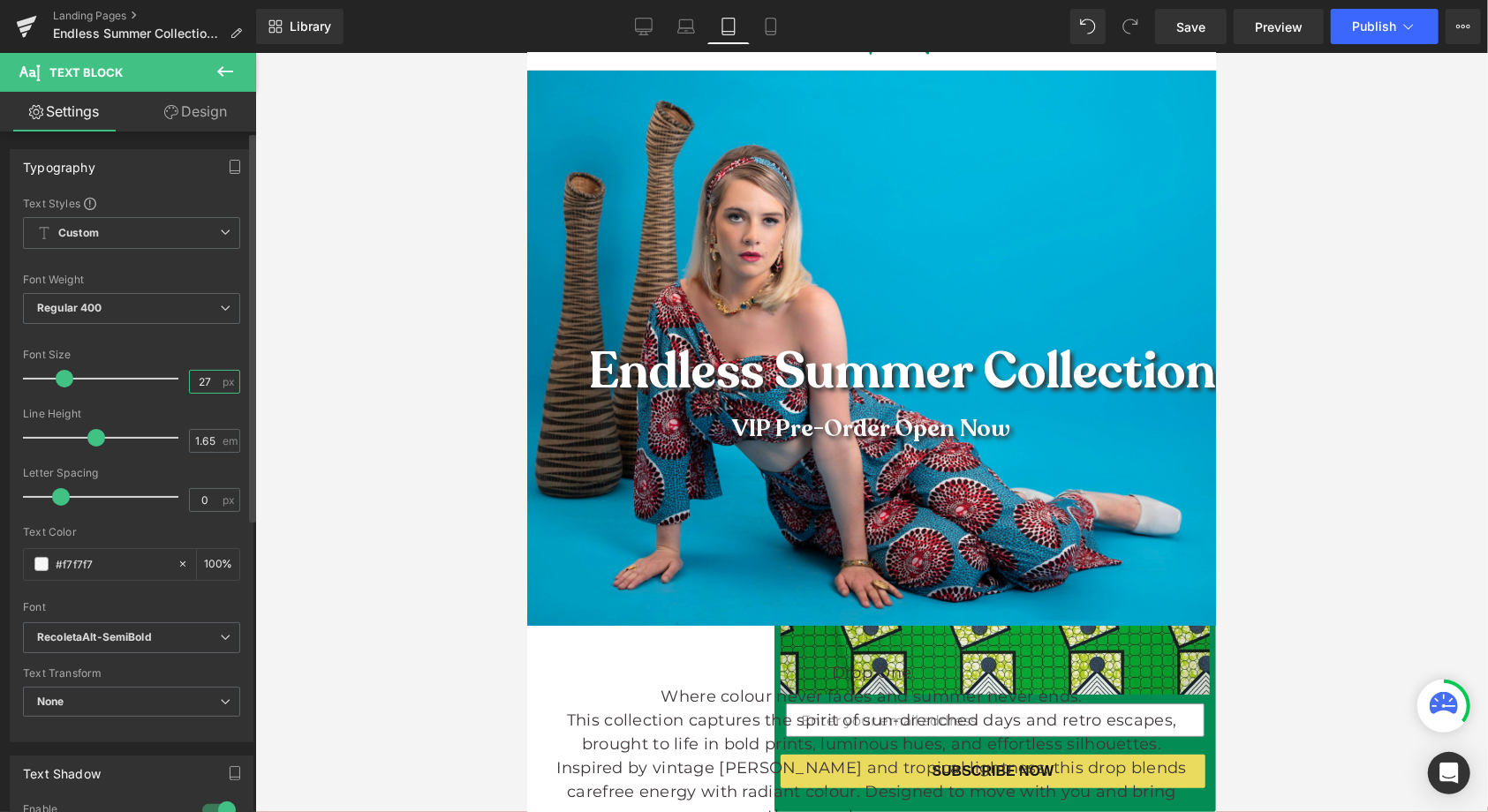
click at [205, 376] on input "27" at bounding box center [205, 381] width 31 height 22
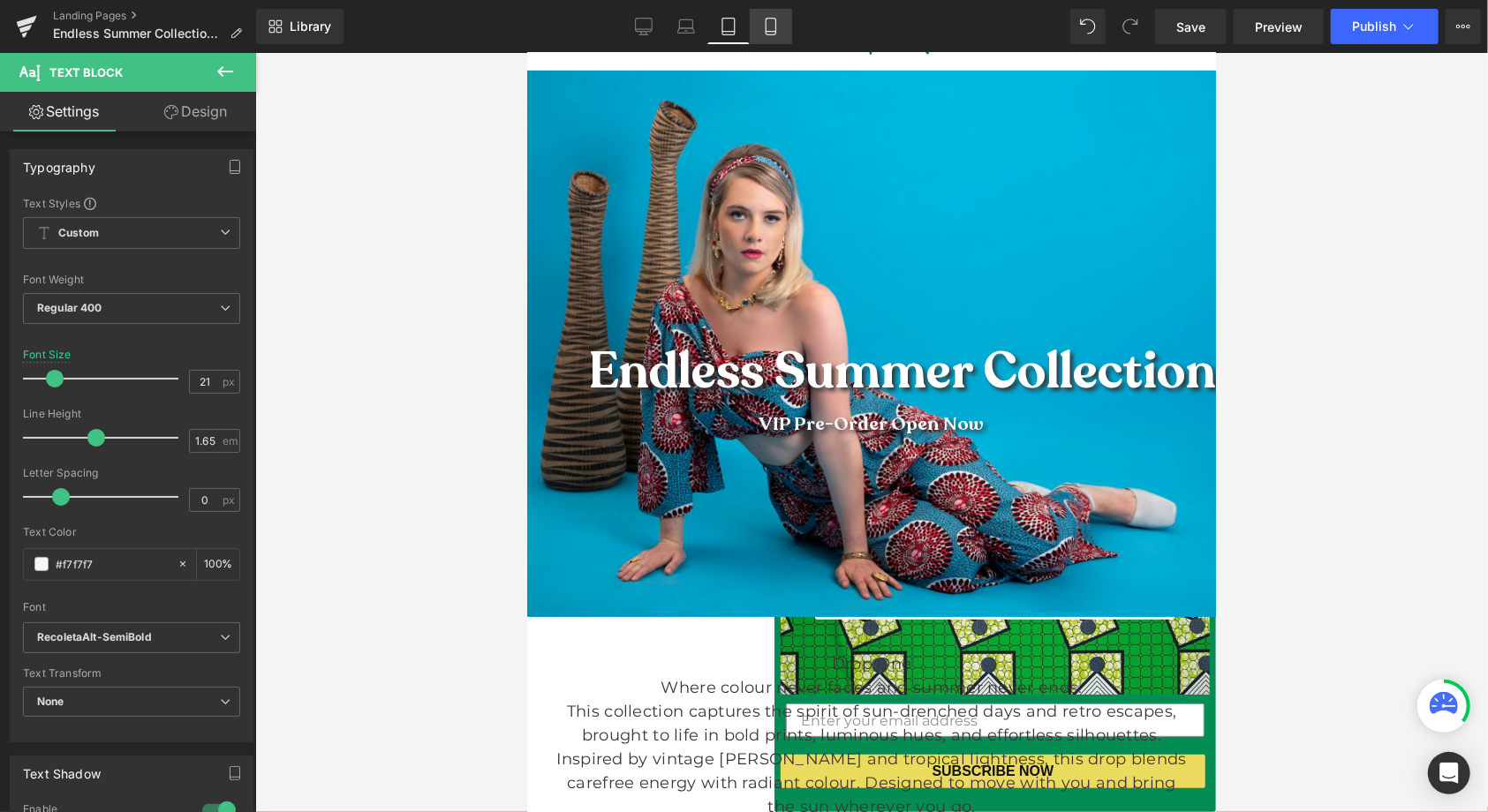
click at [768, 28] on icon at bounding box center [771, 27] width 18 height 18
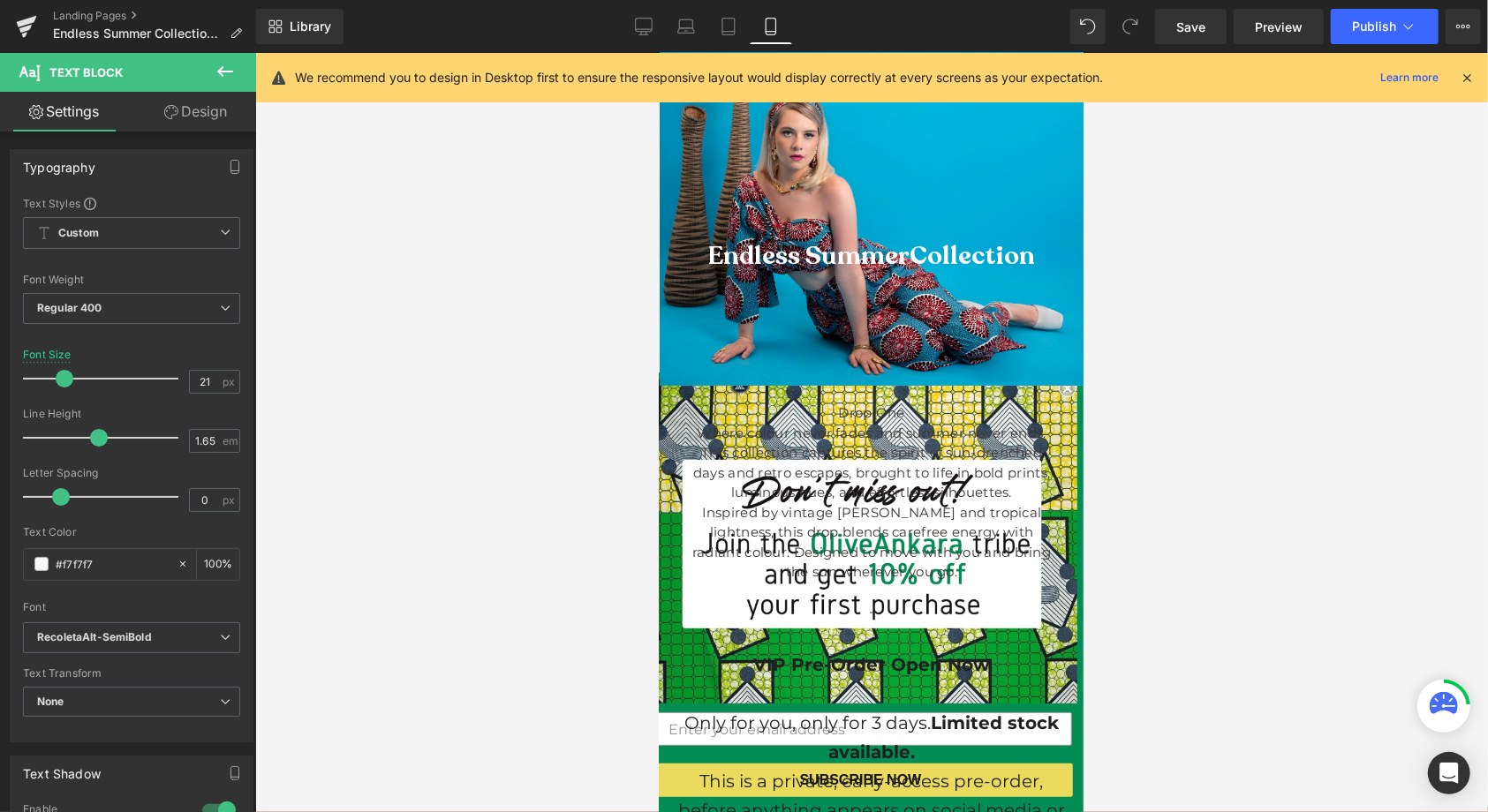
type input "27"
type input "100"
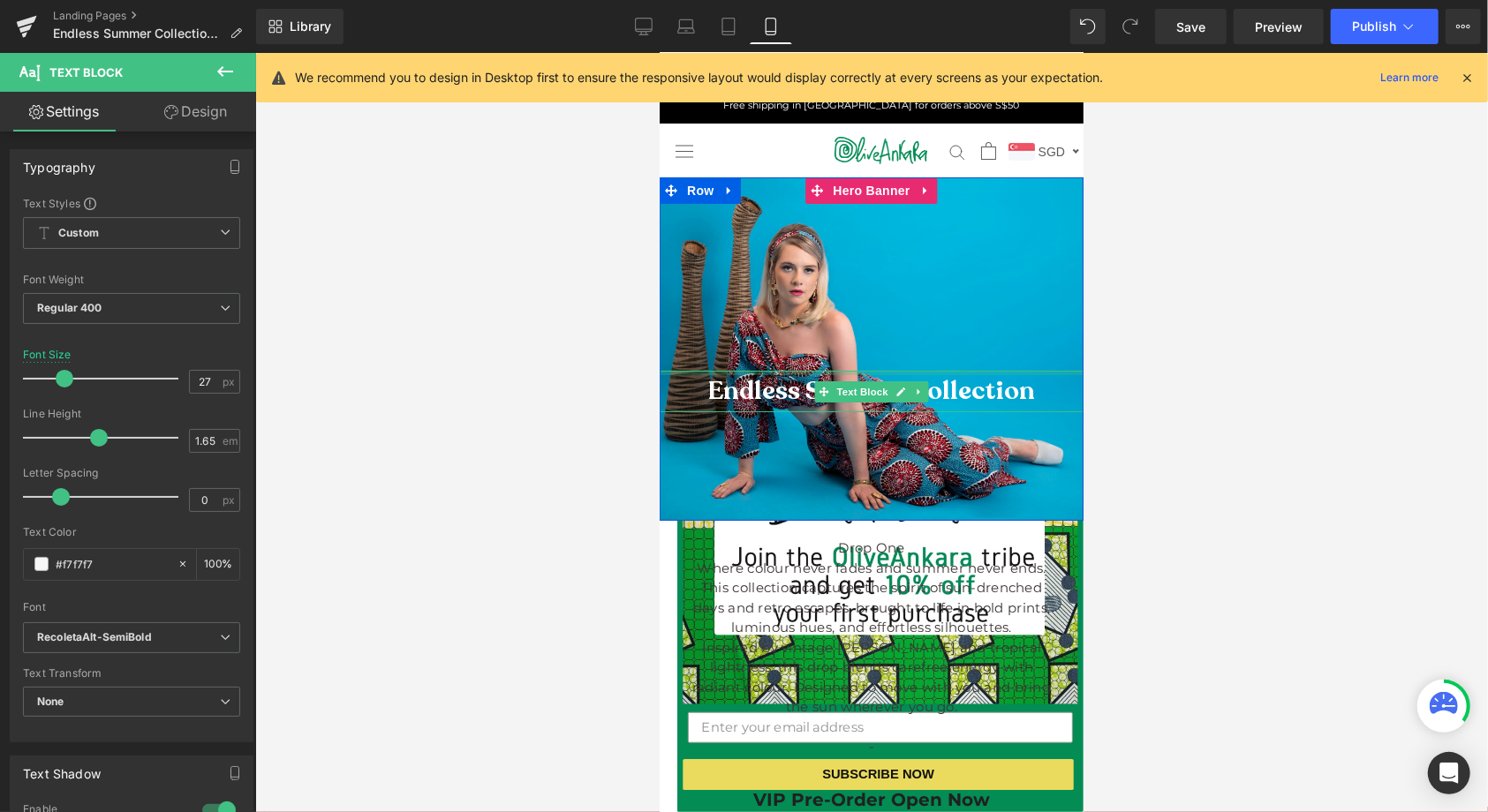
scroll to position [131, 0]
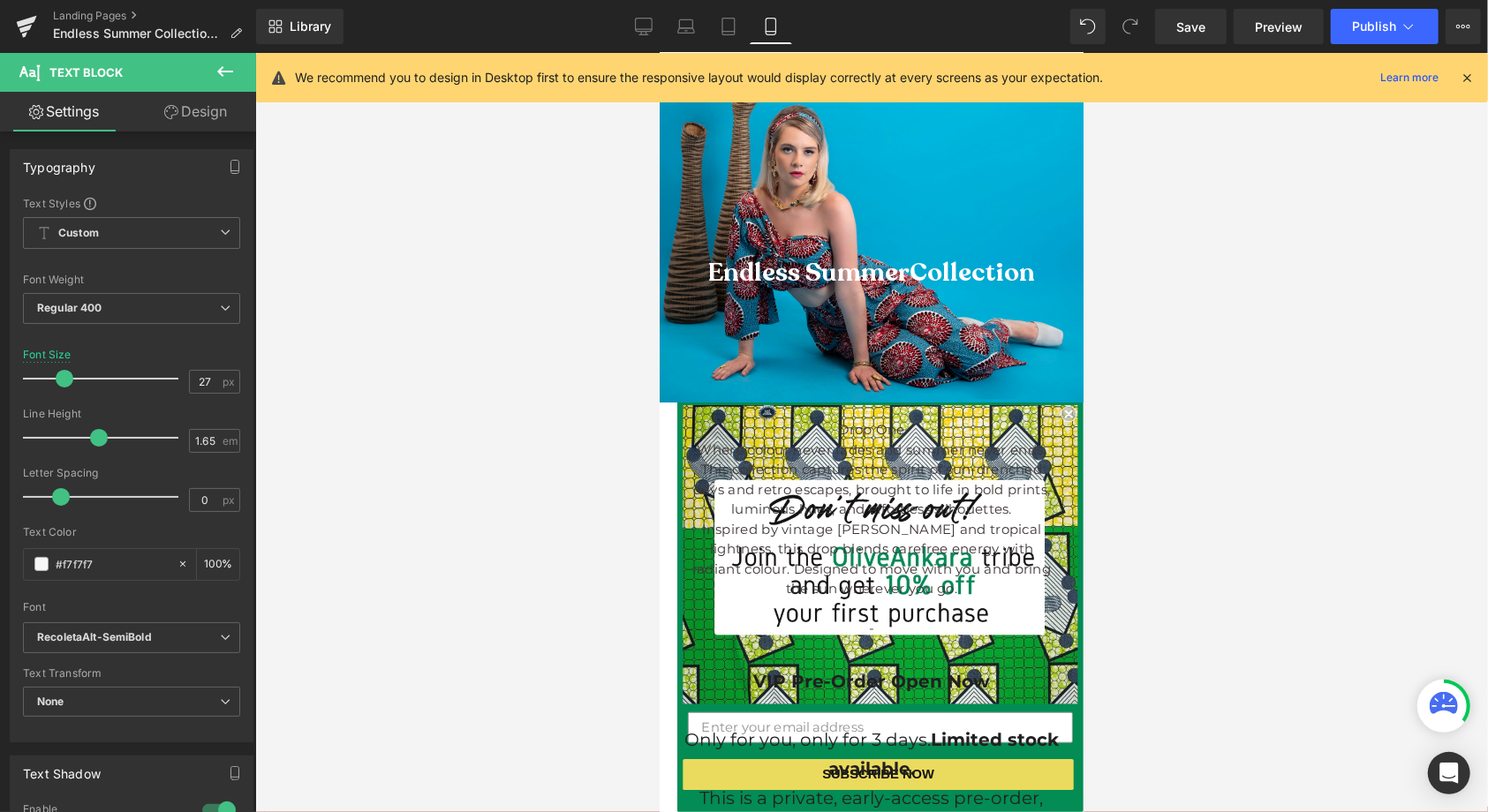
click at [940, 360] on div at bounding box center [870, 230] width 424 height 343
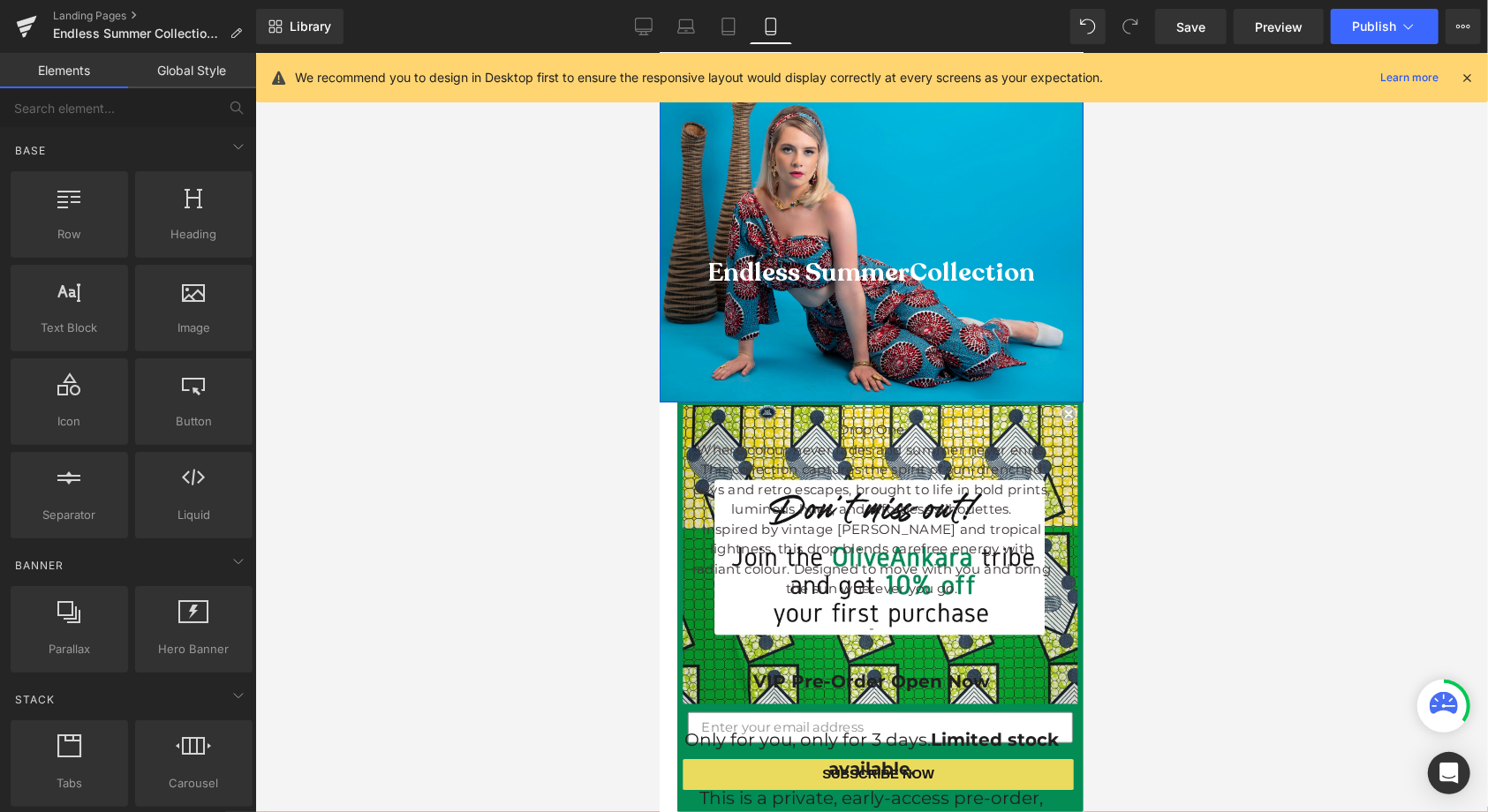
drag, startPoint x: 1209, startPoint y: 288, endPoint x: 993, endPoint y: 389, distance: 238.4
click at [893, 263] on link at bounding box center [901, 272] width 19 height 21
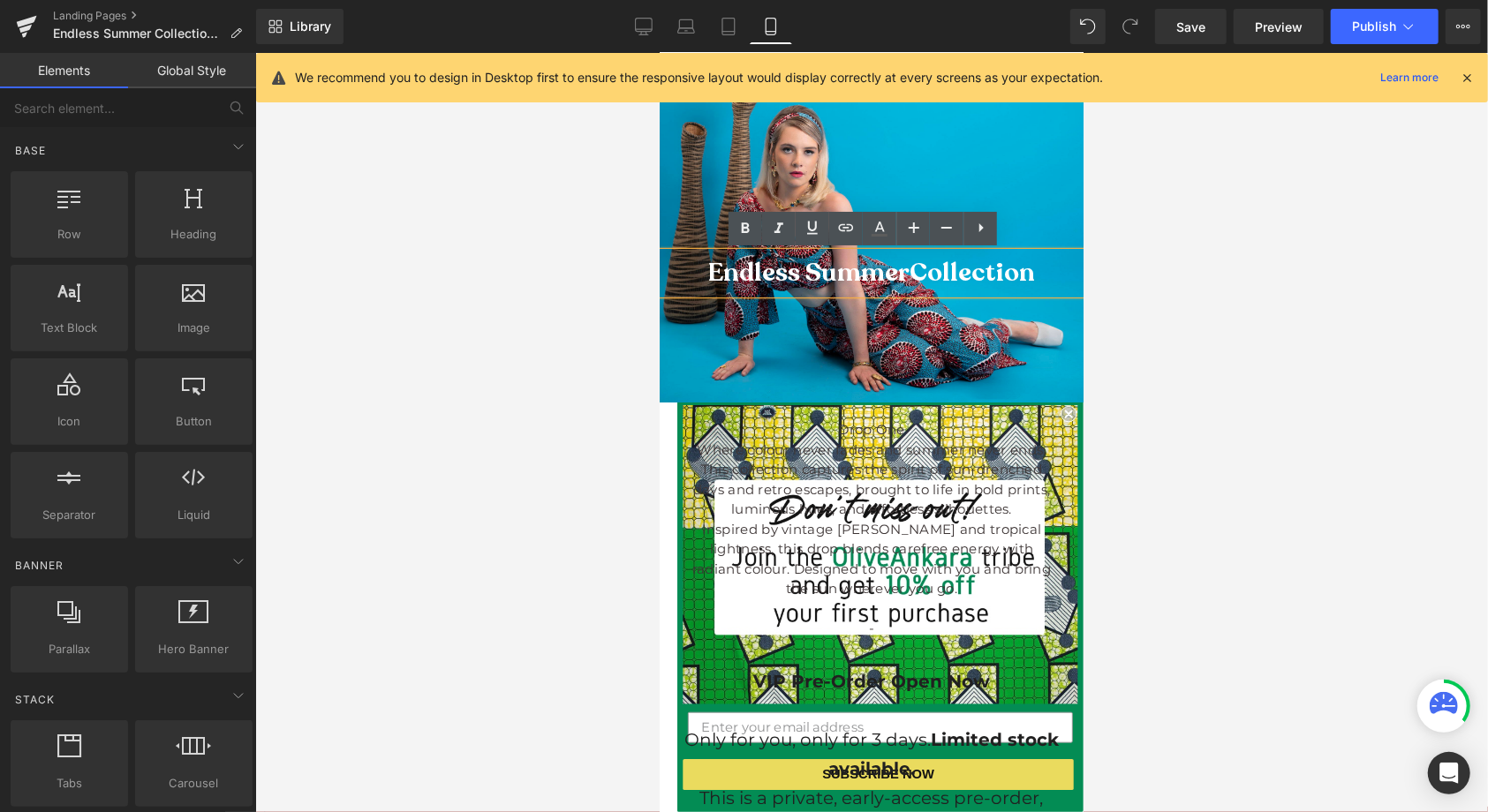
click at [958, 356] on div at bounding box center [870, 230] width 424 height 343
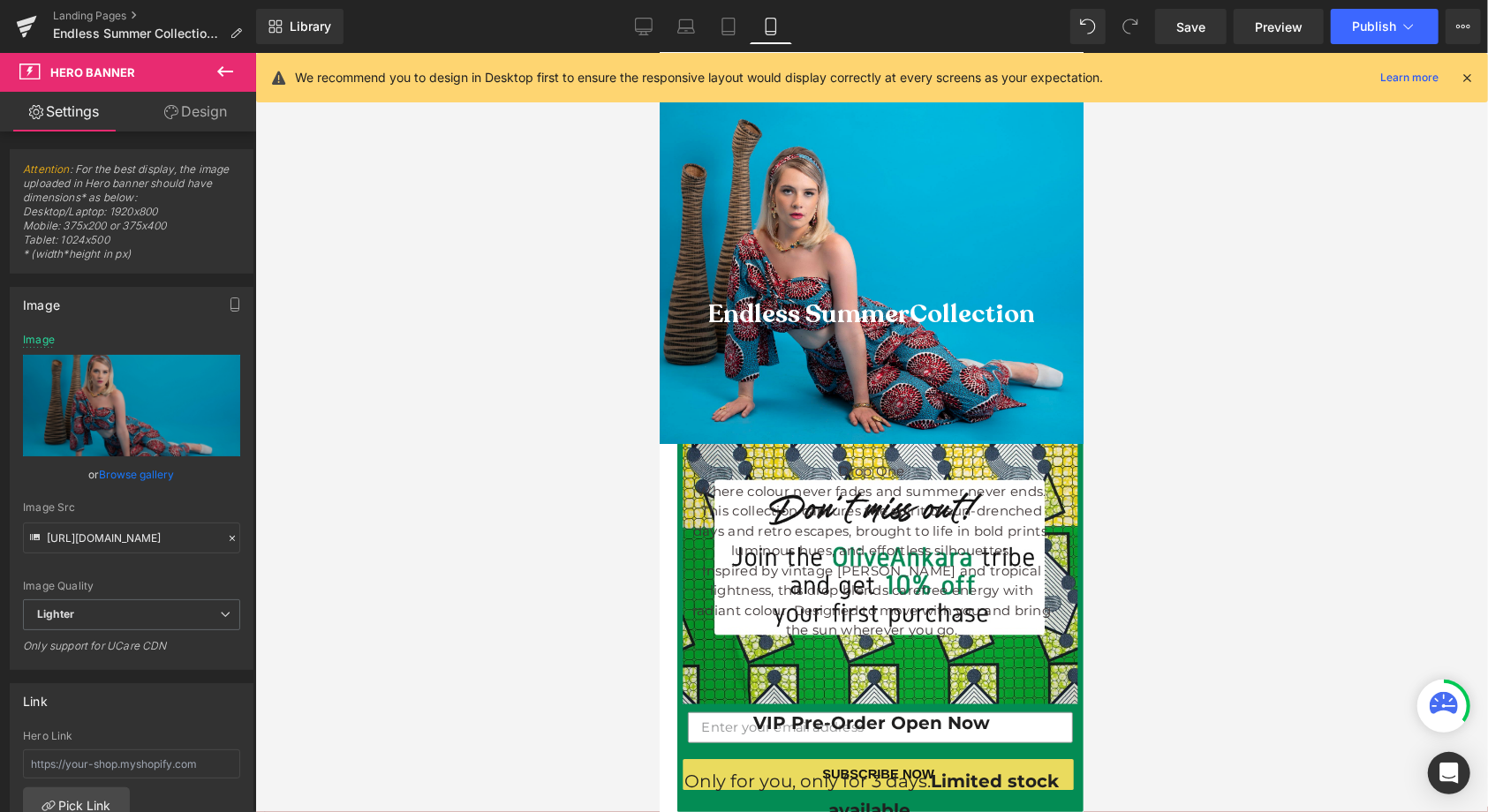
scroll to position [86, 0]
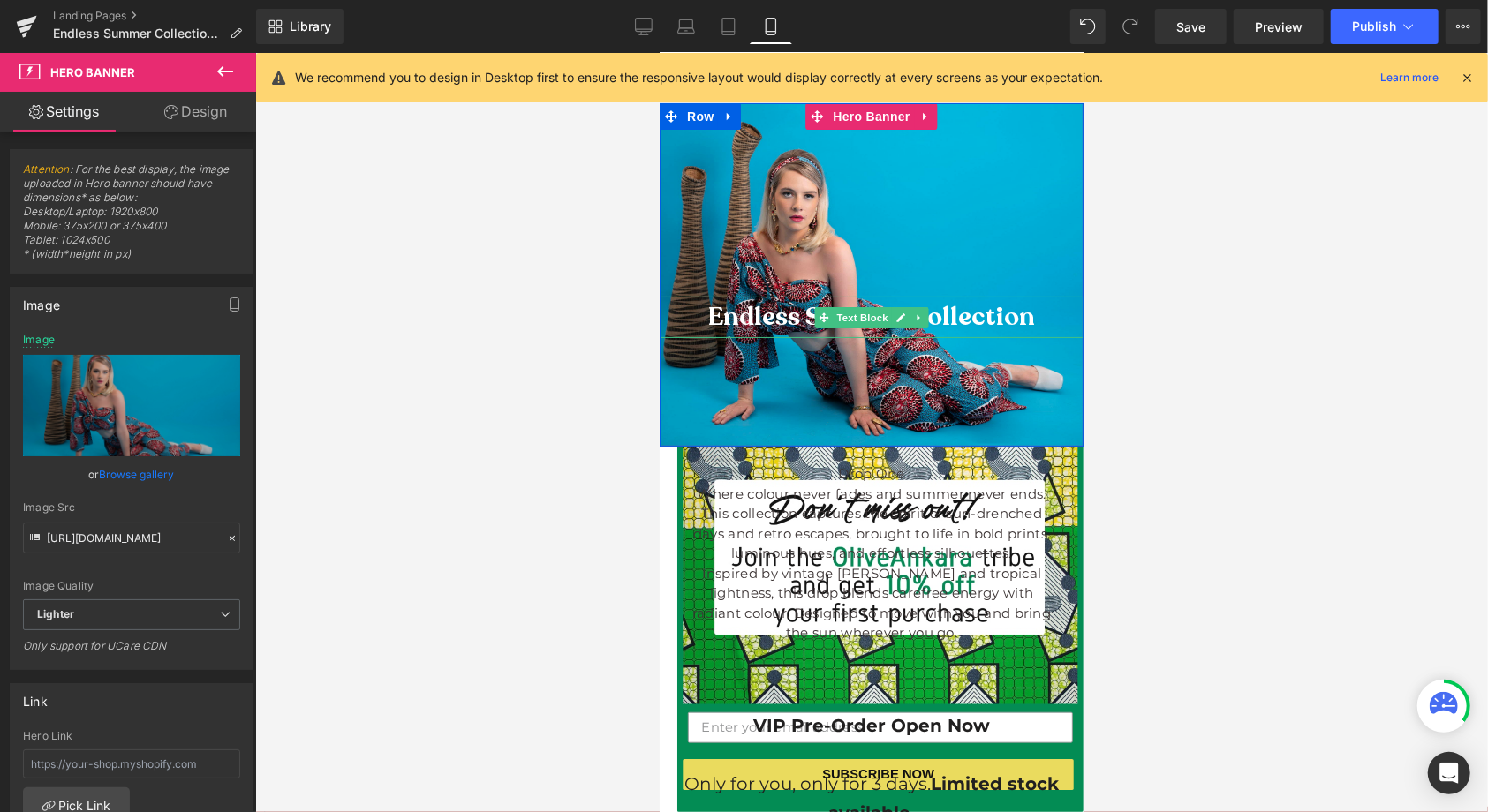
click at [1028, 323] on p "Endless Summer Collection" at bounding box center [870, 316] width 424 height 41
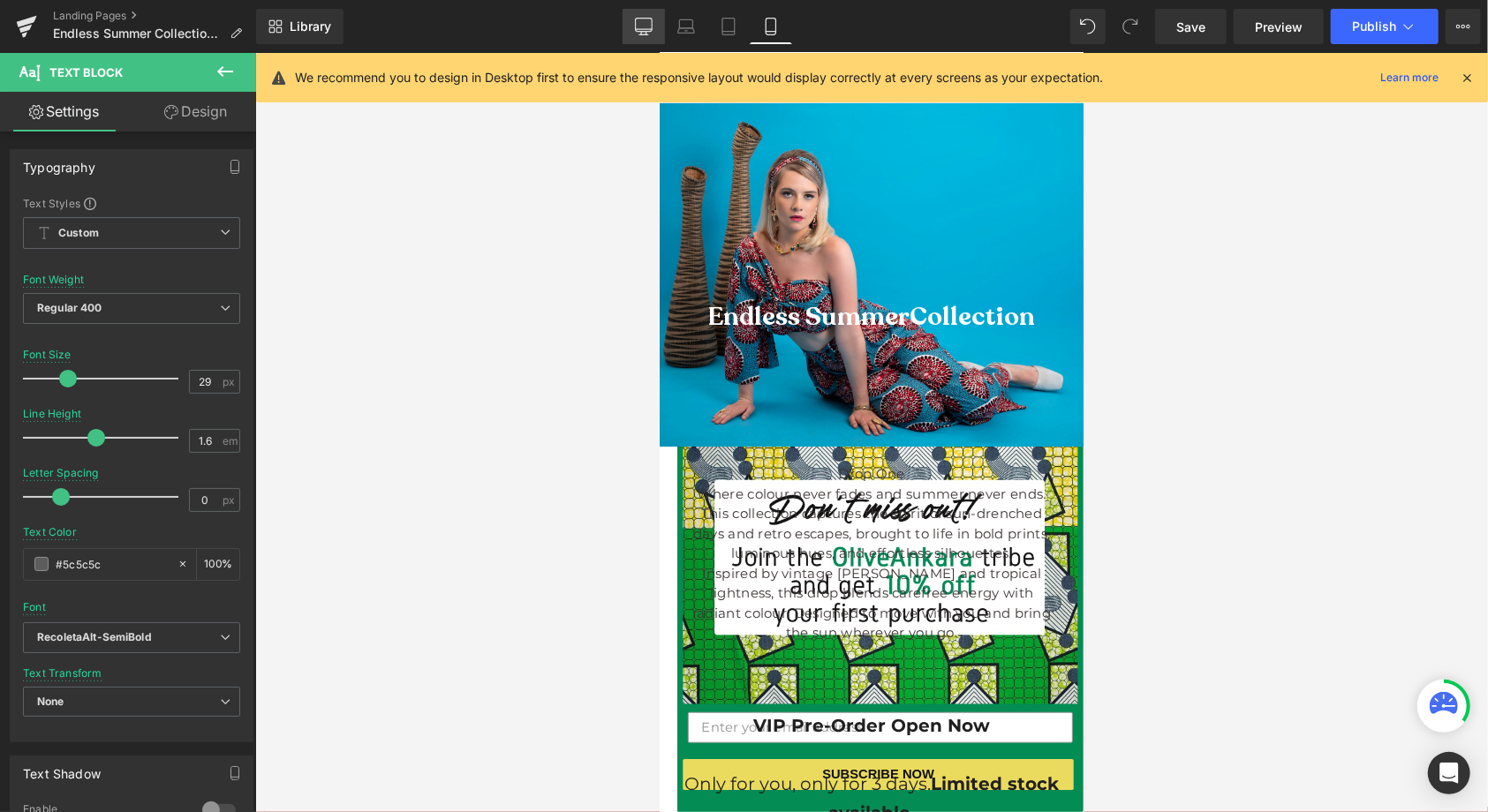
click at [644, 27] on icon at bounding box center [643, 27] width 18 height 18
type input "15"
type input "1.65"
type input "100"
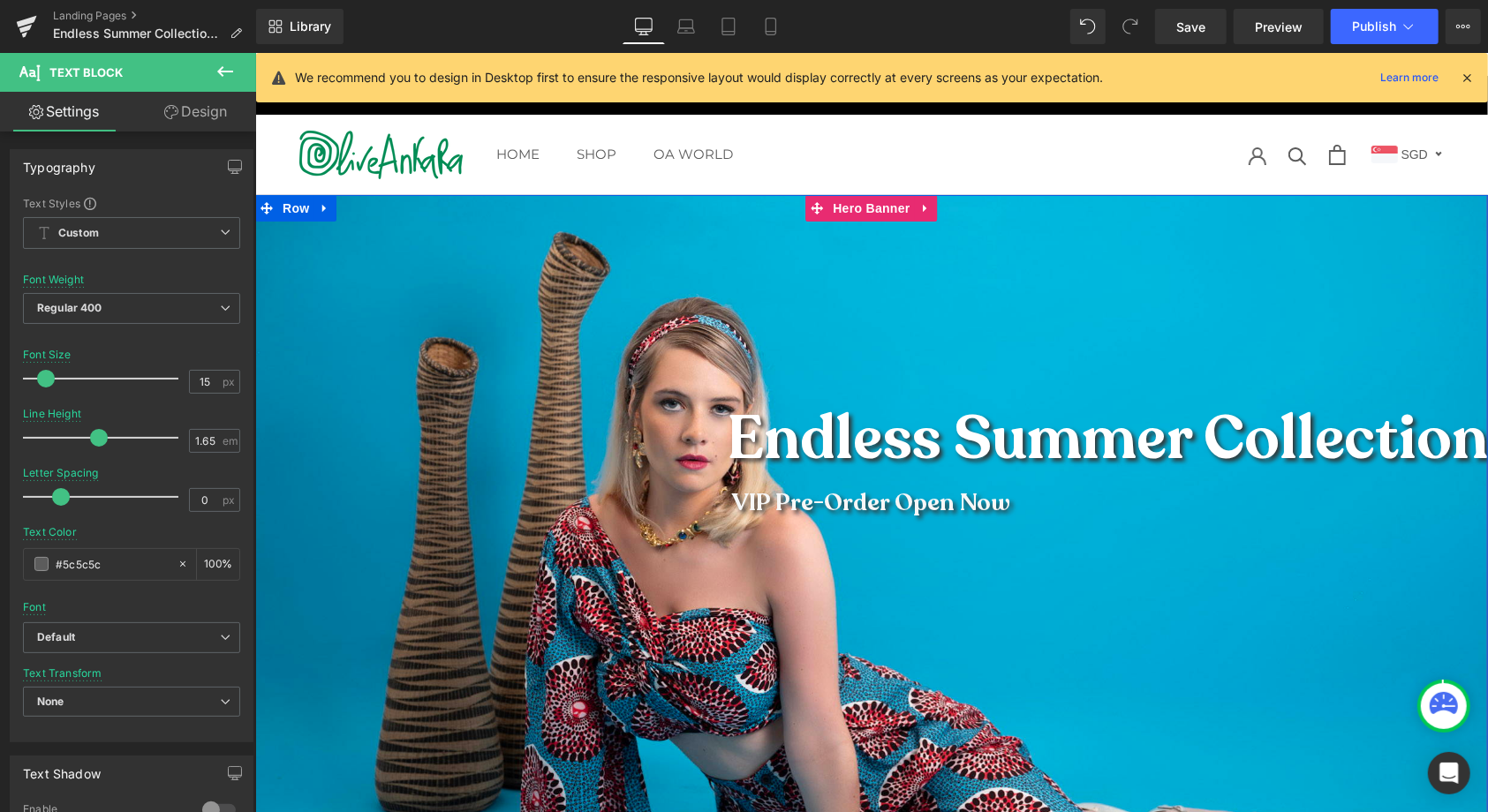
scroll to position [0, 0]
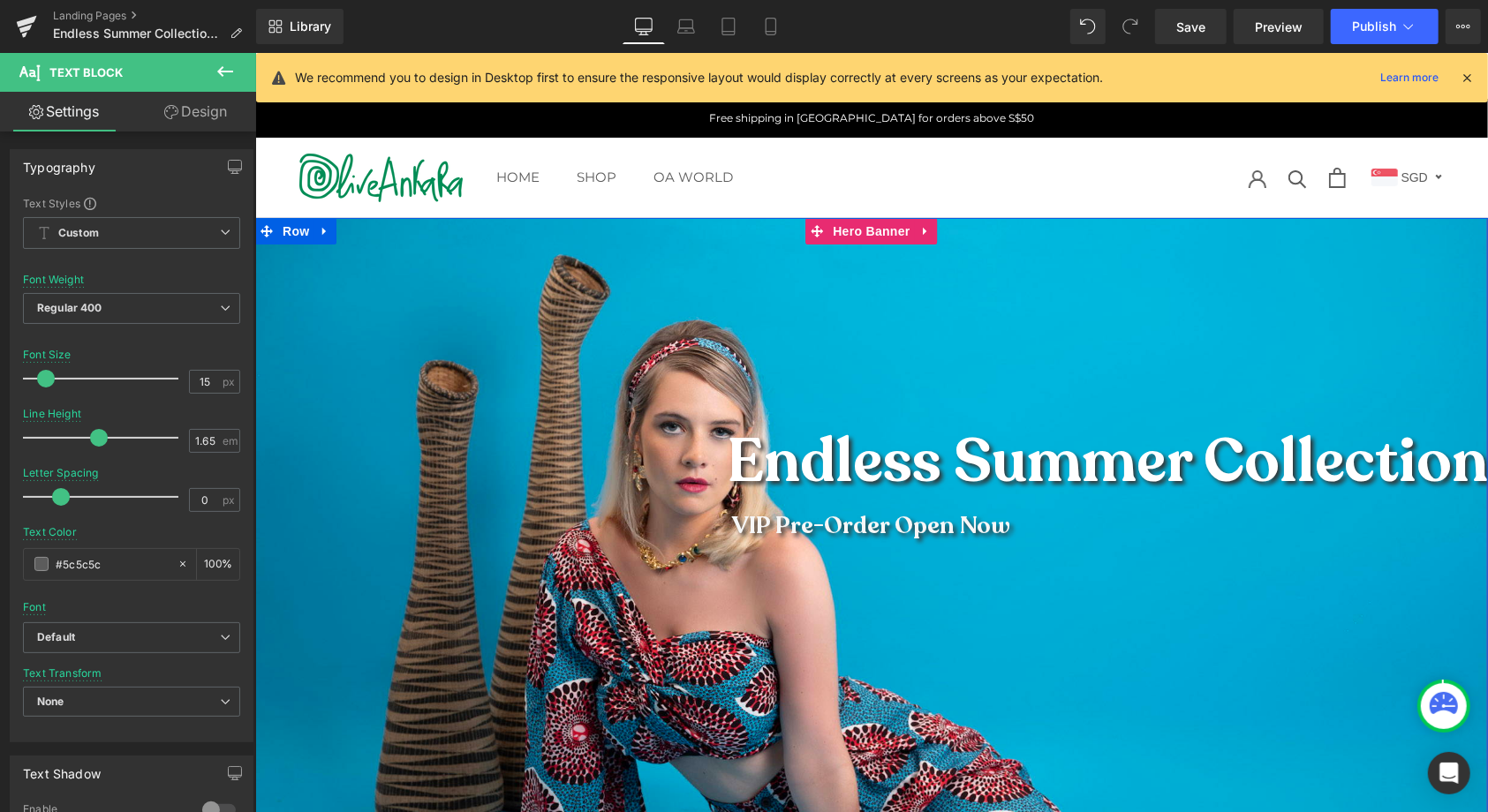
click at [916, 302] on div at bounding box center [870, 619] width 1233 height 805
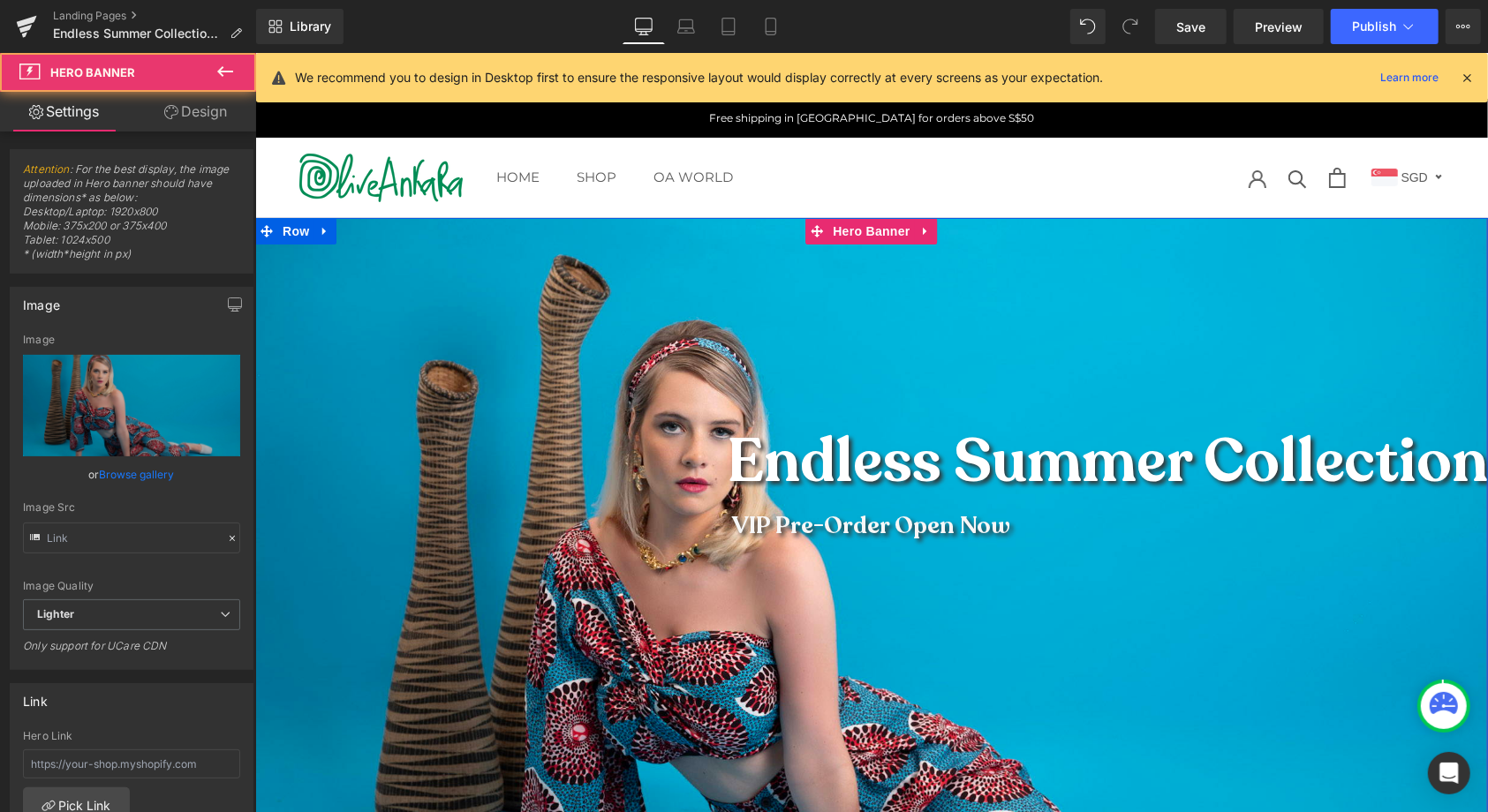
type input "[URL][DOMAIN_NAME]"
click at [856, 319] on div at bounding box center [870, 619] width 1233 height 805
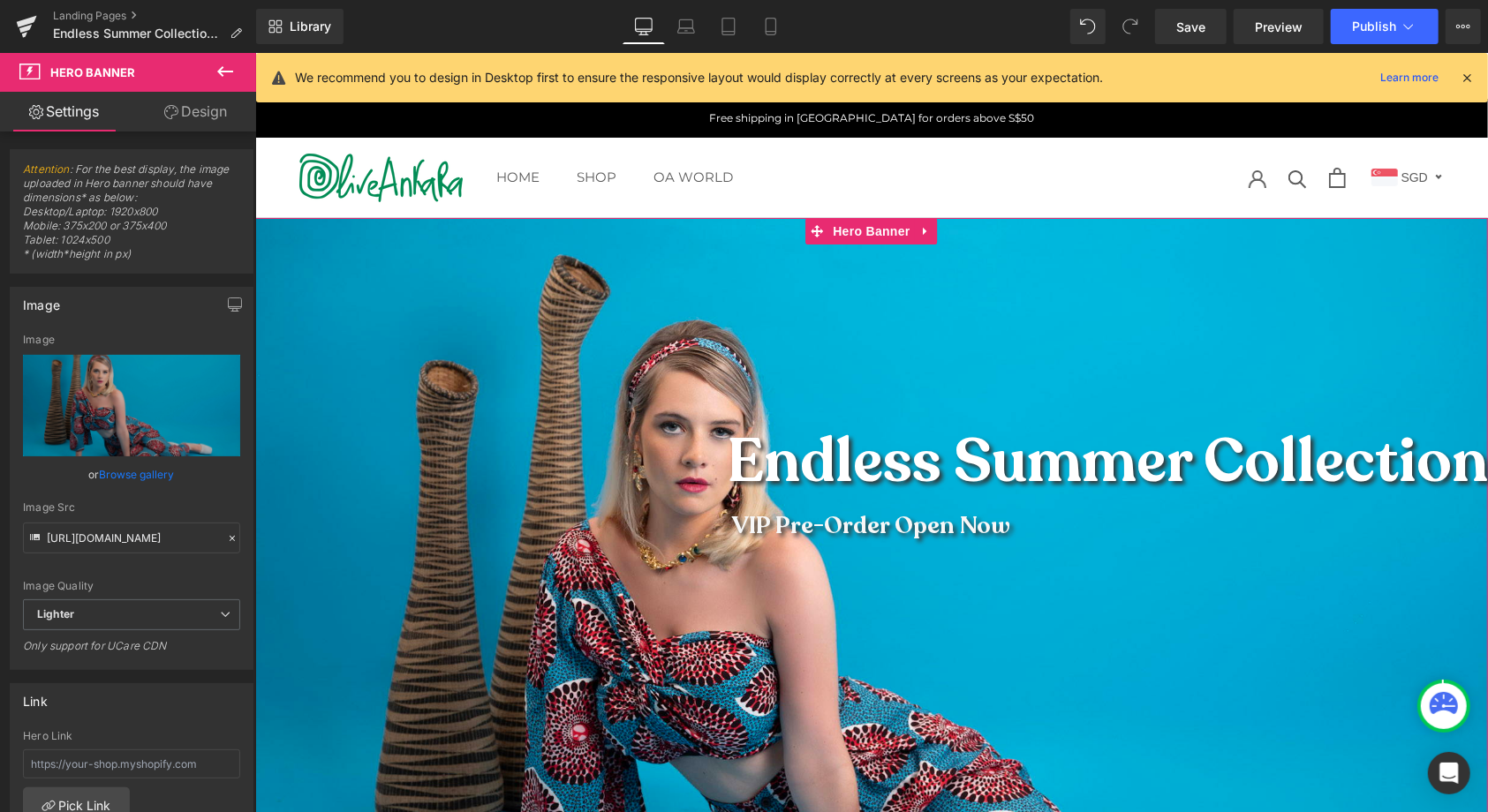
click at [201, 114] on link "Design" at bounding box center [195, 112] width 128 height 40
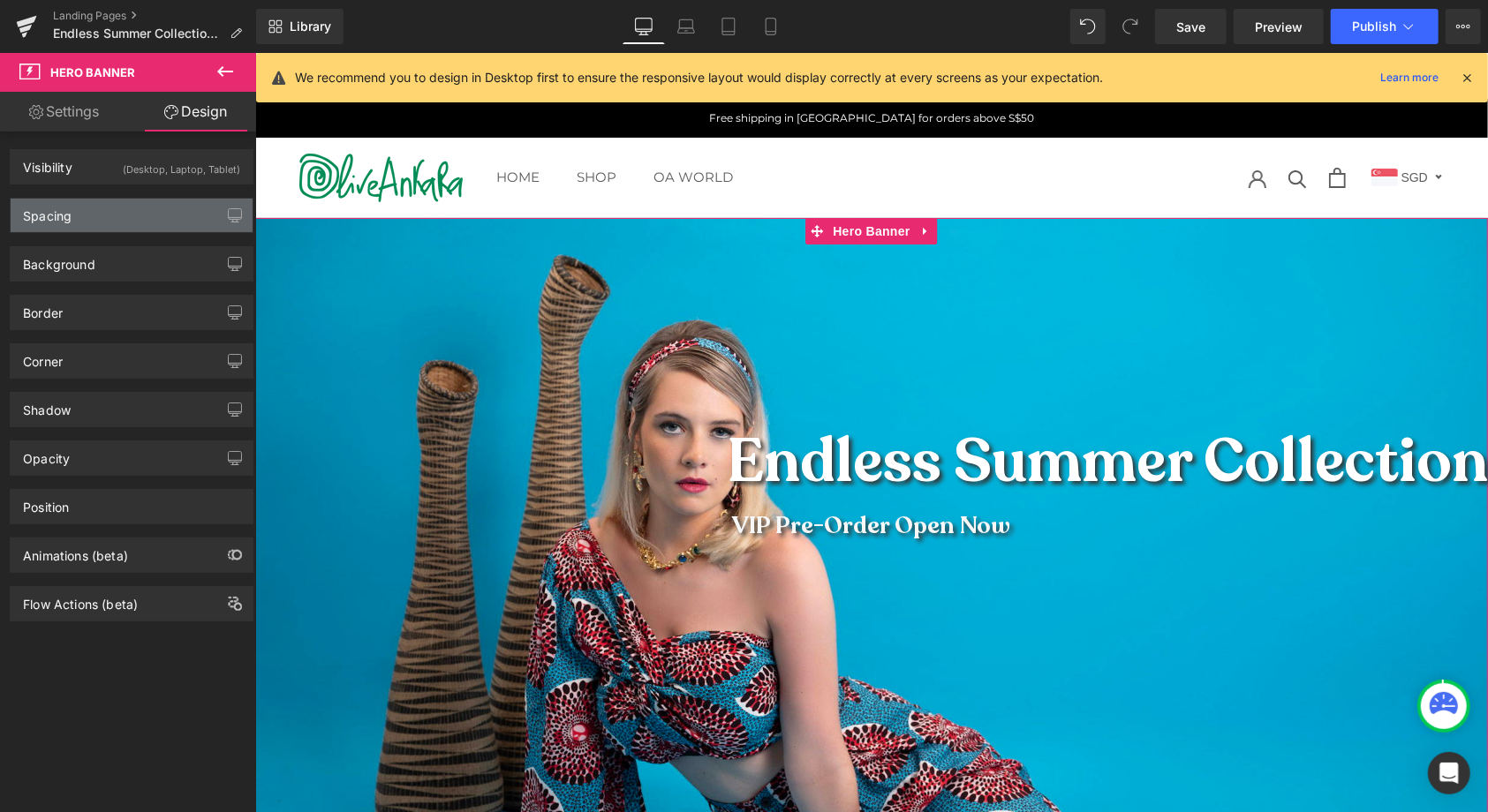
type input "0"
type input "210"
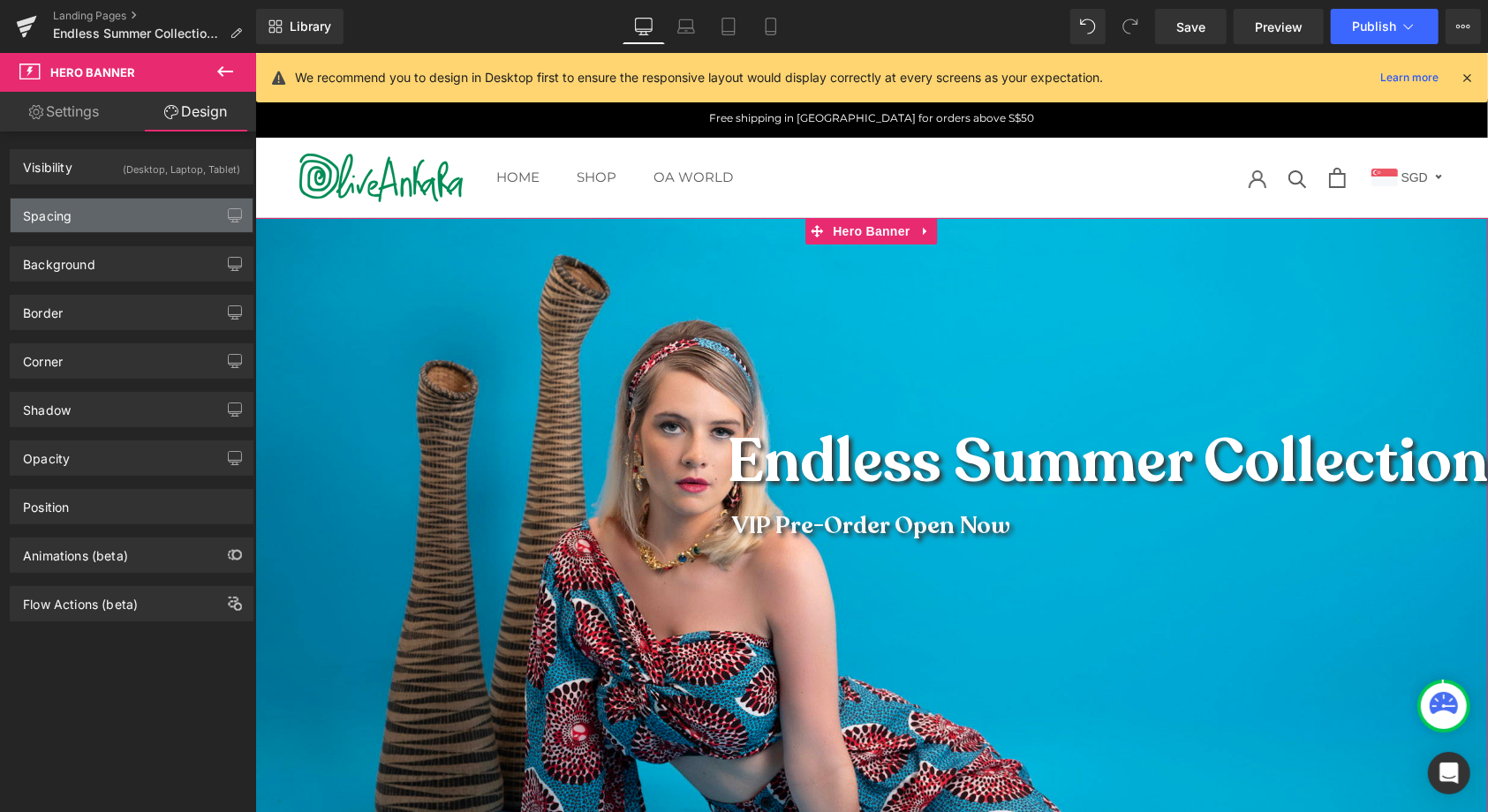
type input "0"
type input "540"
type input "0"
click at [75, 216] on div "Spacing" at bounding box center [131, 214] width 242 height 33
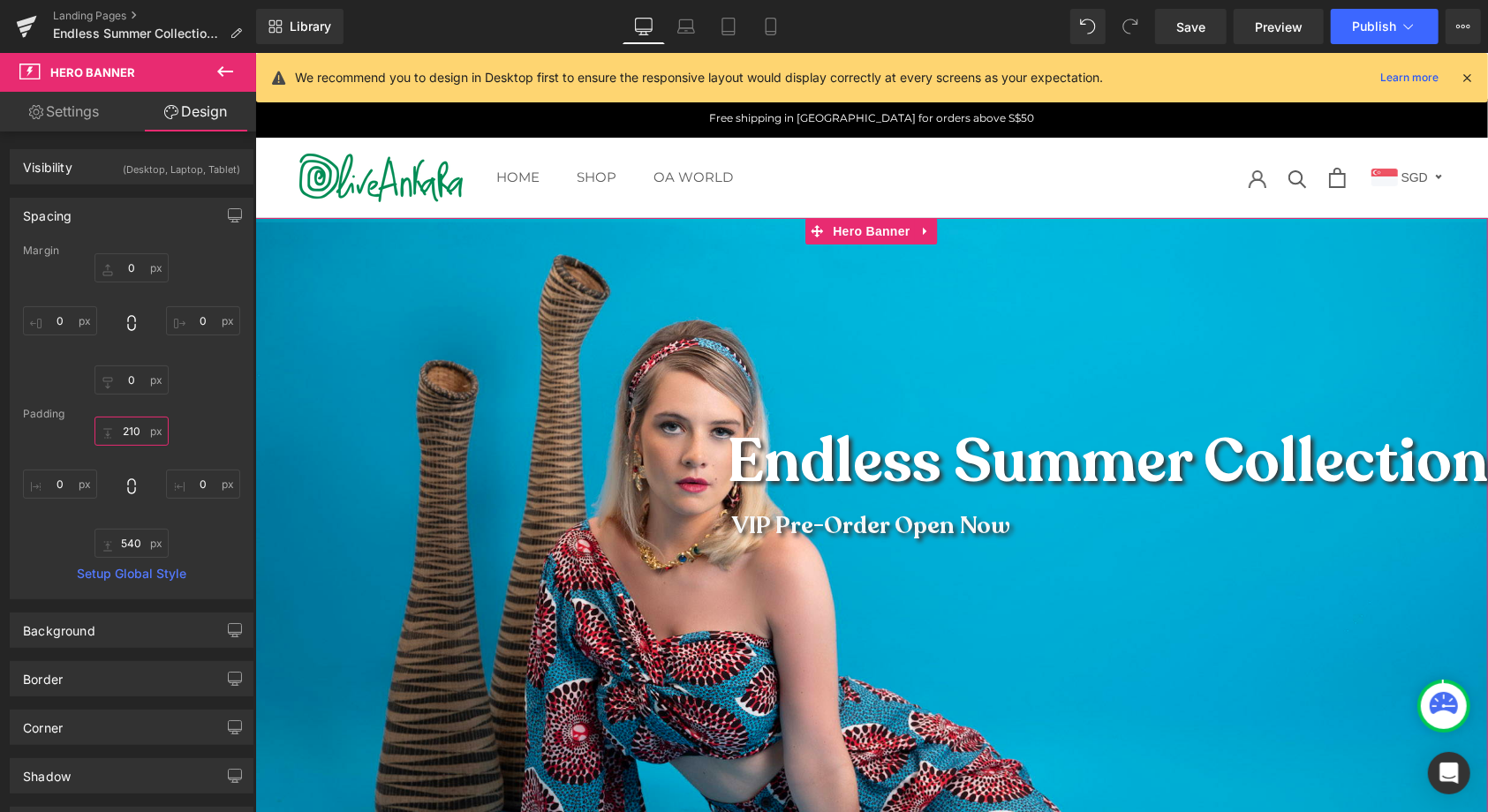
click at [127, 429] on input "210" at bounding box center [132, 431] width 74 height 29
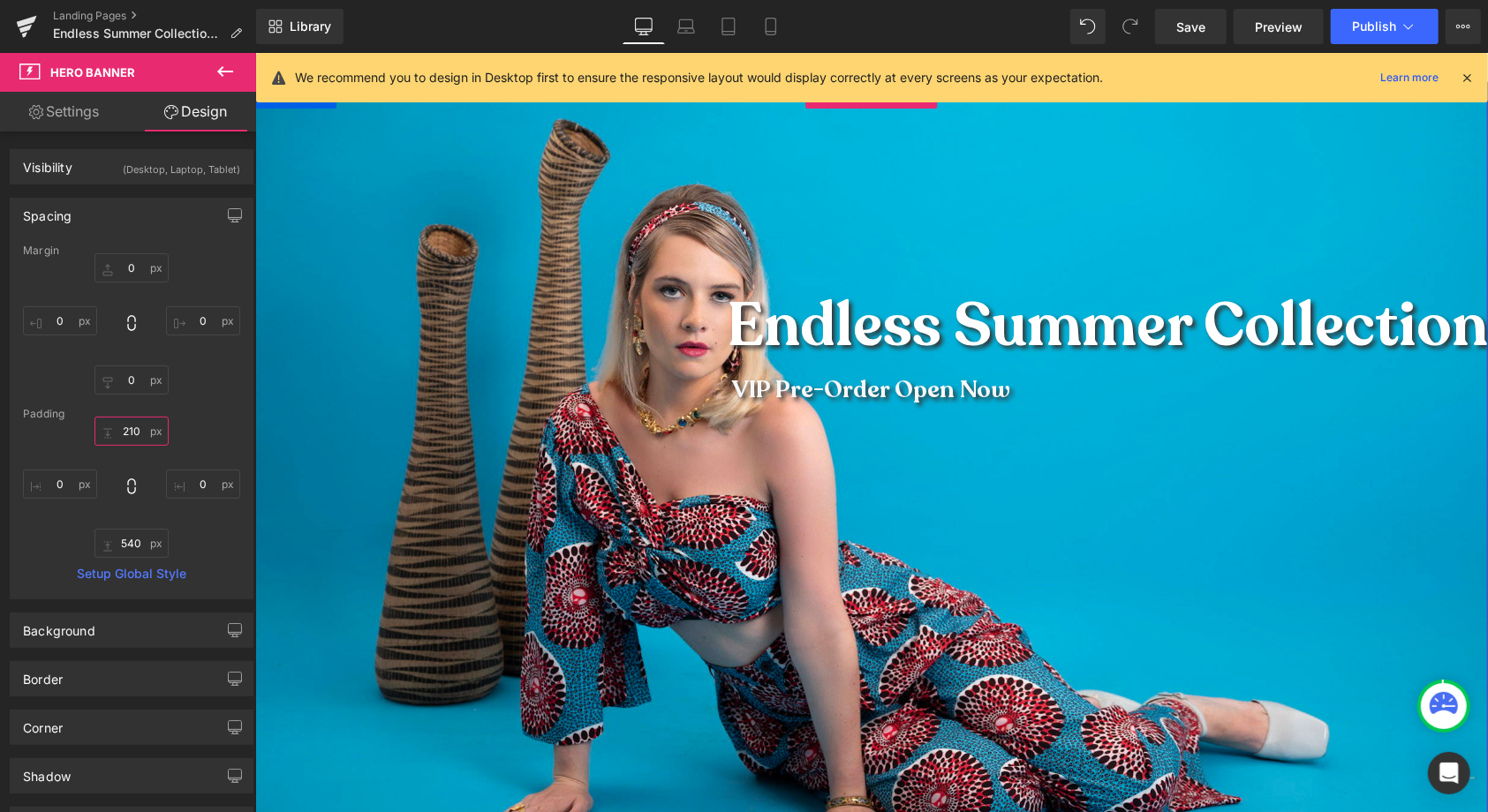
scroll to position [88, 0]
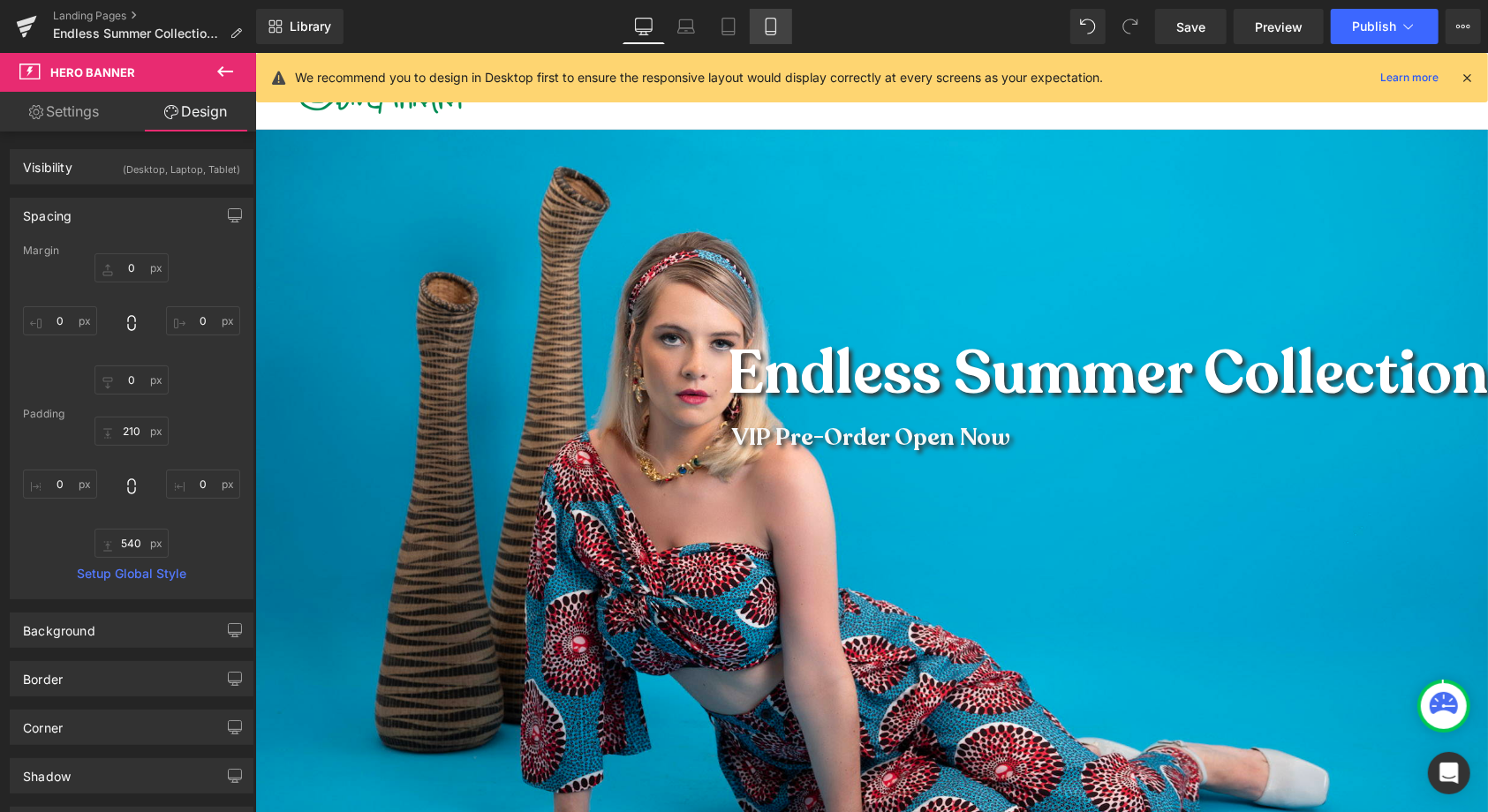
click at [771, 25] on icon at bounding box center [771, 27] width 18 height 18
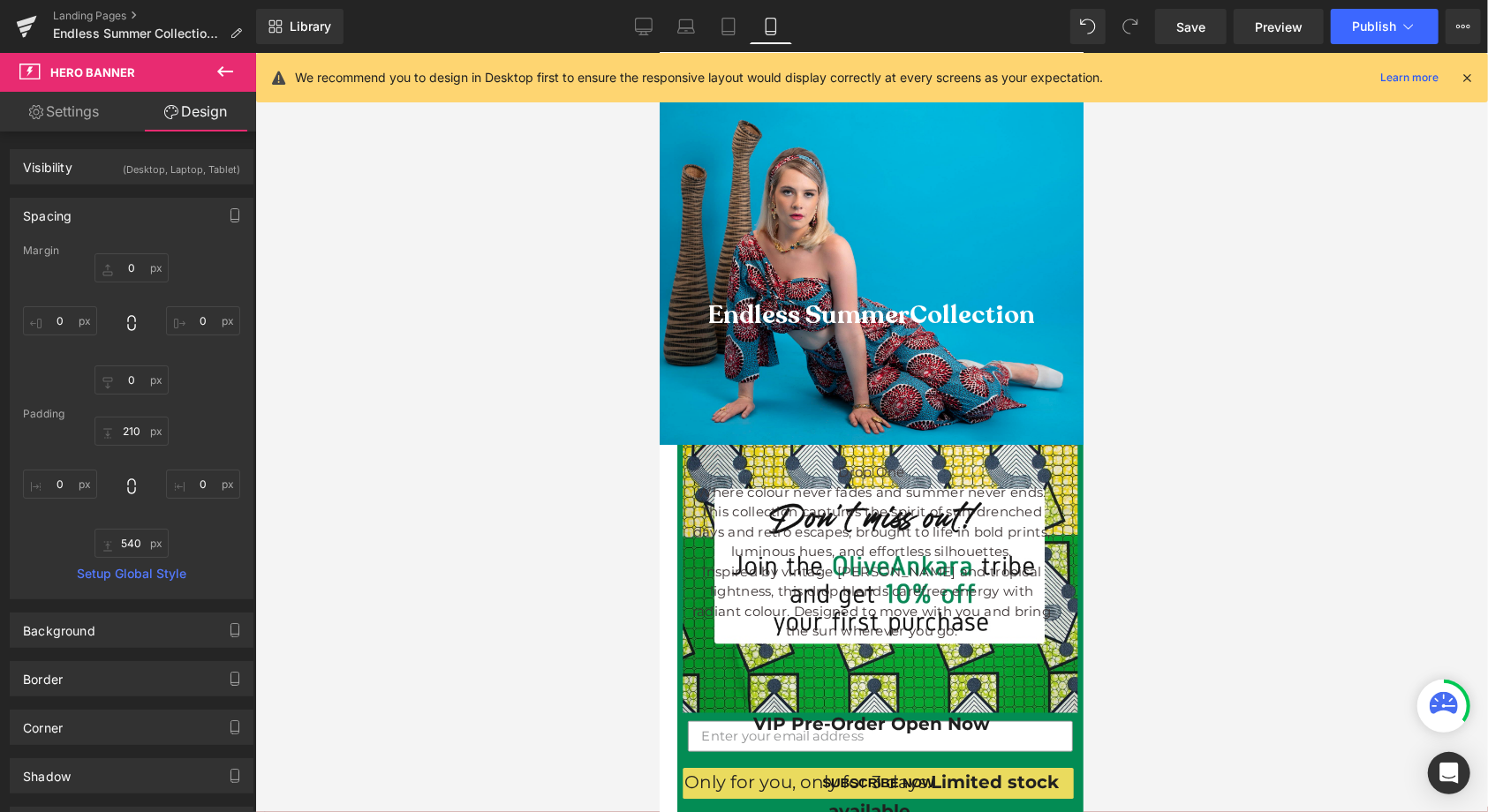
type input "0"
type input "120"
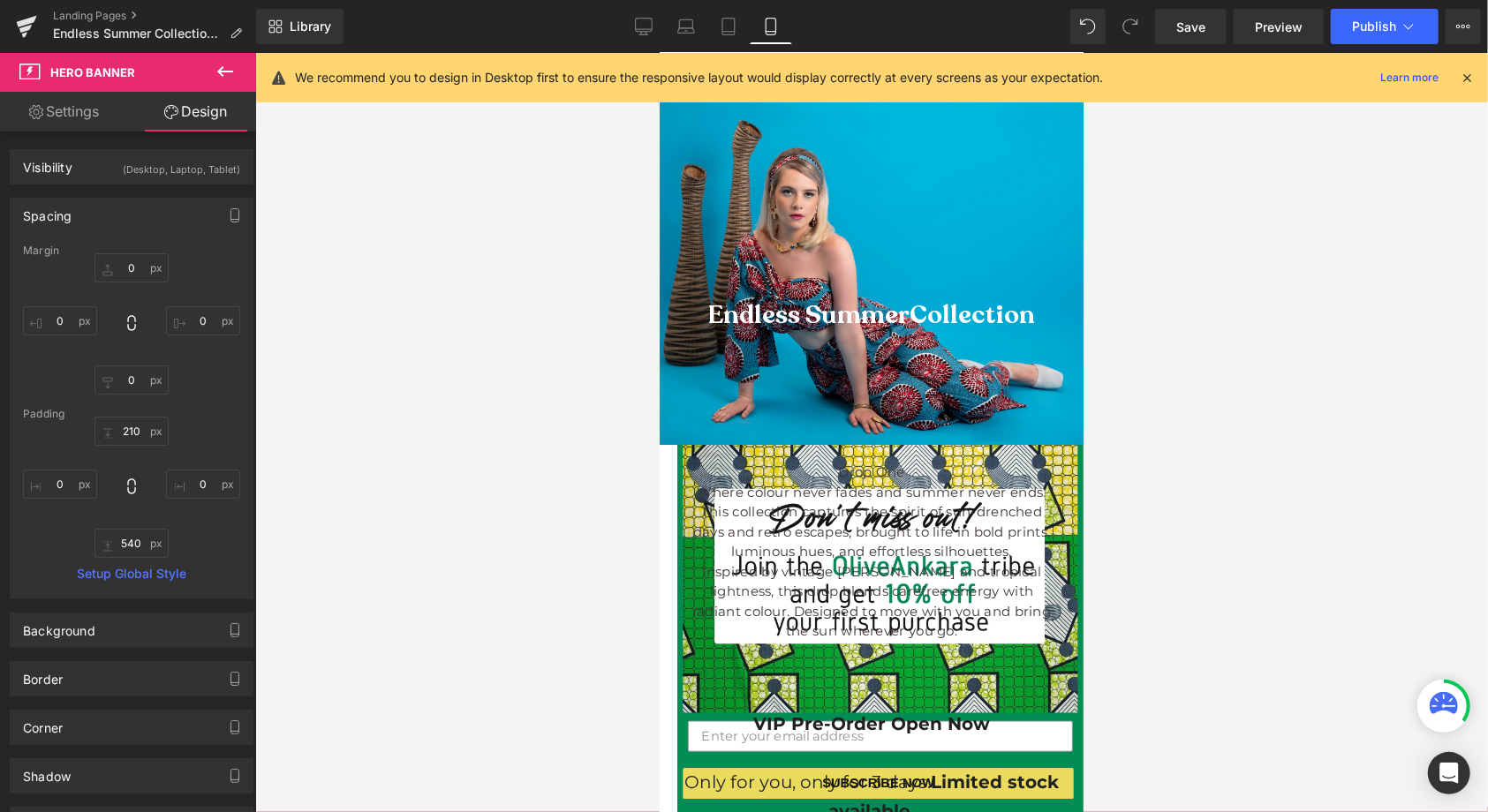
type input "0"
type input "2120"
type input "0"
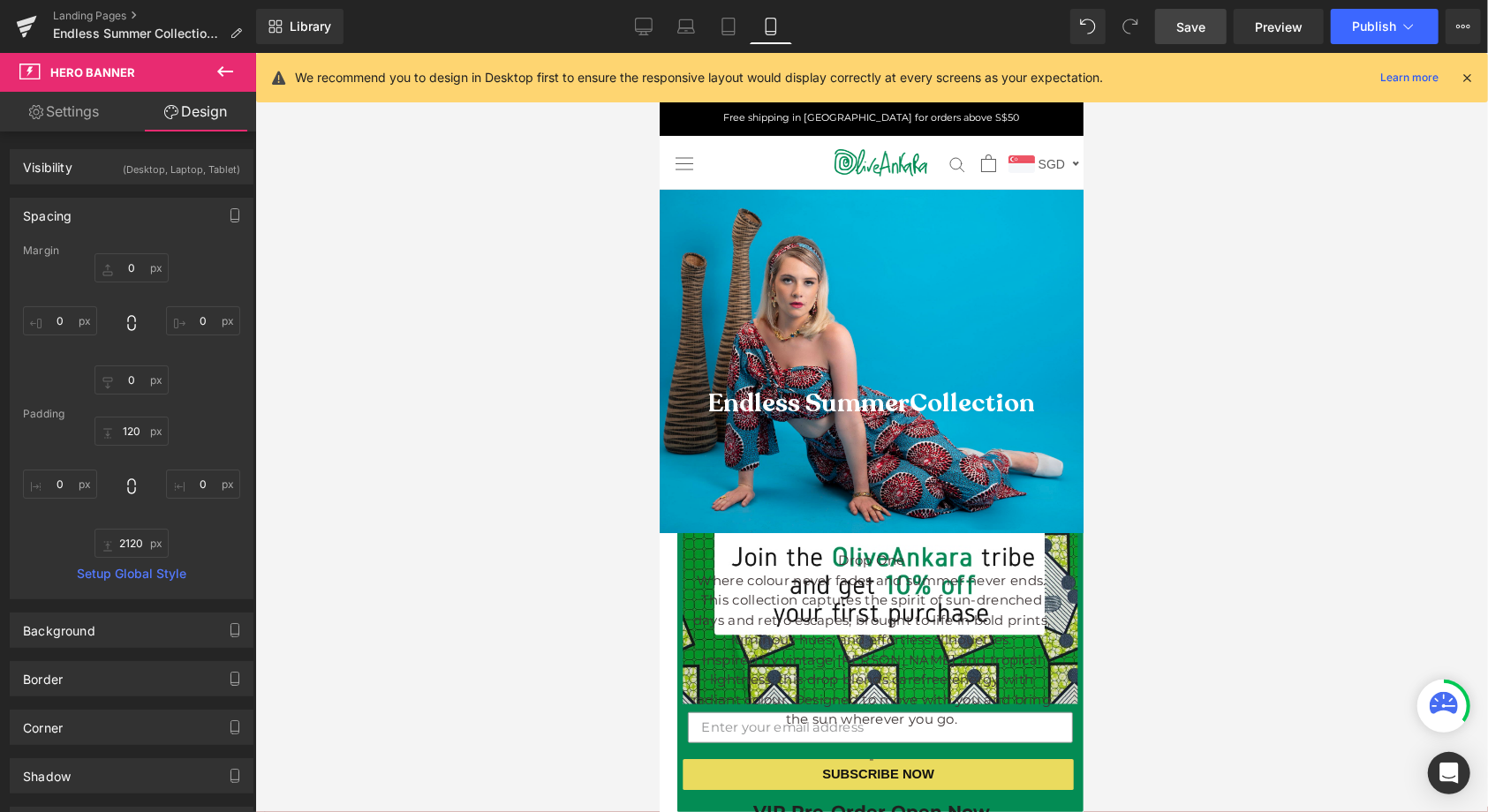
click at [1180, 34] on span "Save" at bounding box center [1190, 28] width 29 height 19
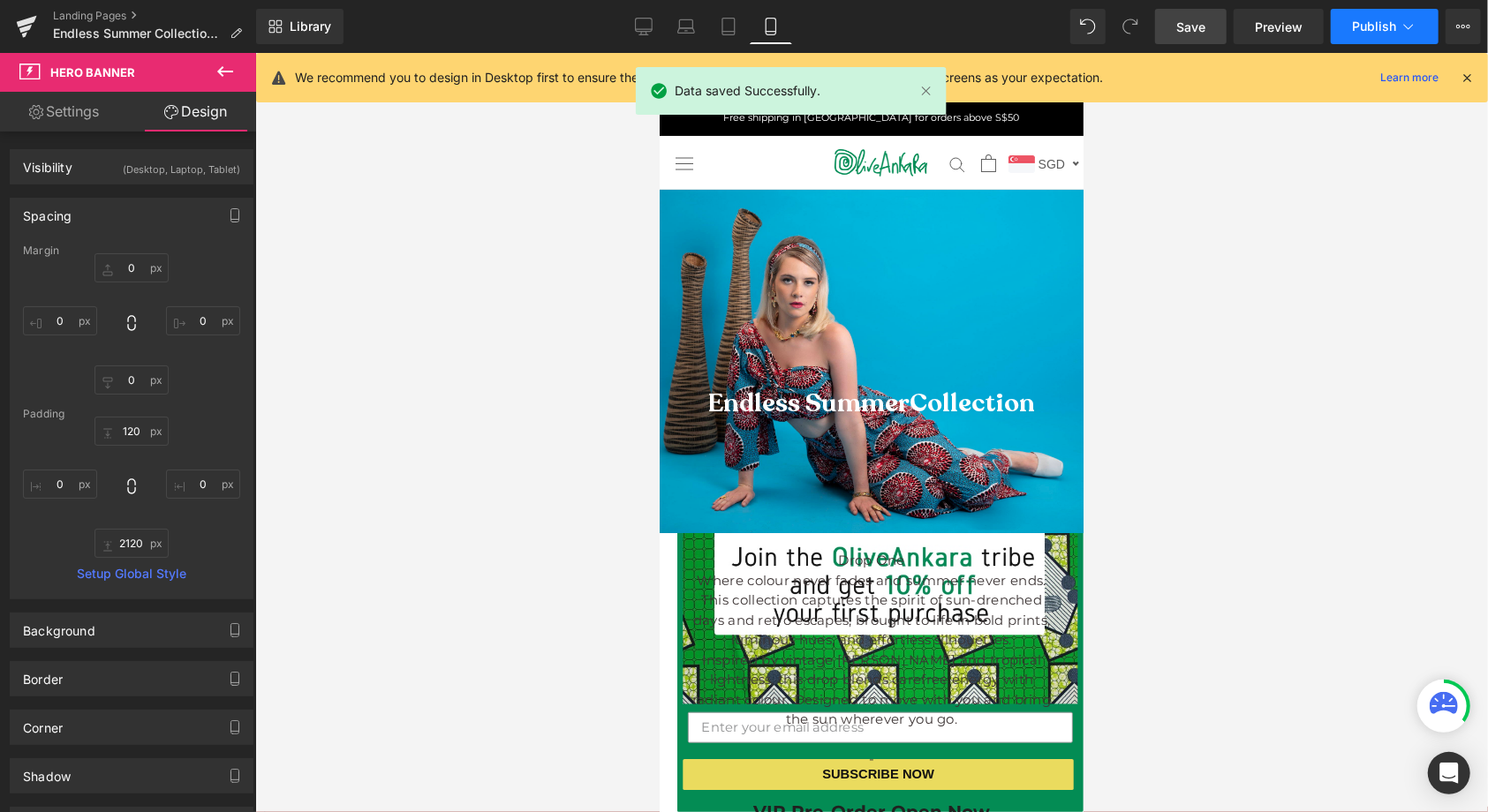
click at [1383, 34] on button "Publish" at bounding box center [1385, 26] width 108 height 35
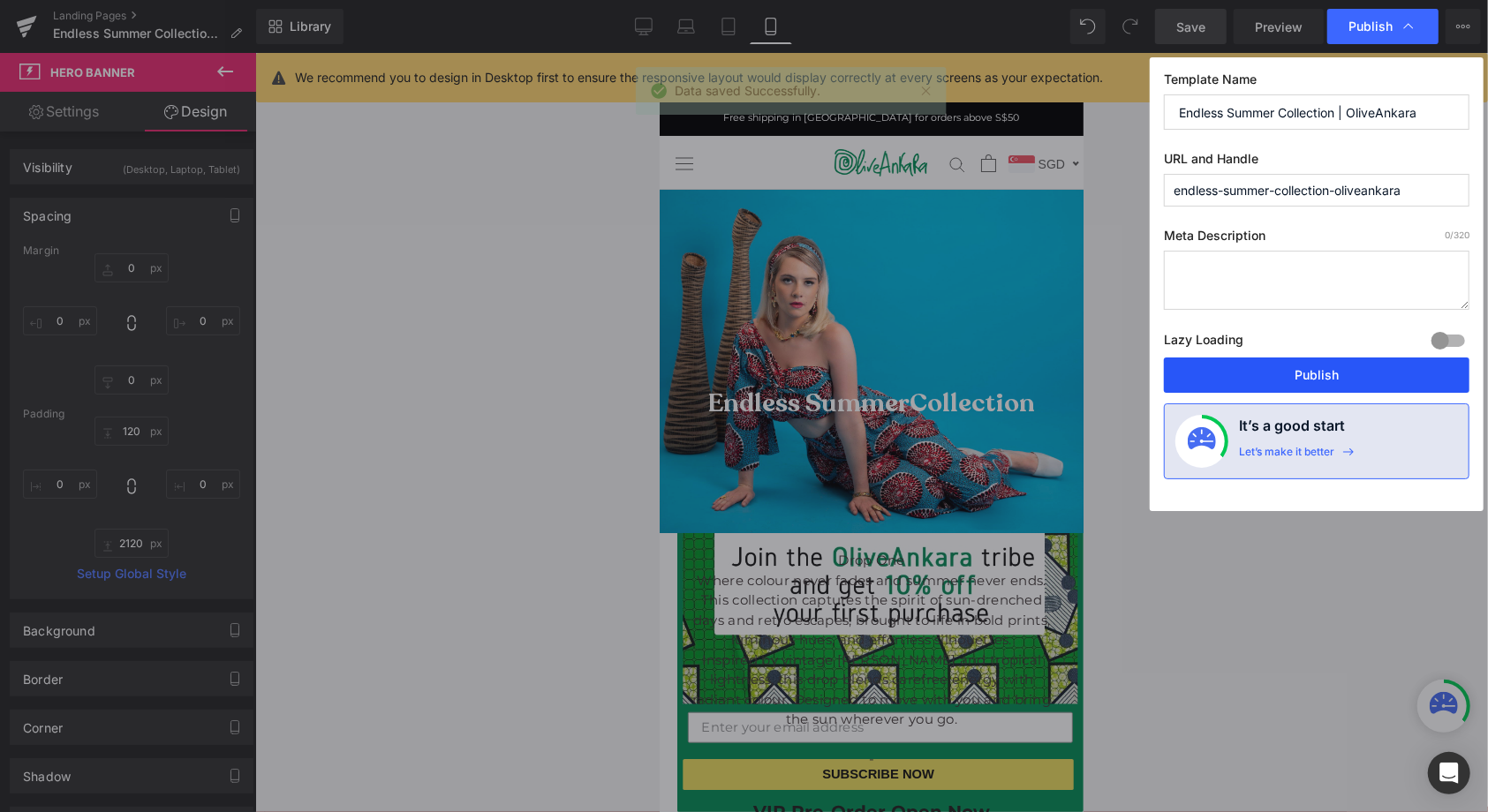
click at [1322, 369] on button "Publish" at bounding box center [1316, 375] width 306 height 35
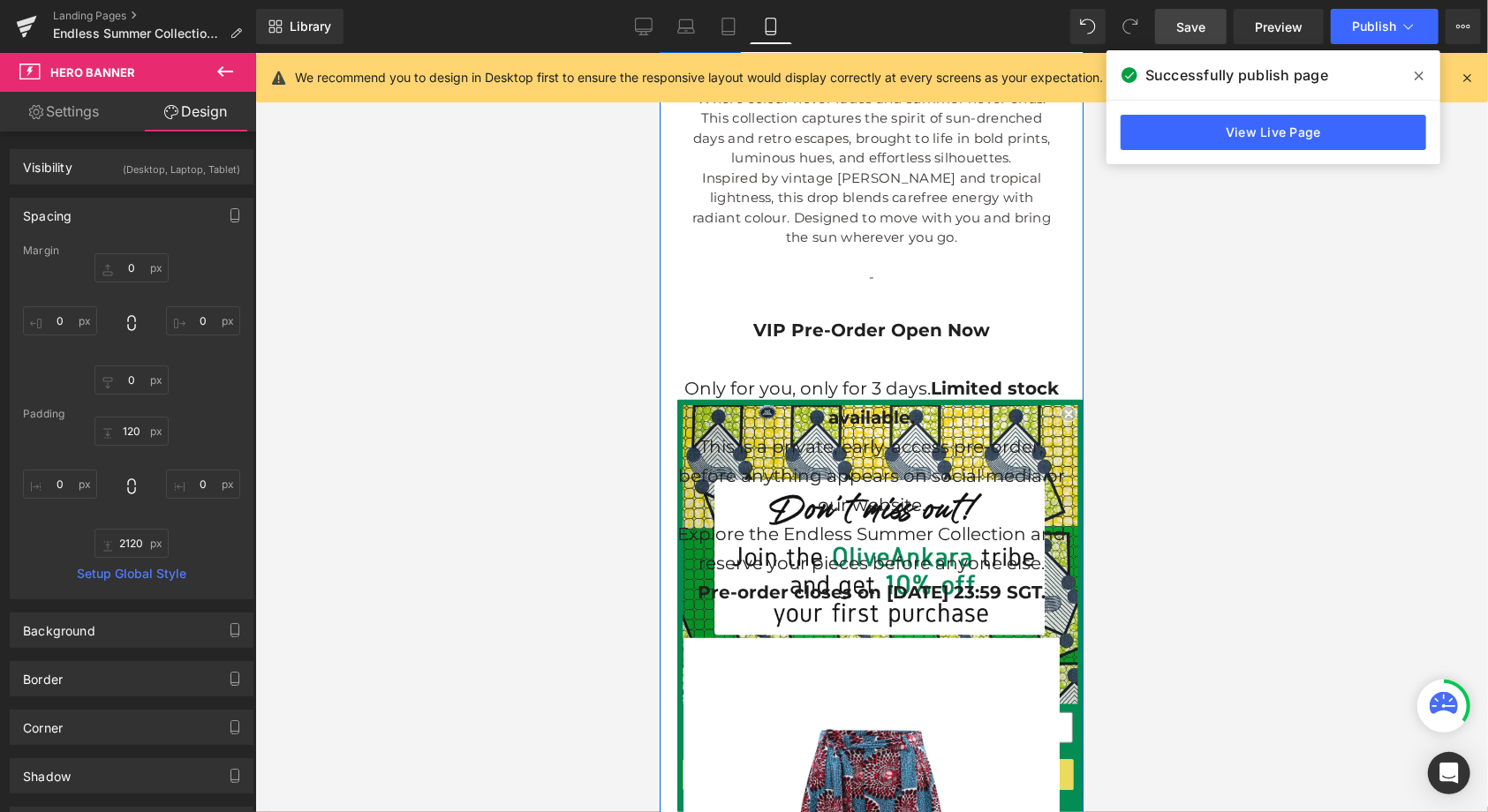
scroll to position [483, 0]
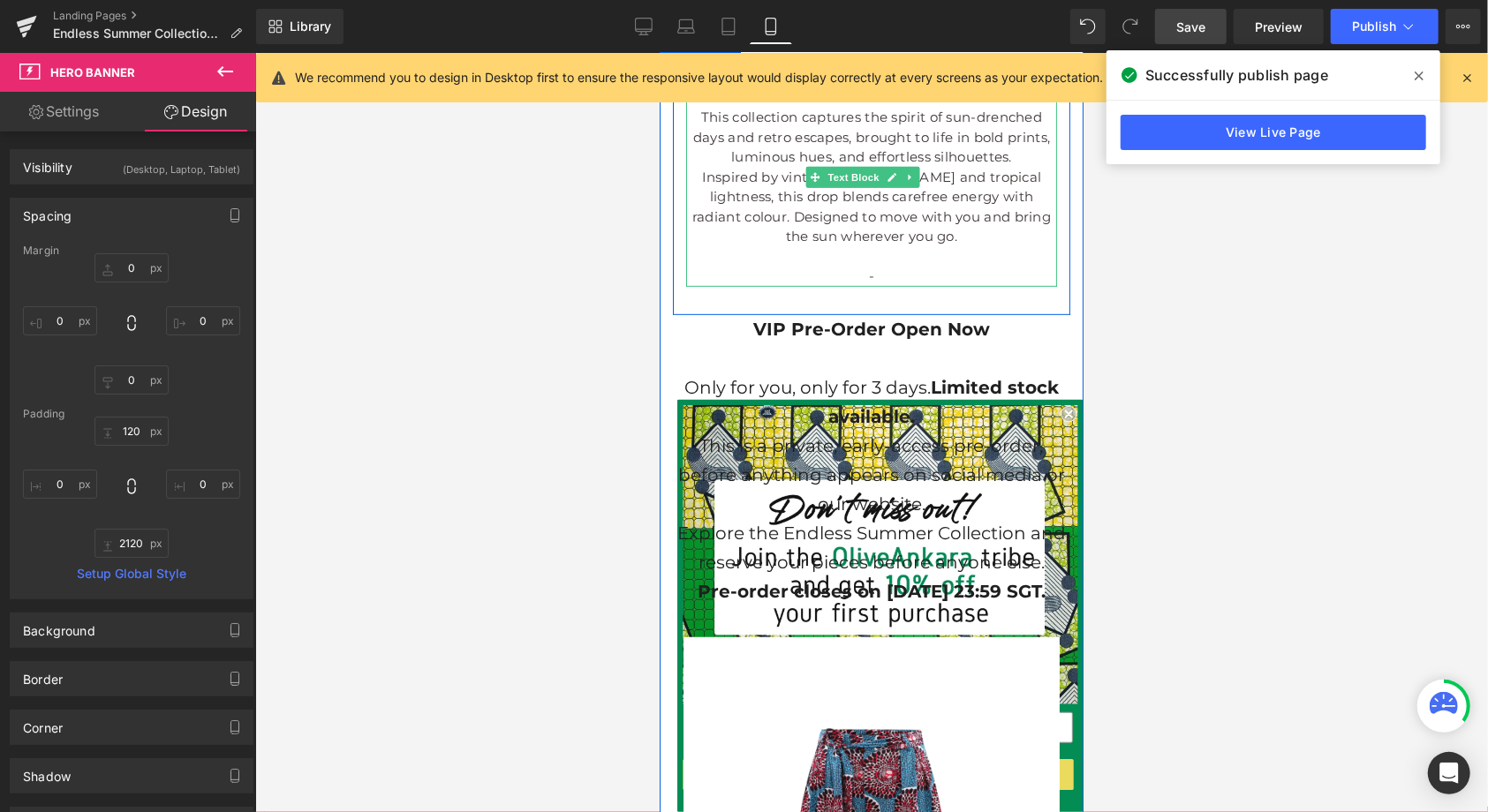
click at [911, 186] on p "Inspired by vintage [PERSON_NAME] and tropical lightness, this drop blends care…" at bounding box center [870, 207] width 371 height 80
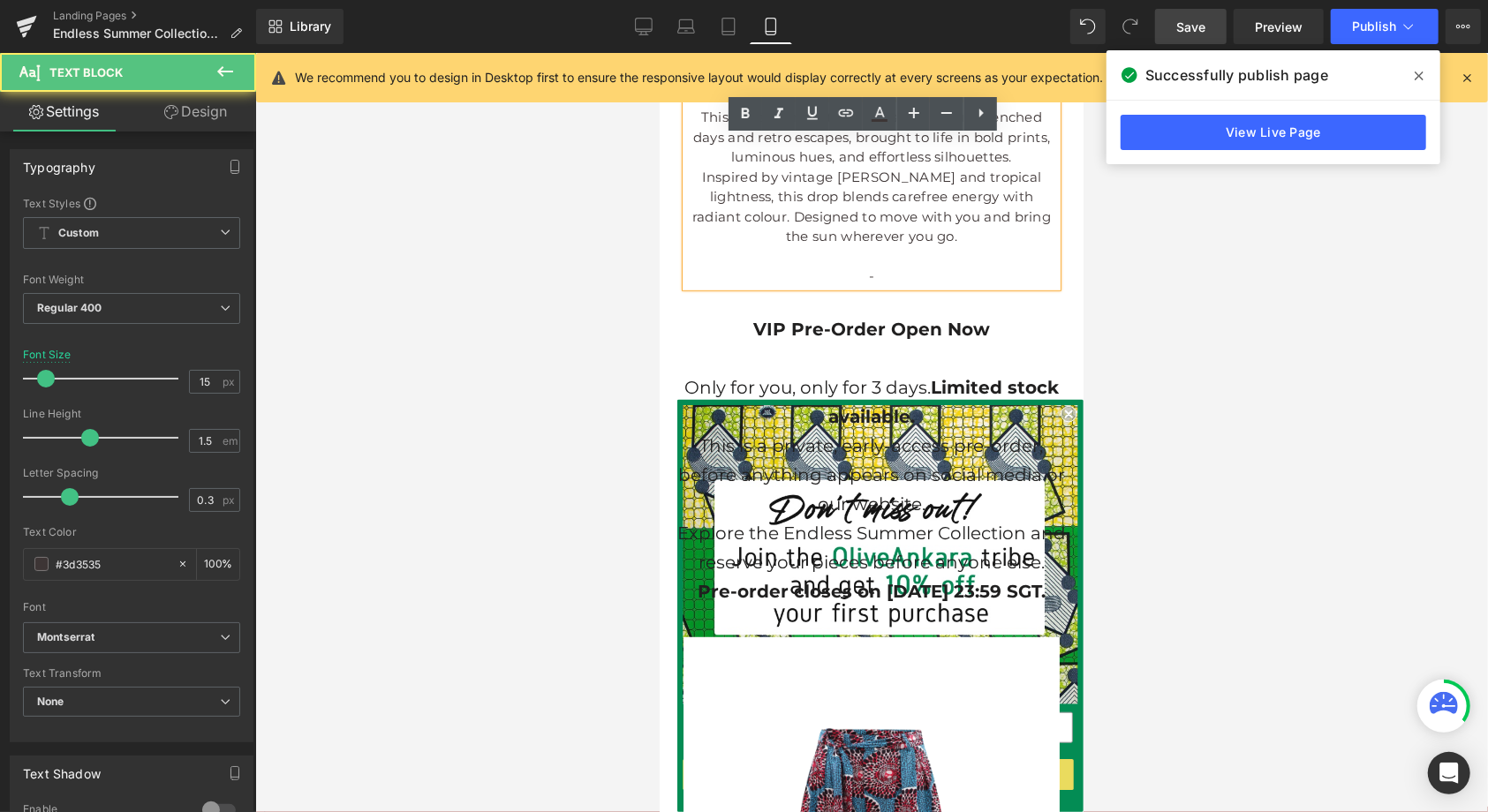
click at [959, 217] on p "Inspired by vintage [PERSON_NAME] and tropical lightness, this drop blends care…" at bounding box center [870, 207] width 371 height 80
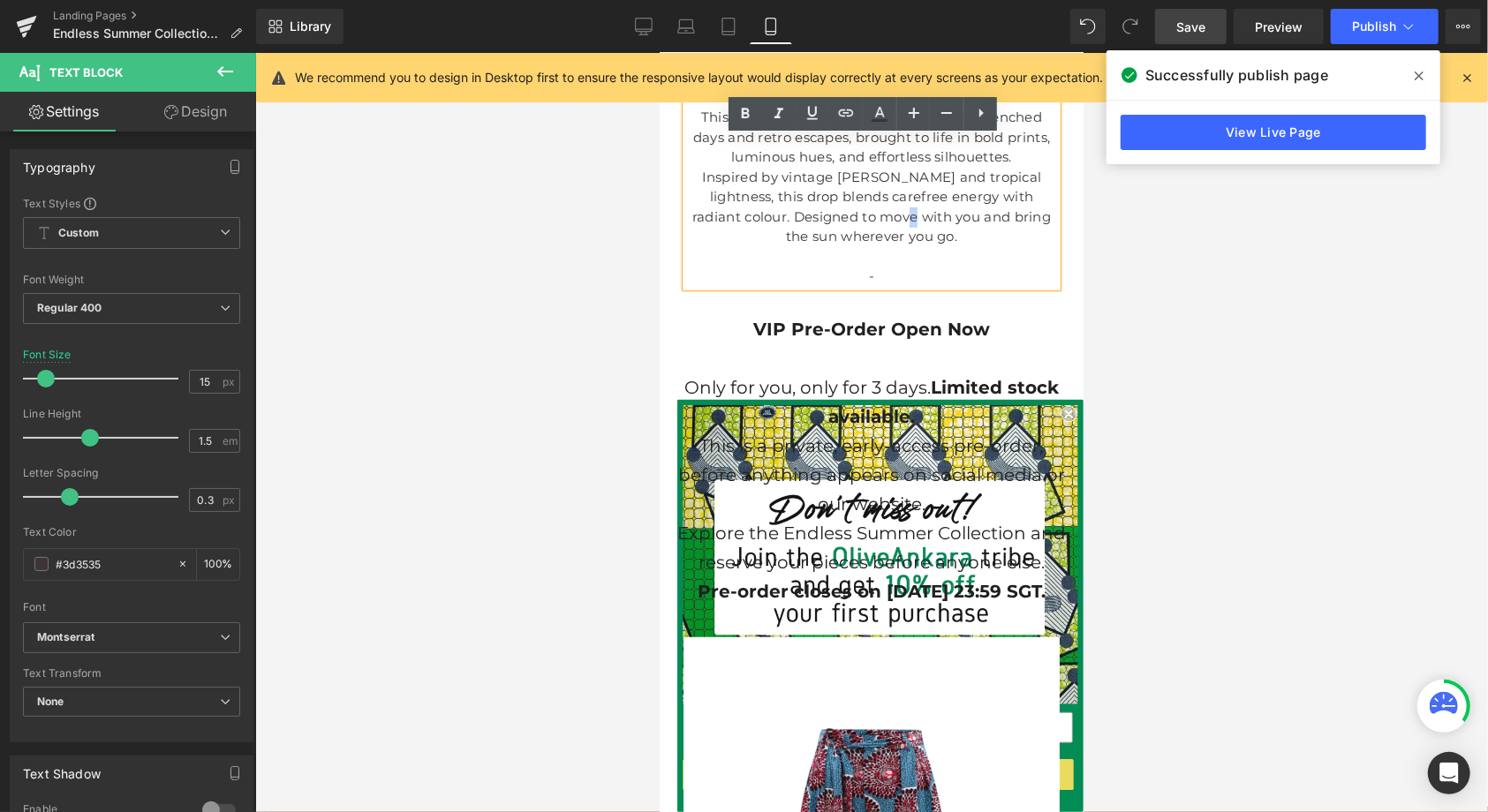
click at [959, 217] on p "Inspired by vintage [PERSON_NAME] and tropical lightness, this drop blends care…" at bounding box center [870, 207] width 371 height 80
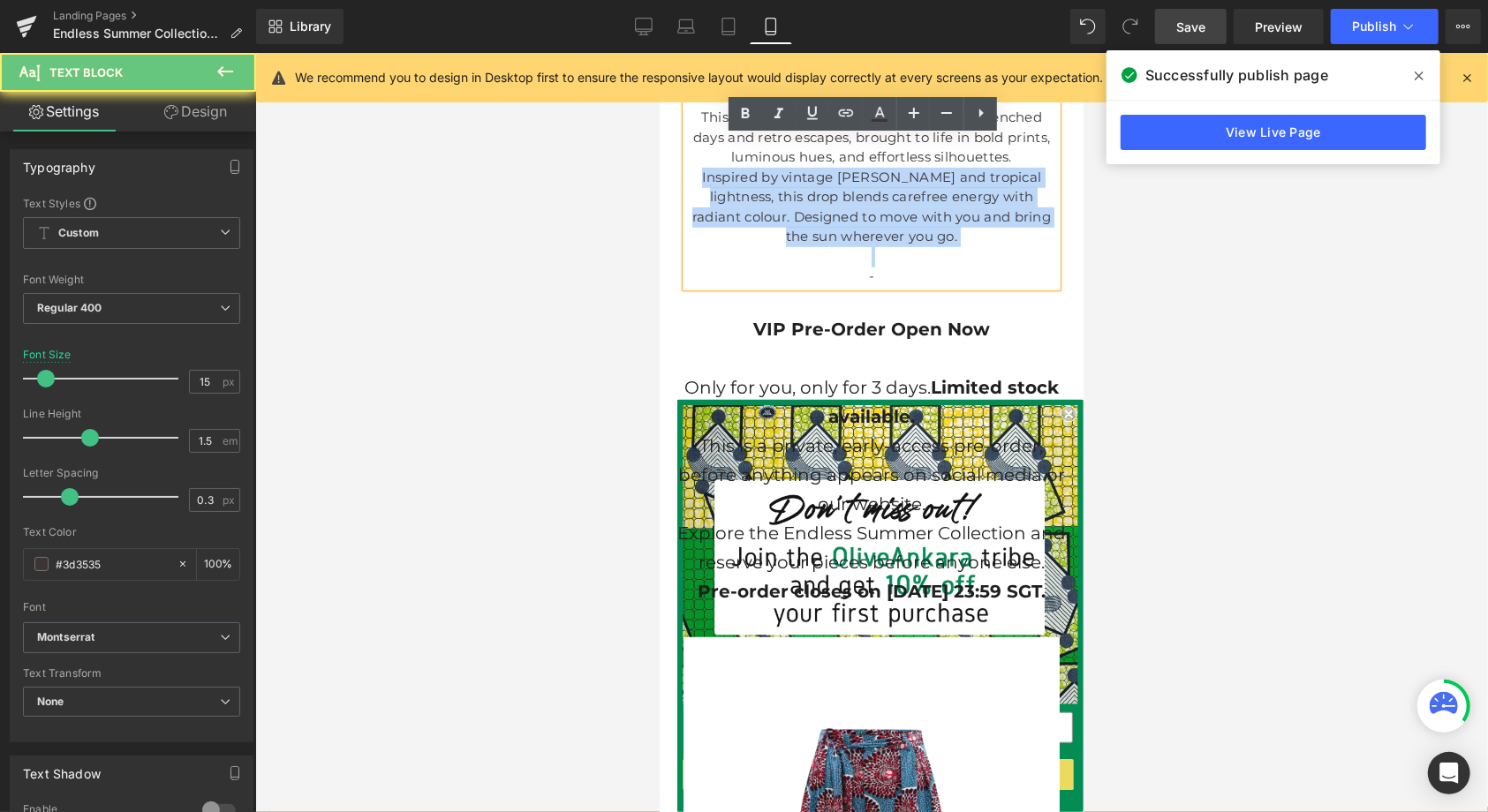
click at [959, 217] on p "Inspired by vintage [PERSON_NAME] and tropical lightness, this drop blends care…" at bounding box center [870, 207] width 371 height 80
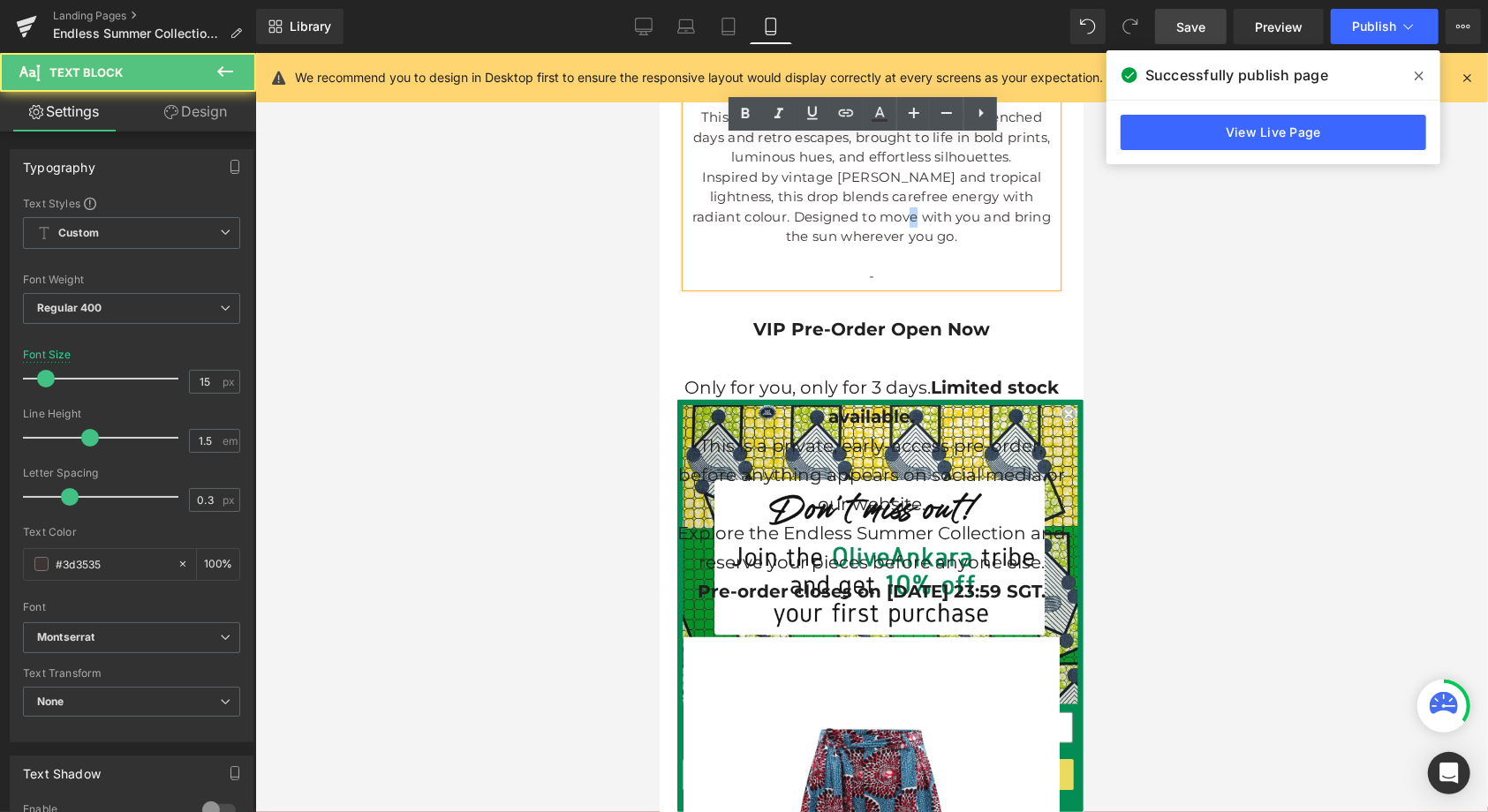
click at [959, 217] on p "Inspired by vintage [PERSON_NAME] and tropical lightness, this drop blends care…" at bounding box center [870, 207] width 371 height 80
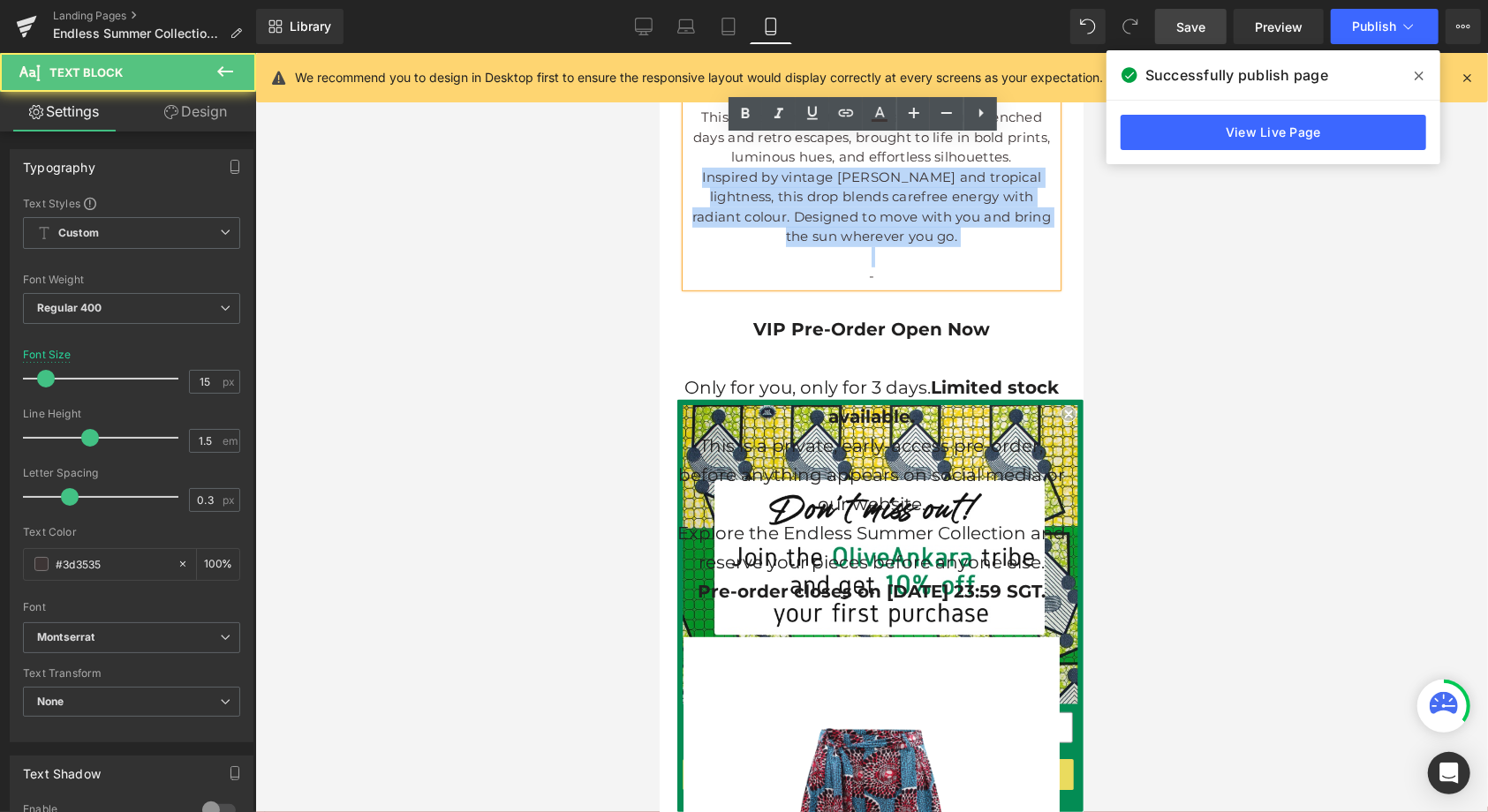
click at [959, 217] on p "Inspired by vintage [PERSON_NAME] and tropical lightness, this drop blends care…" at bounding box center [870, 207] width 371 height 80
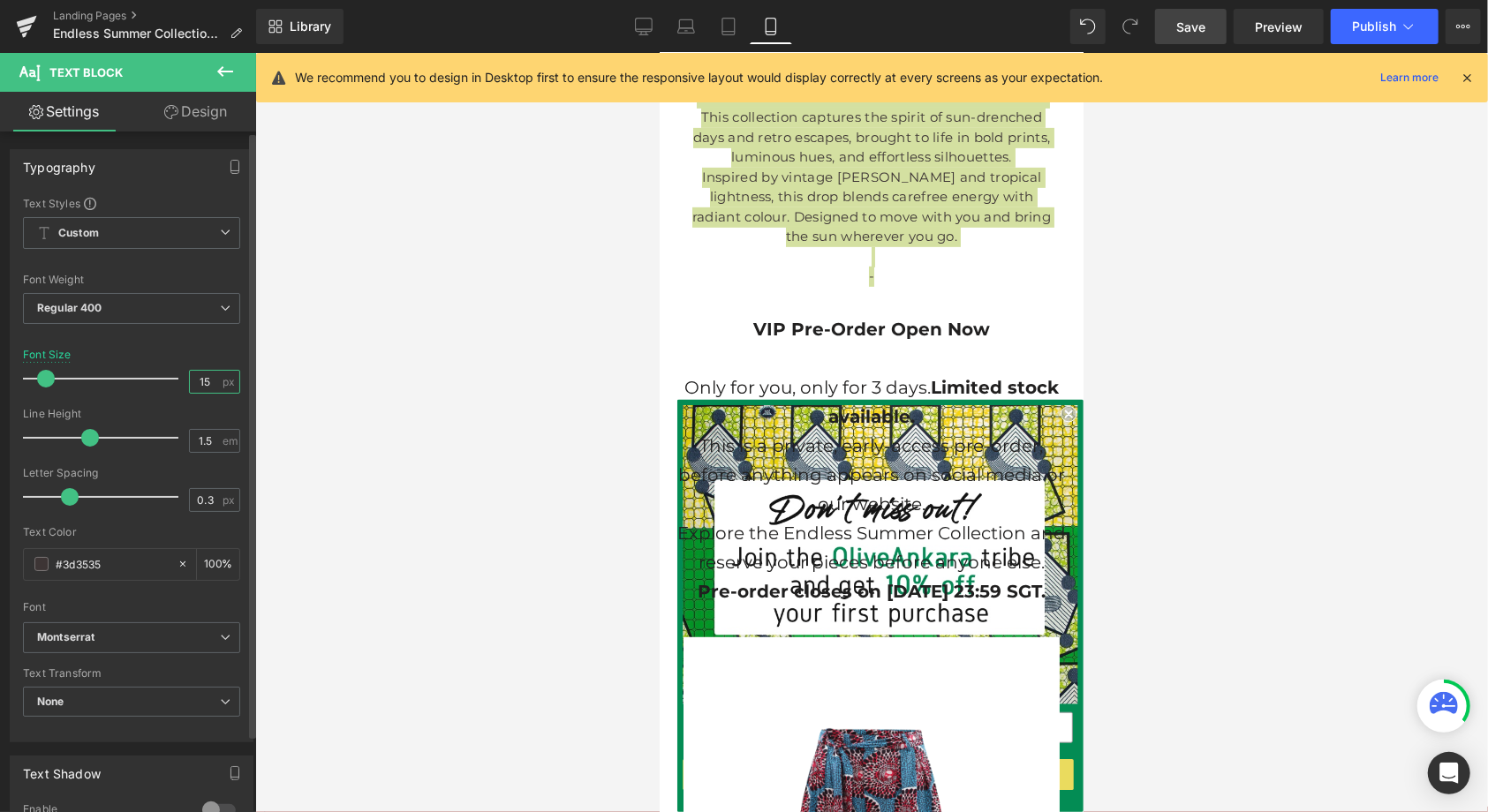
click at [204, 382] on input "15" at bounding box center [205, 381] width 31 height 22
type input "13"
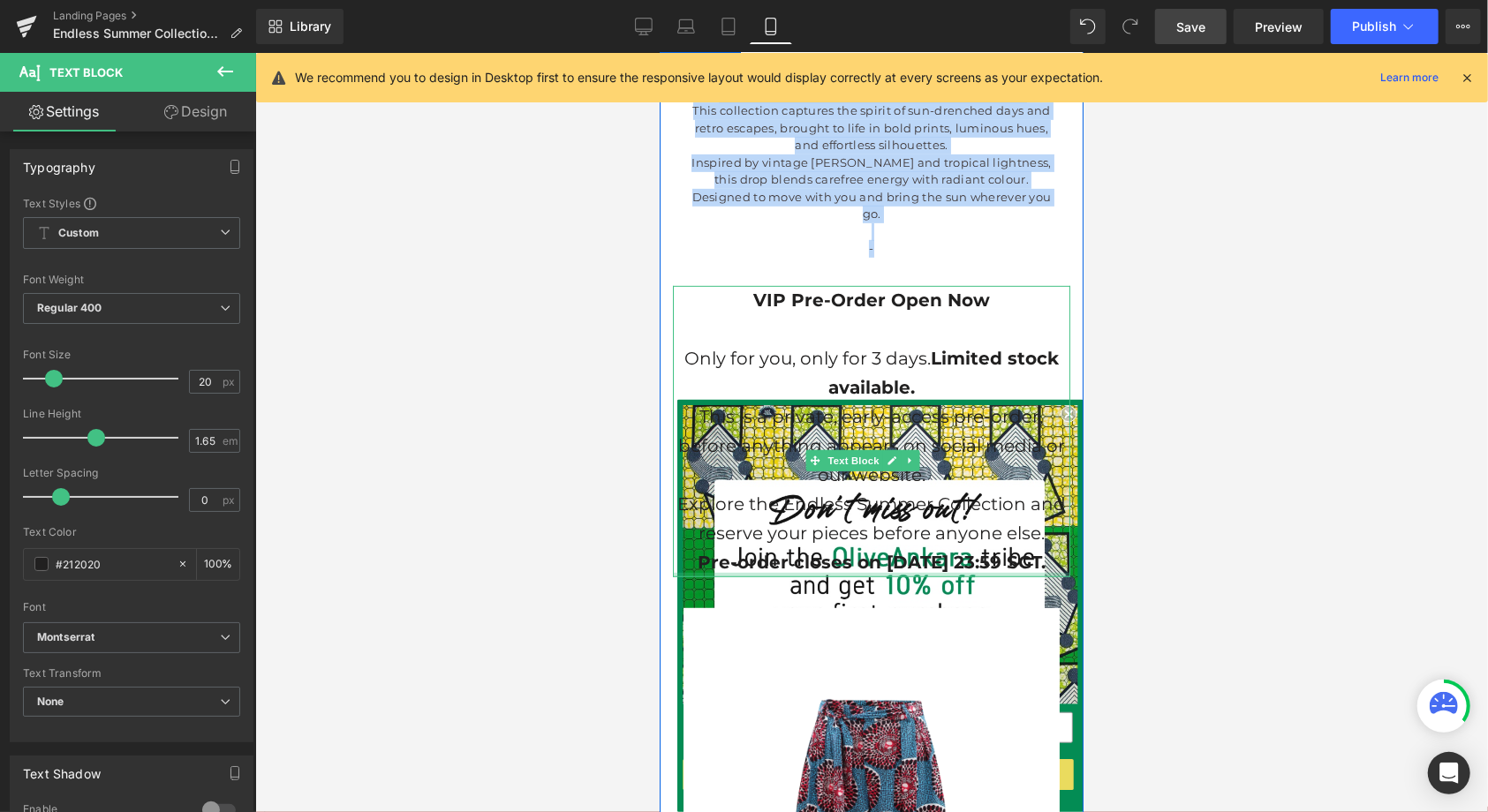
drag, startPoint x: 751, startPoint y: 277, endPoint x: 1031, endPoint y: 615, distance: 438.9
click at [1031, 577] on div "VIP Pre-Order Open Now Only for you, only for 3 days. Limited stock available. …" at bounding box center [870, 431] width 398 height 291
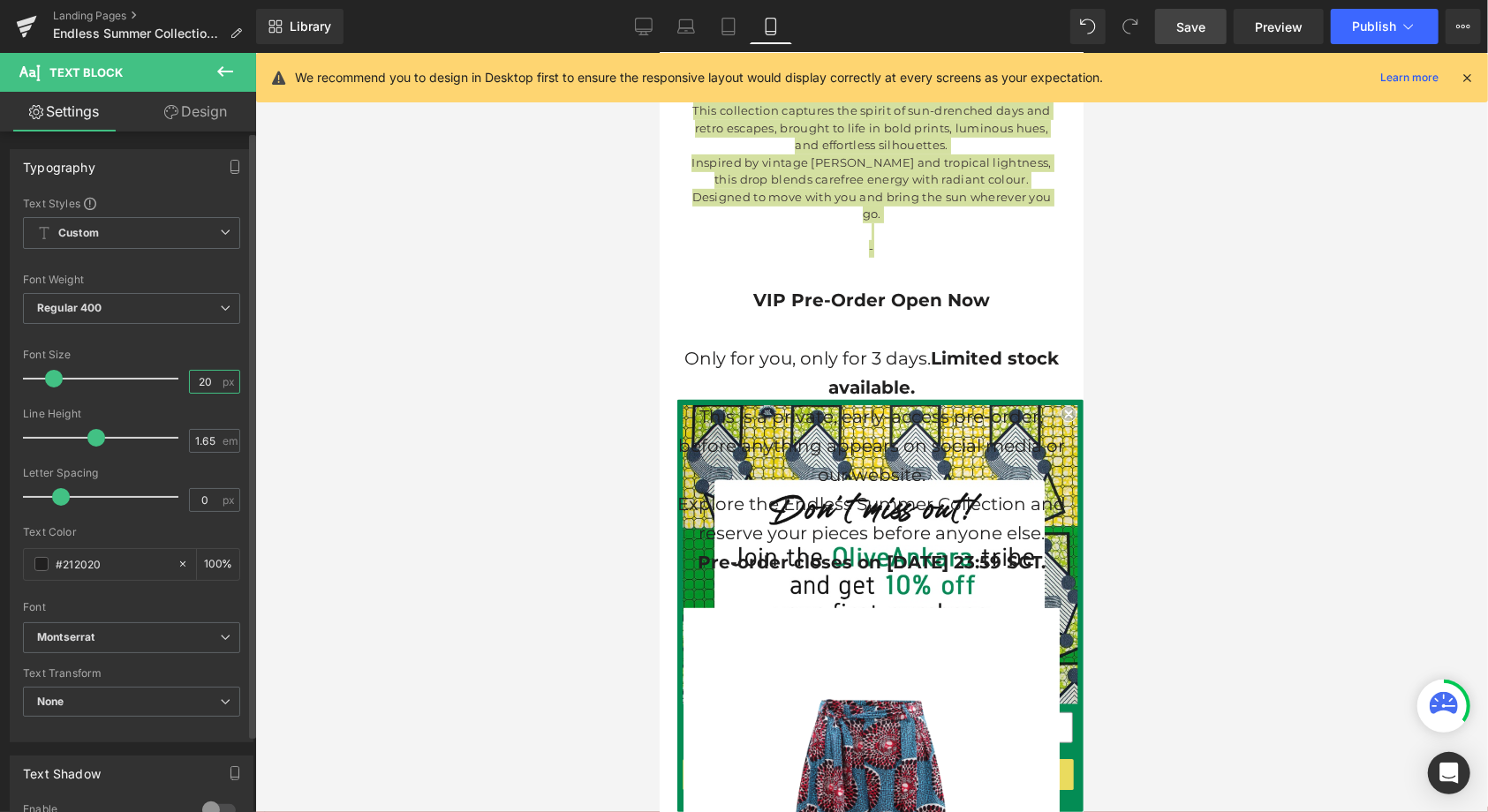
click at [209, 377] on input "20" at bounding box center [205, 381] width 31 height 22
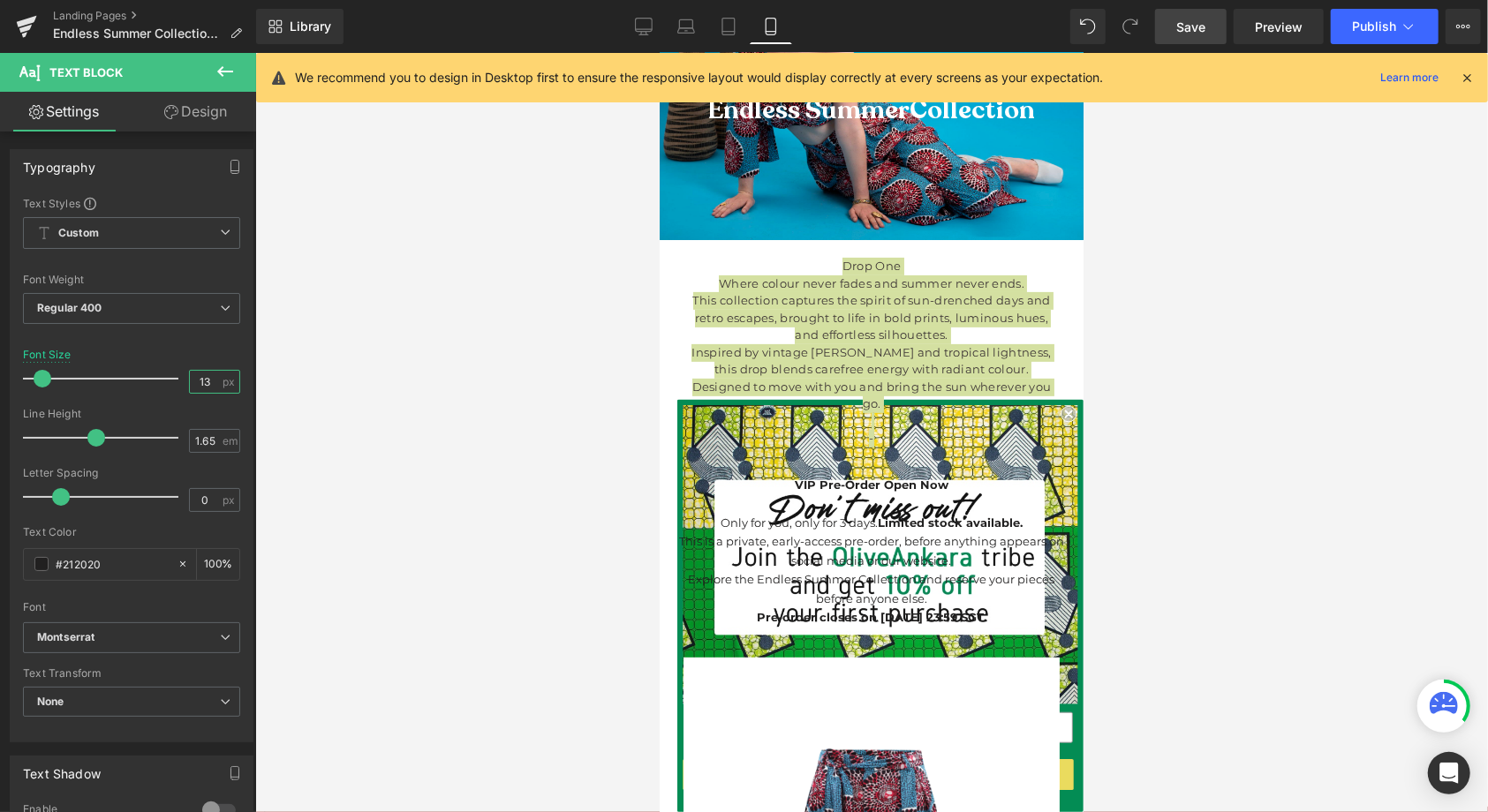
scroll to position [294, 0]
click at [1177, 35] on link "Save" at bounding box center [1190, 26] width 71 height 35
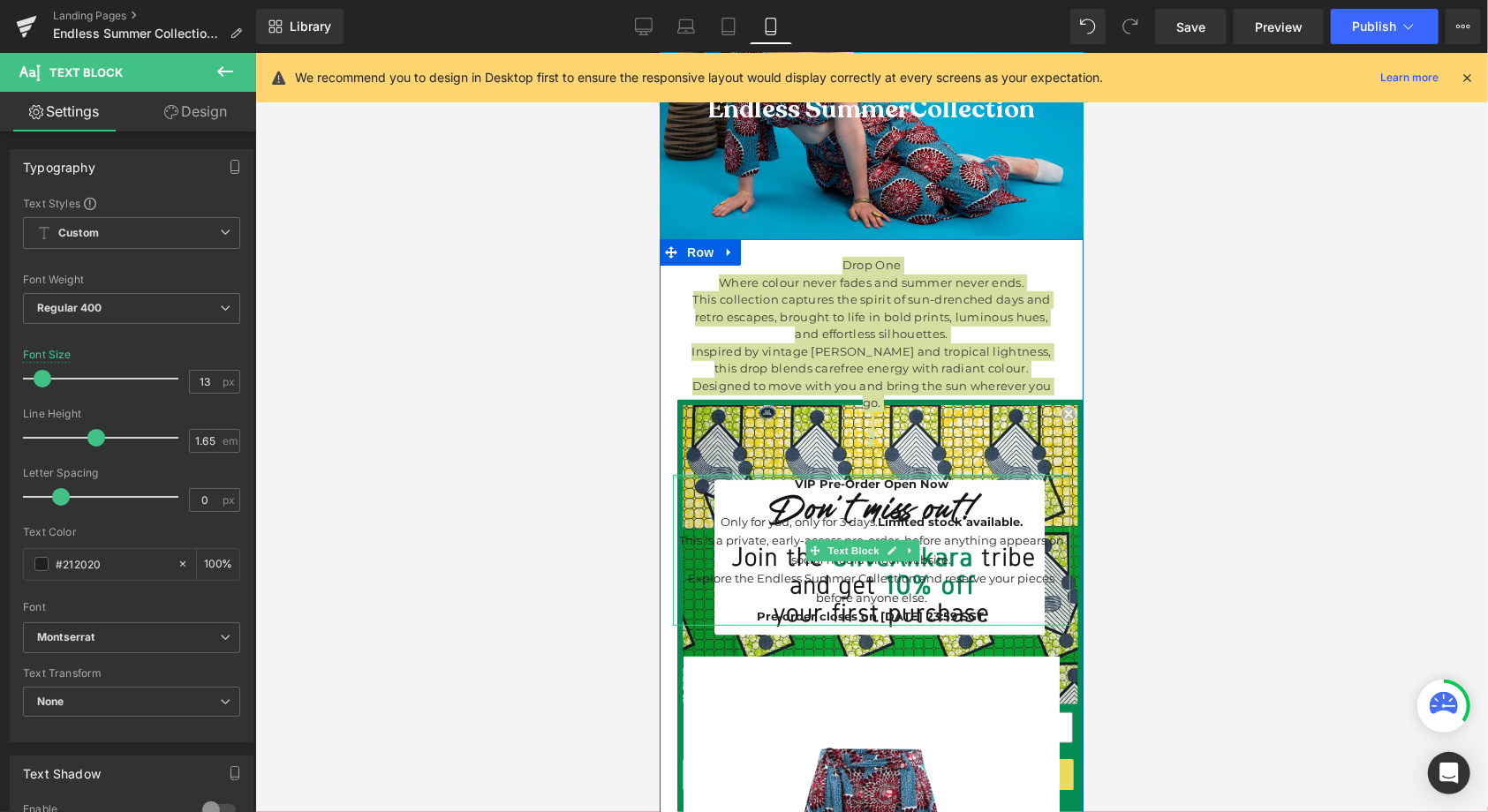
click at [837, 474] on div at bounding box center [870, 476] width 398 height 5
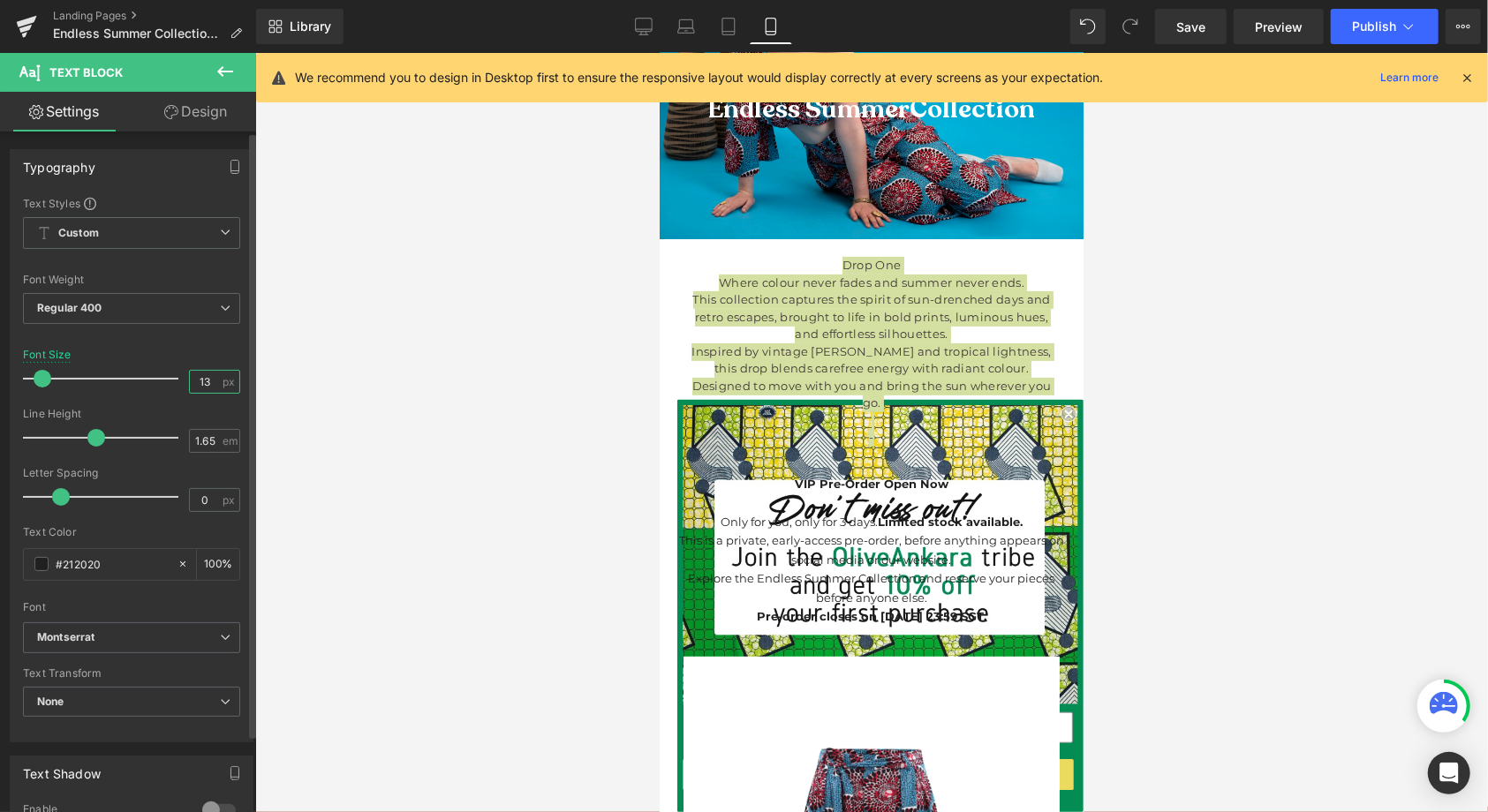
click at [208, 382] on input "13" at bounding box center [205, 381] width 31 height 22
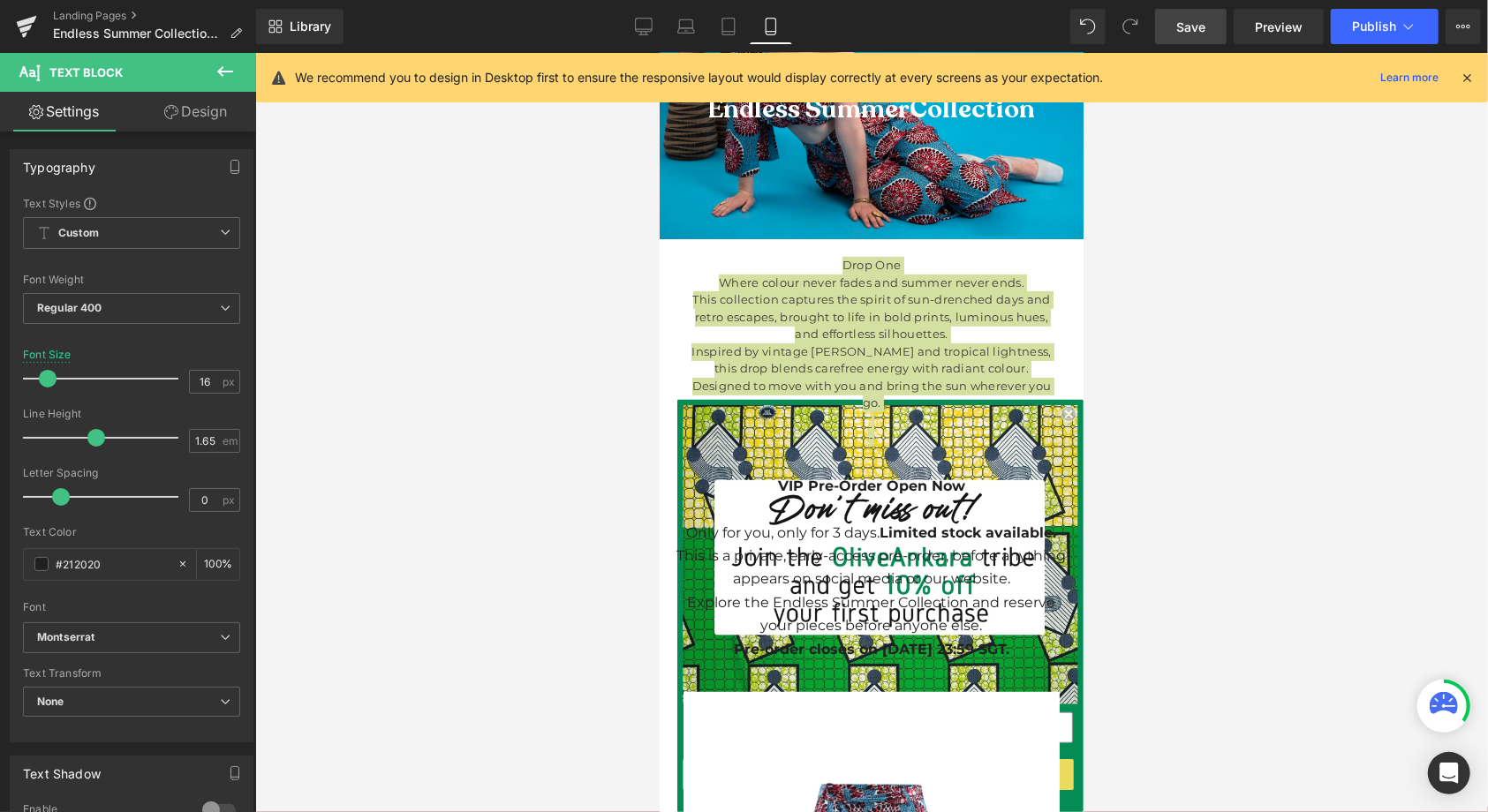
click at [1194, 33] on span "Save" at bounding box center [1190, 28] width 29 height 19
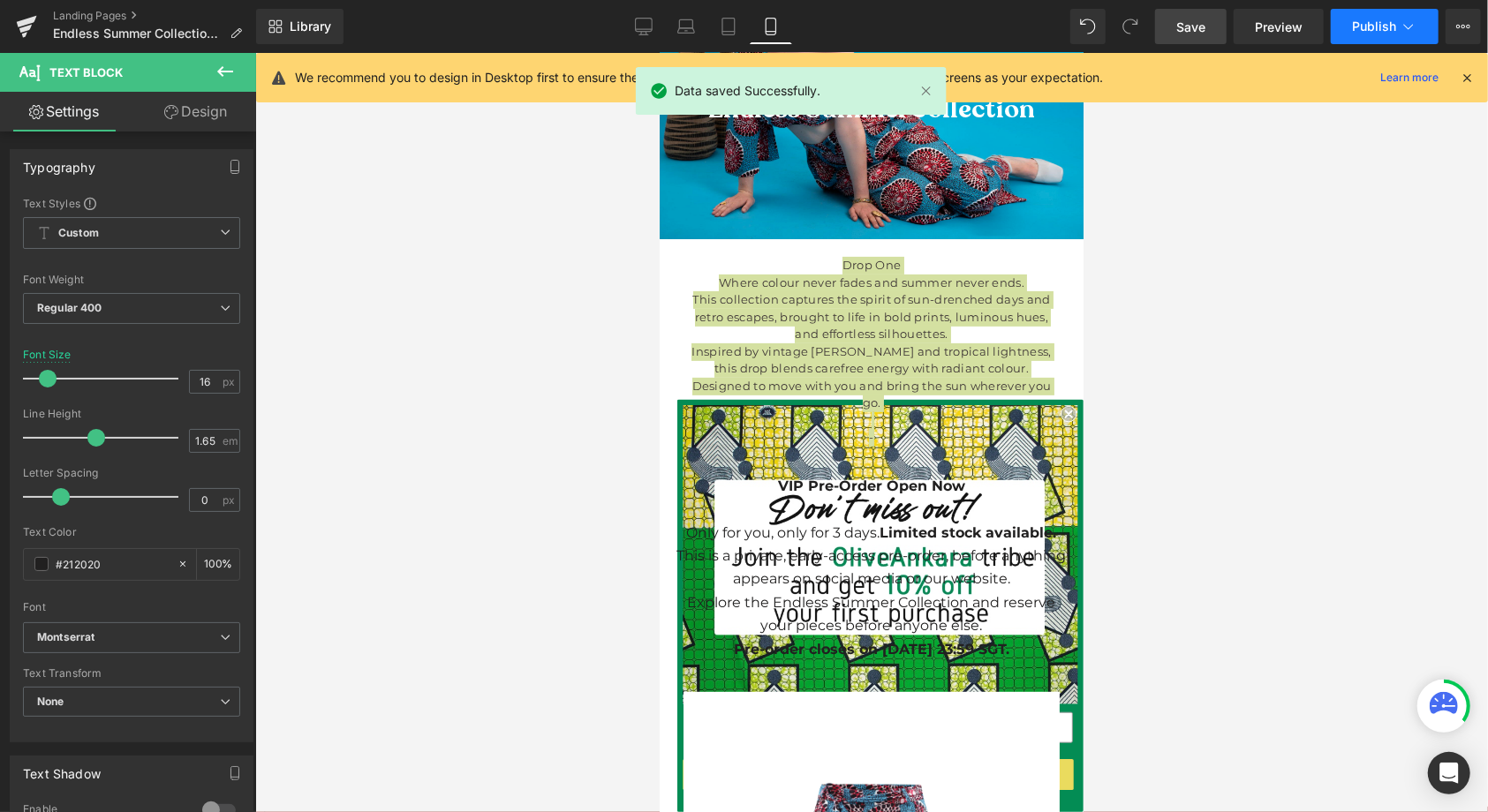
click at [1386, 30] on span "Publish" at bounding box center [1373, 26] width 45 height 14
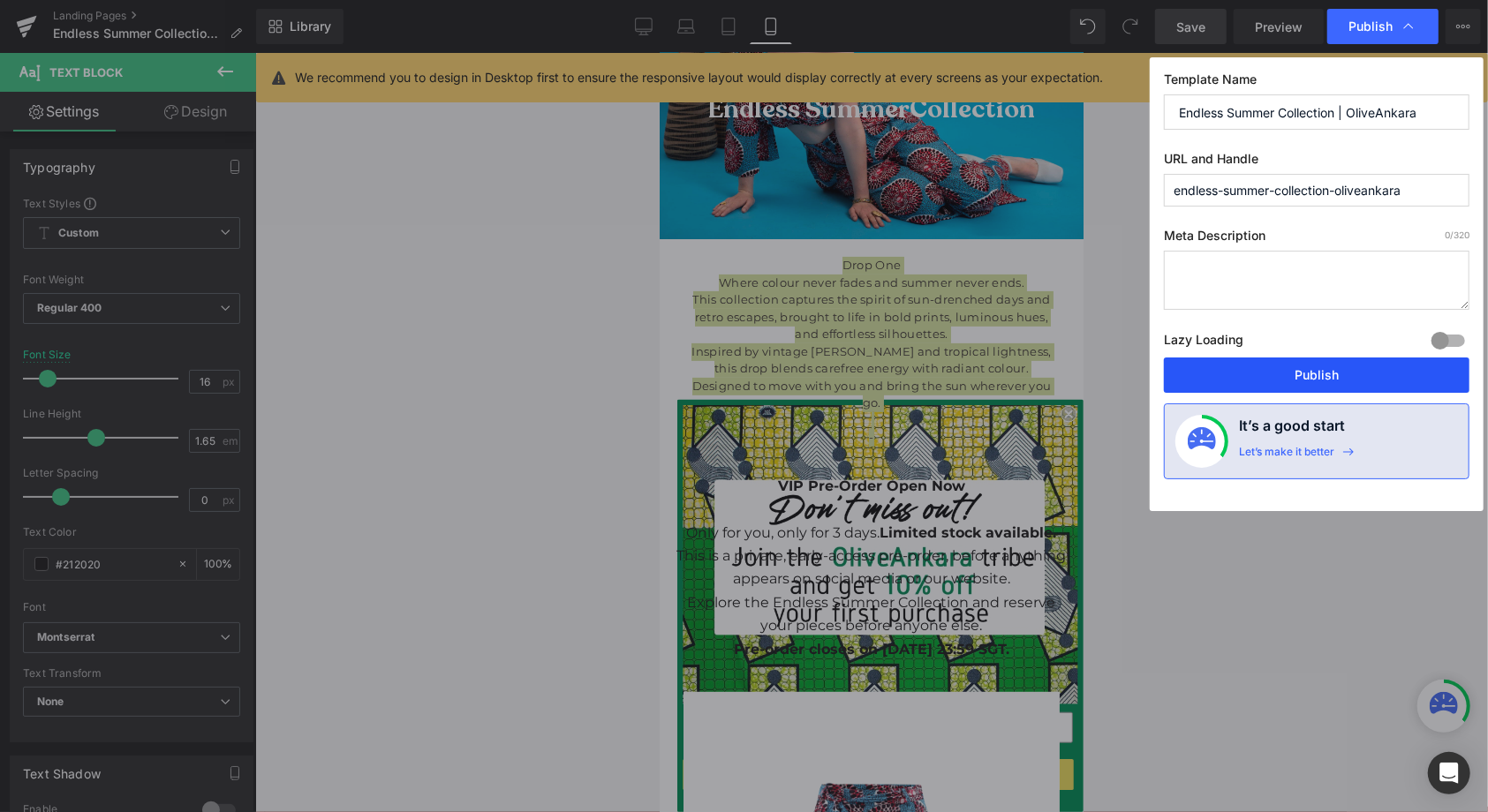
click at [1302, 372] on button "Publish" at bounding box center [1316, 375] width 306 height 35
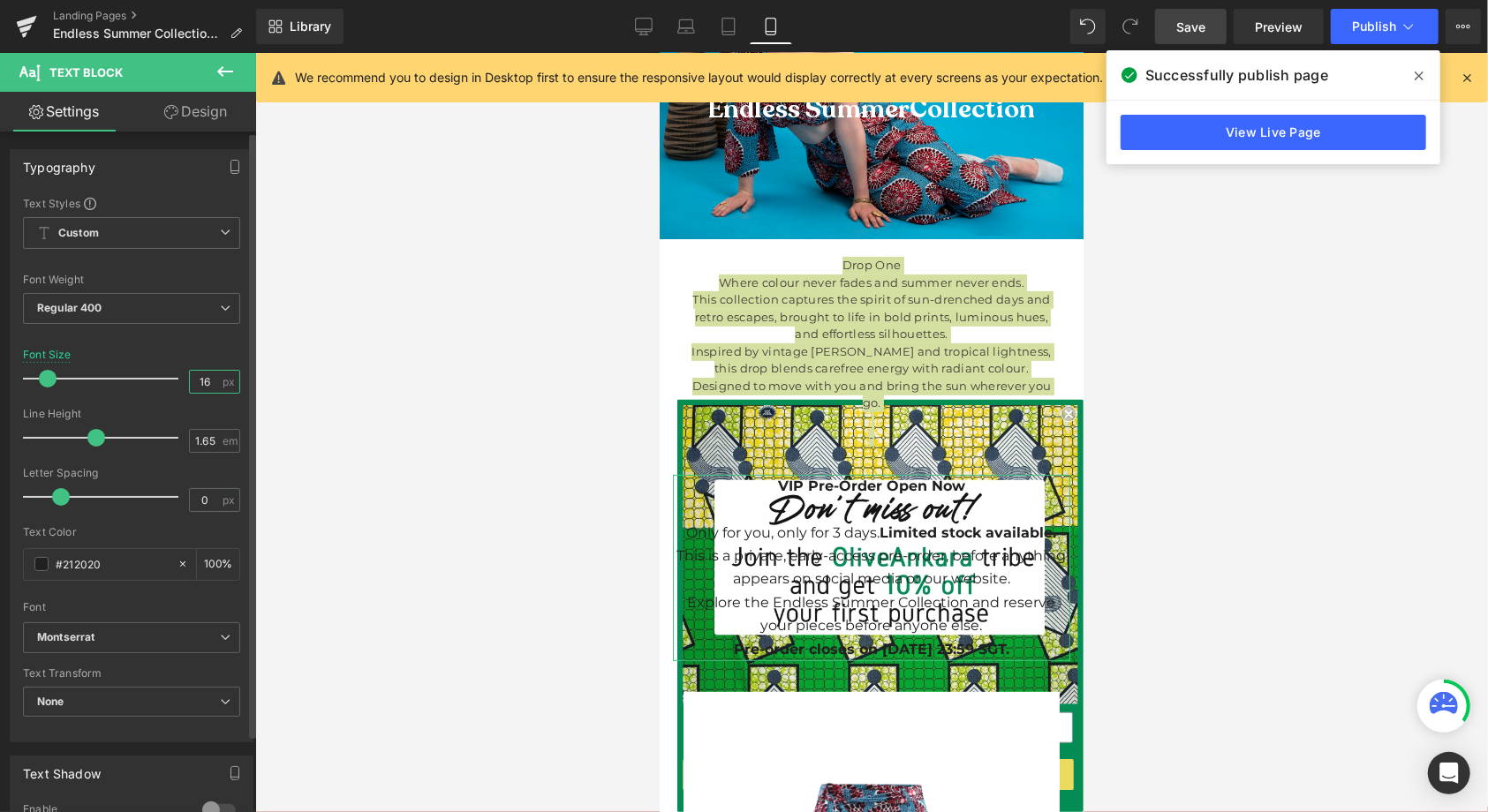
click at [213, 377] on input "16" at bounding box center [205, 381] width 31 height 22
type input "15"
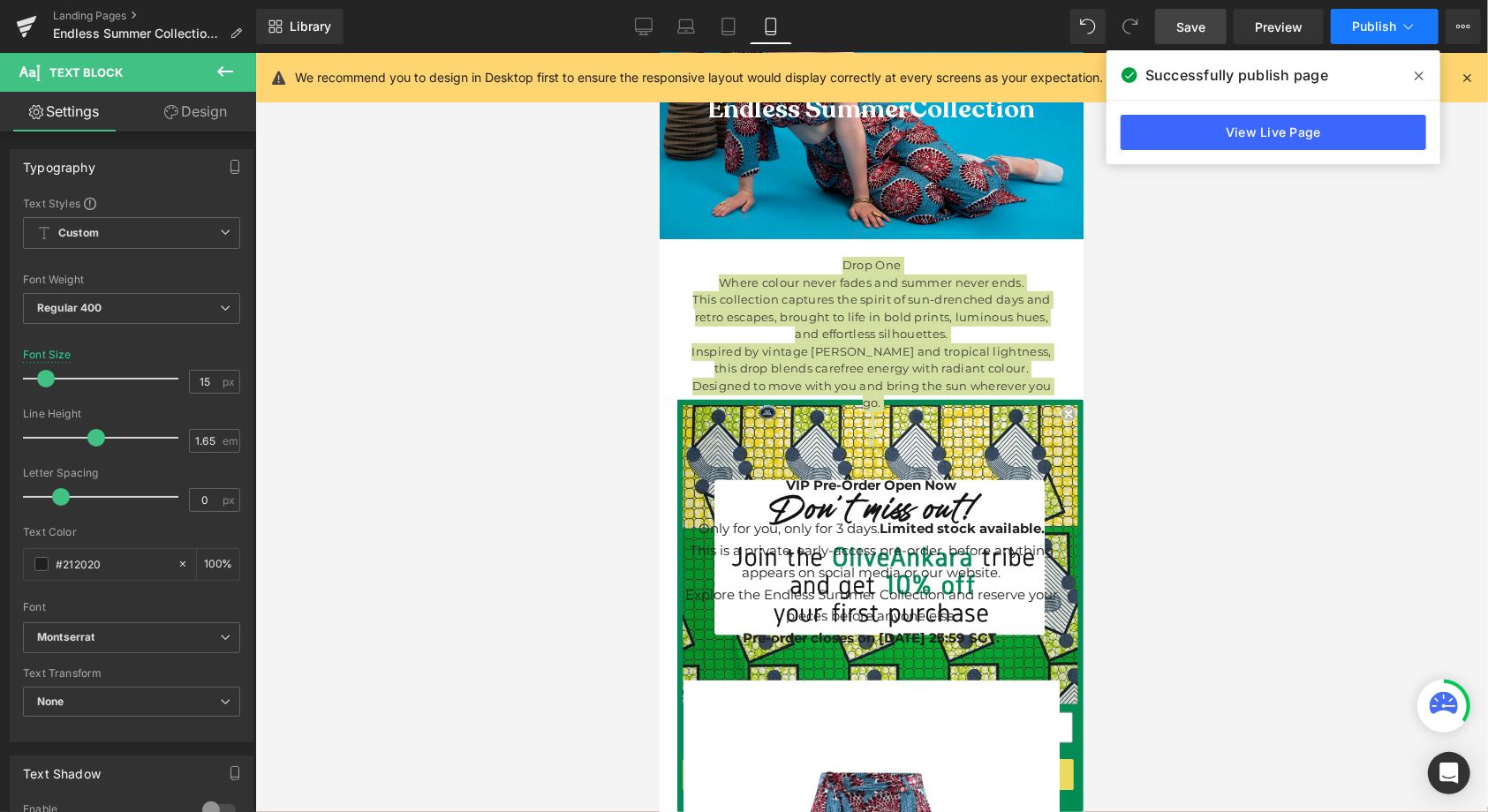
click at [1365, 19] on span "Publish" at bounding box center [1373, 26] width 45 height 14
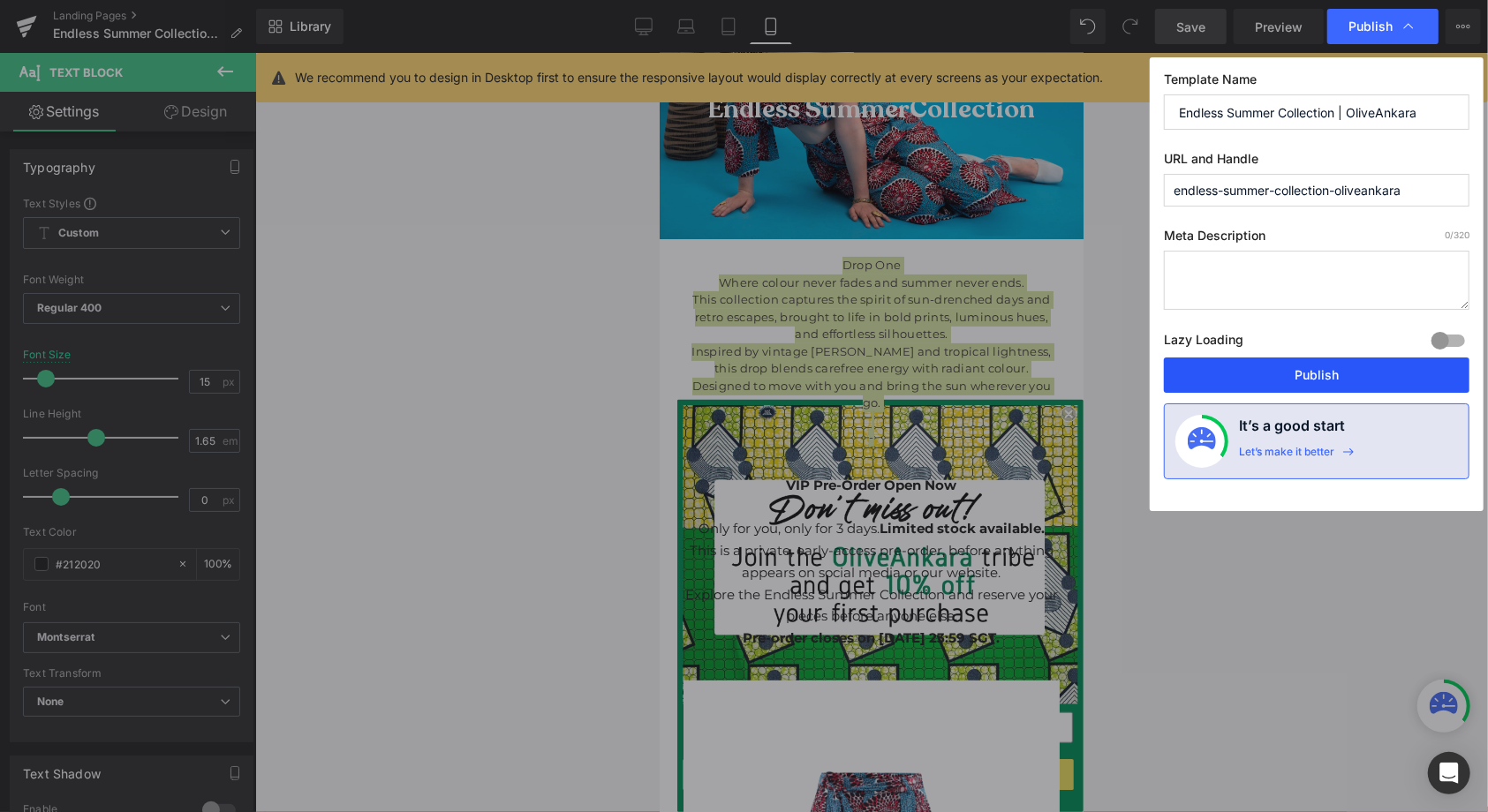
click at [1322, 367] on button "Publish" at bounding box center [1316, 375] width 306 height 35
